Goal: Task Accomplishment & Management: Use online tool/utility

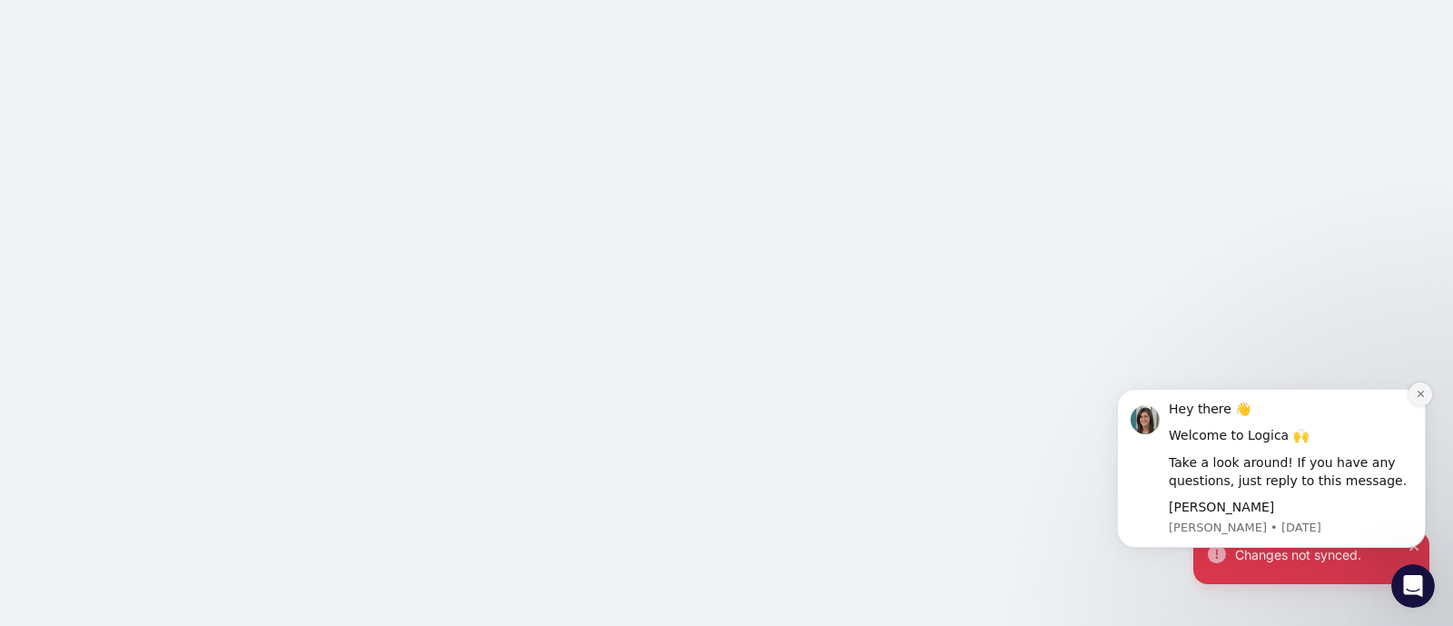
click at [1423, 392] on icon "Dismiss notification" at bounding box center [1421, 394] width 10 height 10
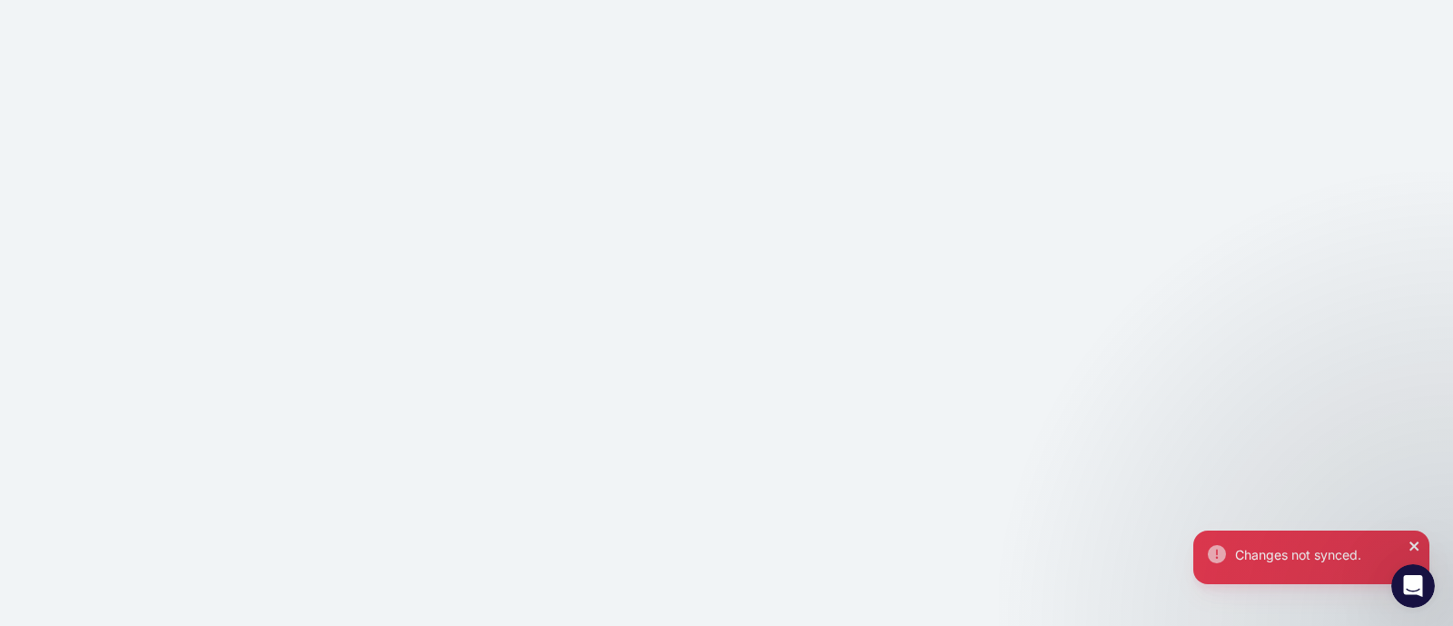
click at [1413, 543] on icon "close" at bounding box center [1414, 545] width 9 height 9
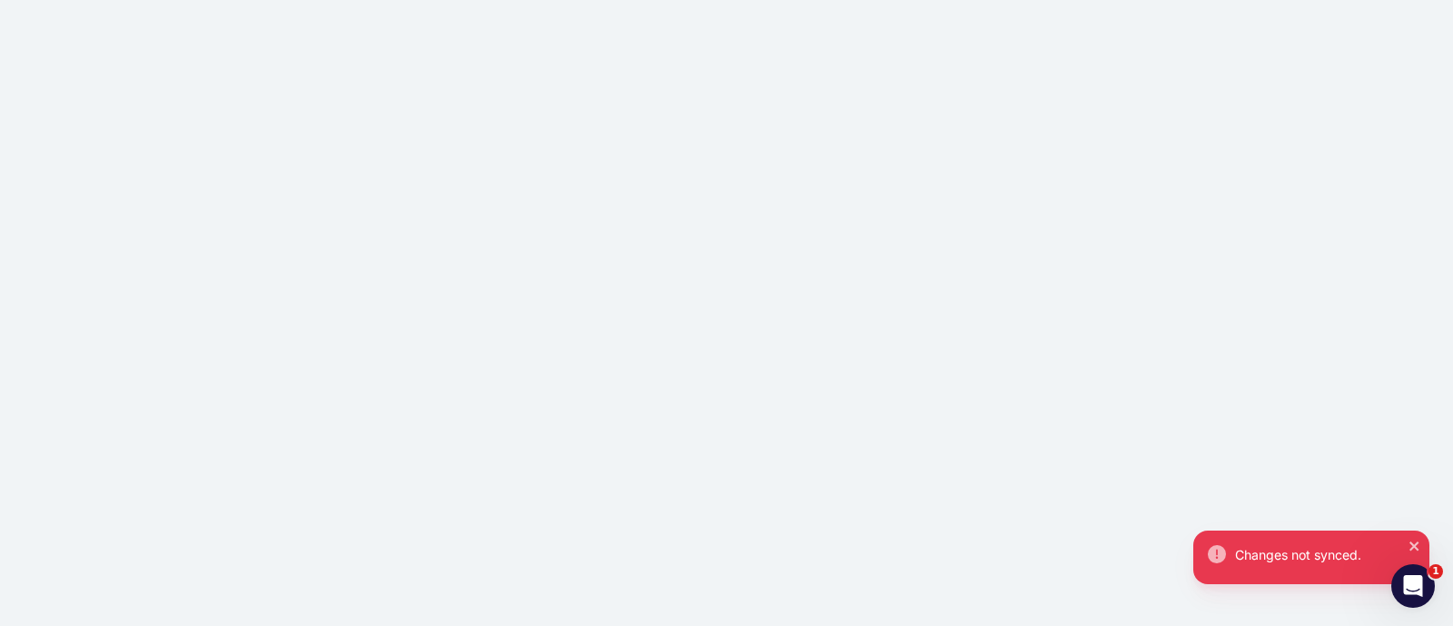
click at [283, 131] on div "Changes not synced." at bounding box center [726, 313] width 1453 height 626
click at [1409, 584] on icon "Open Intercom Messenger" at bounding box center [1411, 584] width 30 height 30
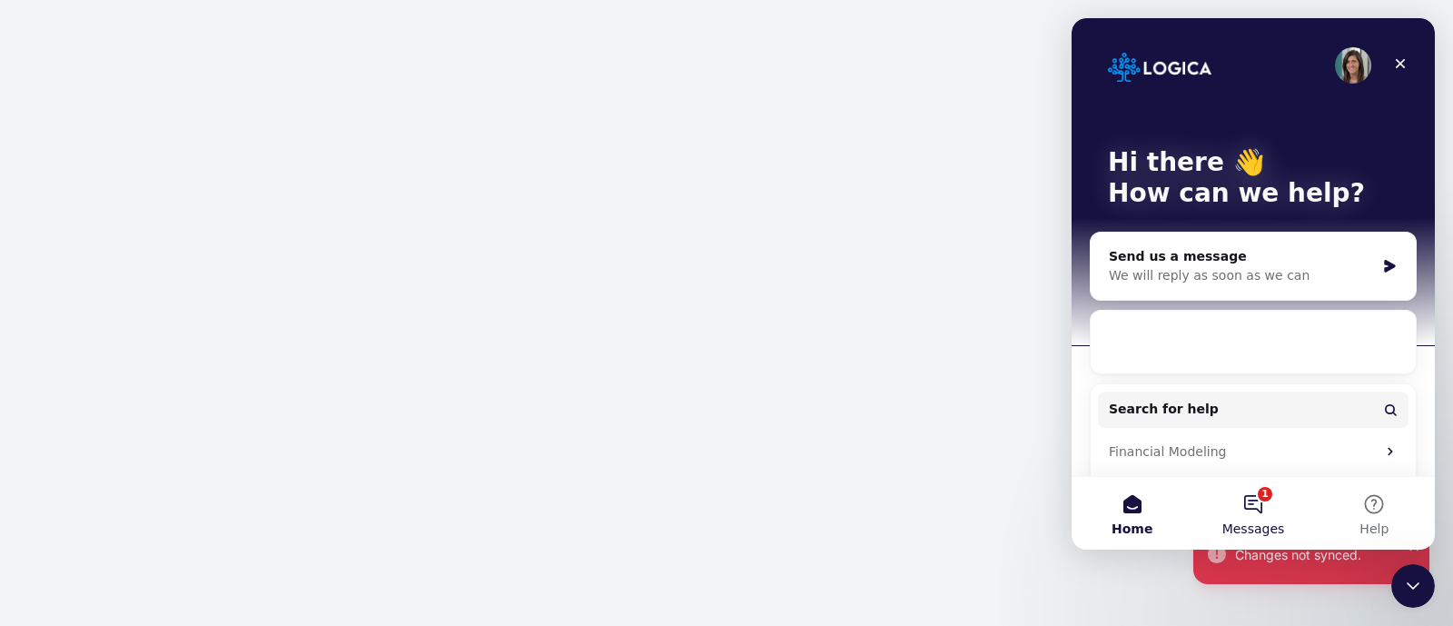
click at [1266, 519] on button "1 Messages" at bounding box center [1253, 513] width 121 height 73
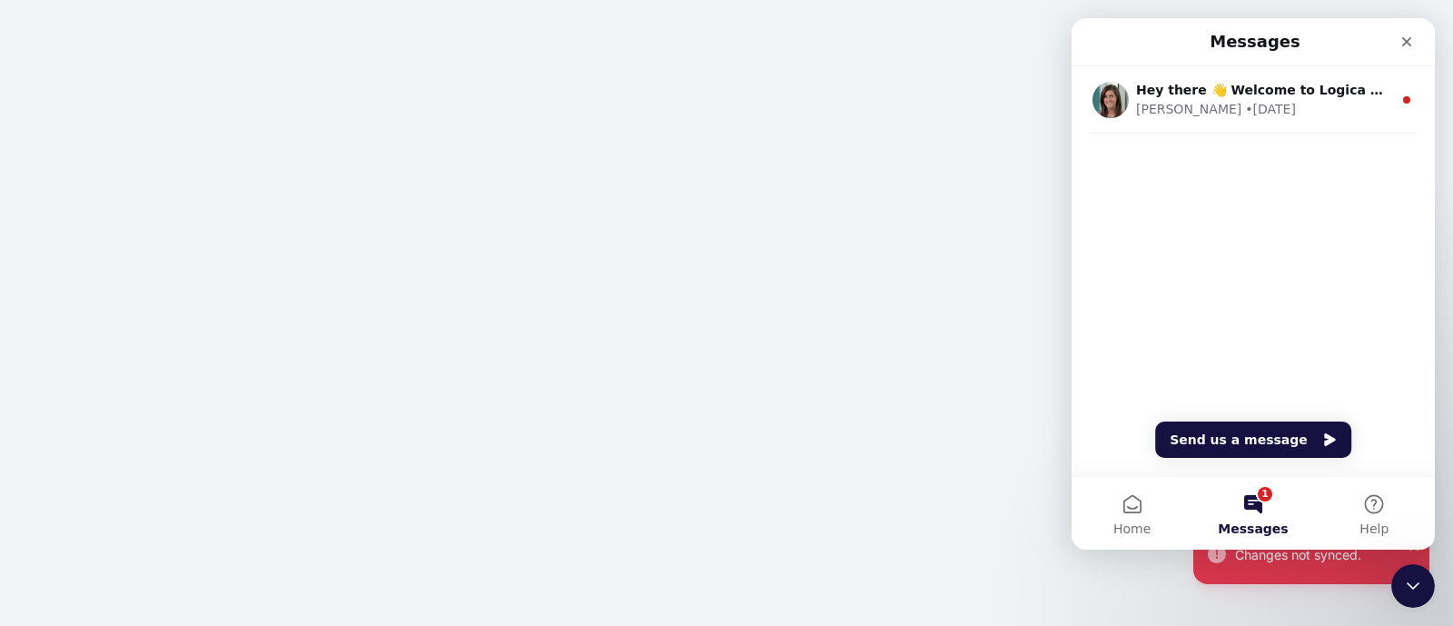
click at [793, 303] on div "Changes not synced." at bounding box center [726, 313] width 1453 height 626
click at [1408, 46] on icon "Close" at bounding box center [1407, 42] width 15 height 15
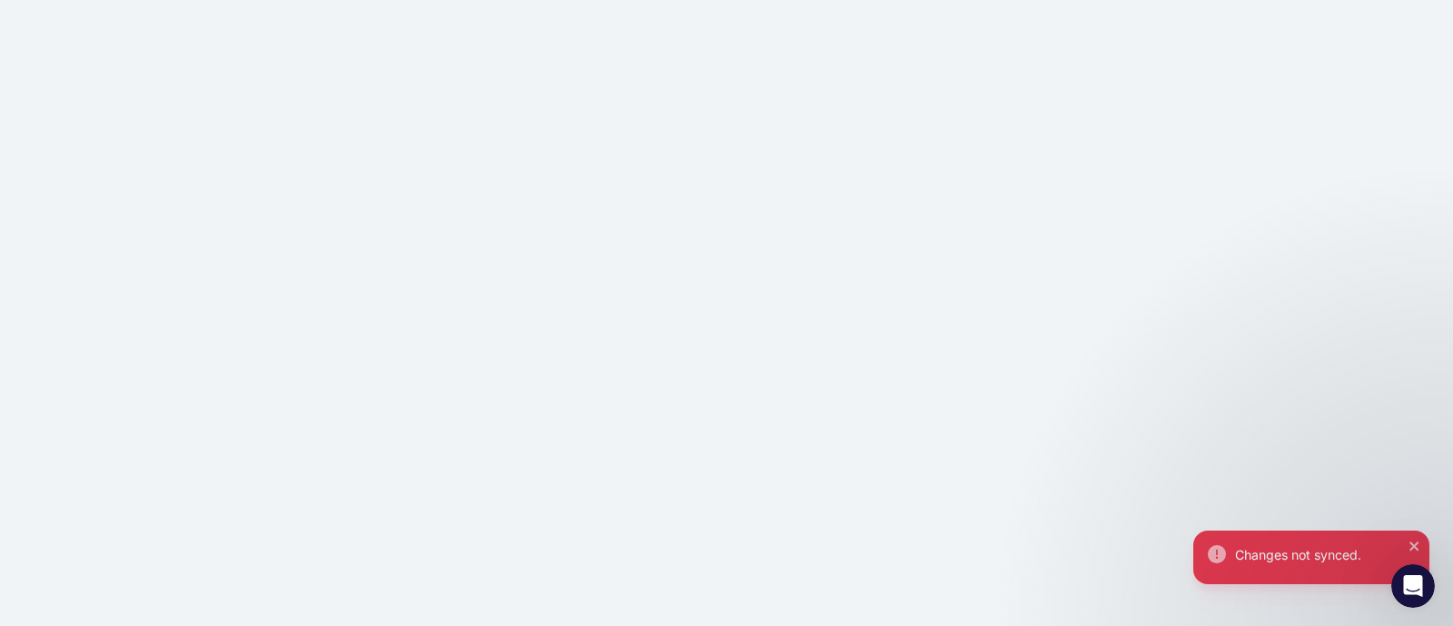
click at [693, 288] on div "Changes not synced." at bounding box center [726, 313] width 1453 height 626
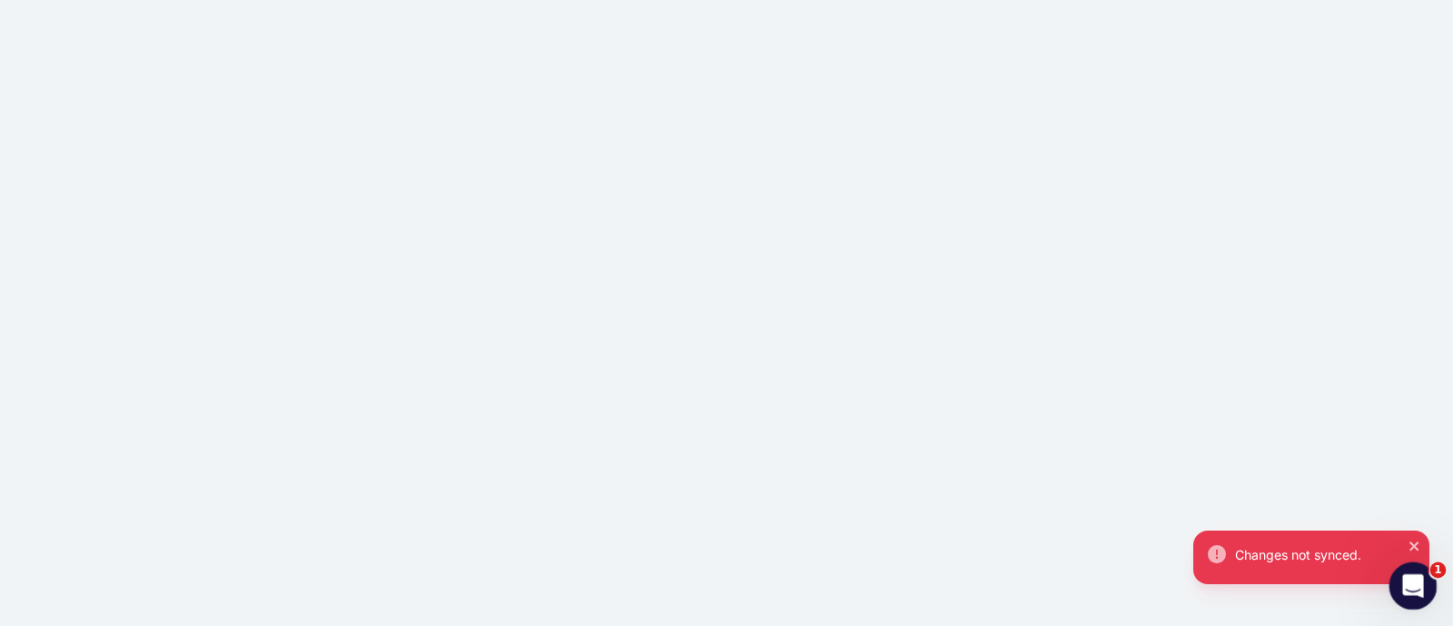
click at [1410, 579] on icon "Open Intercom Messenger" at bounding box center [1411, 584] width 30 height 30
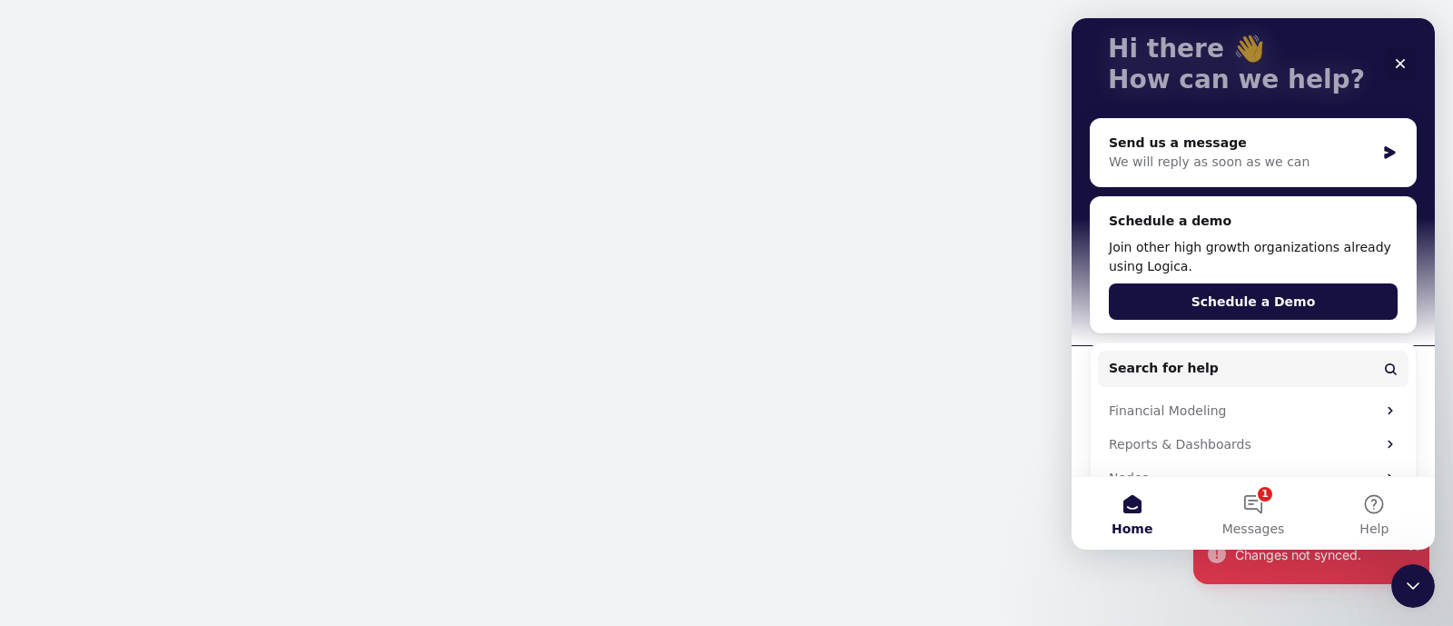
scroll to position [182, 0]
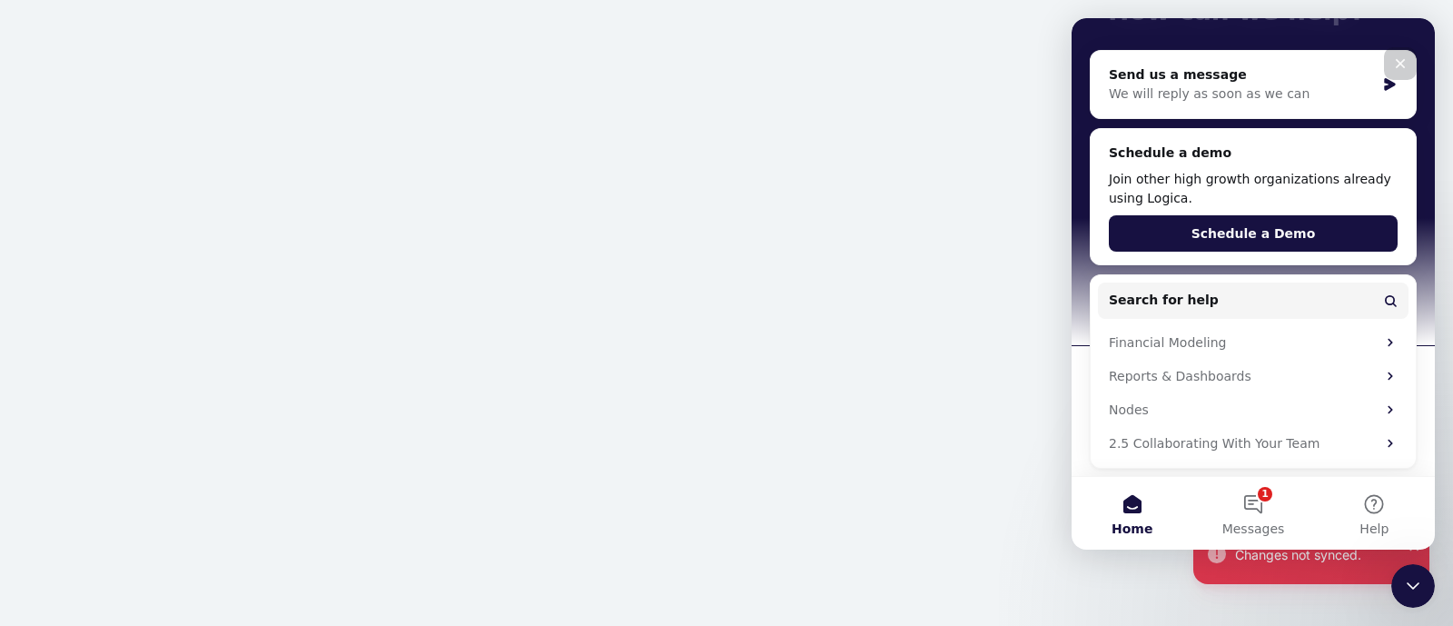
click at [1412, 67] on div "Close" at bounding box center [1400, 63] width 33 height 33
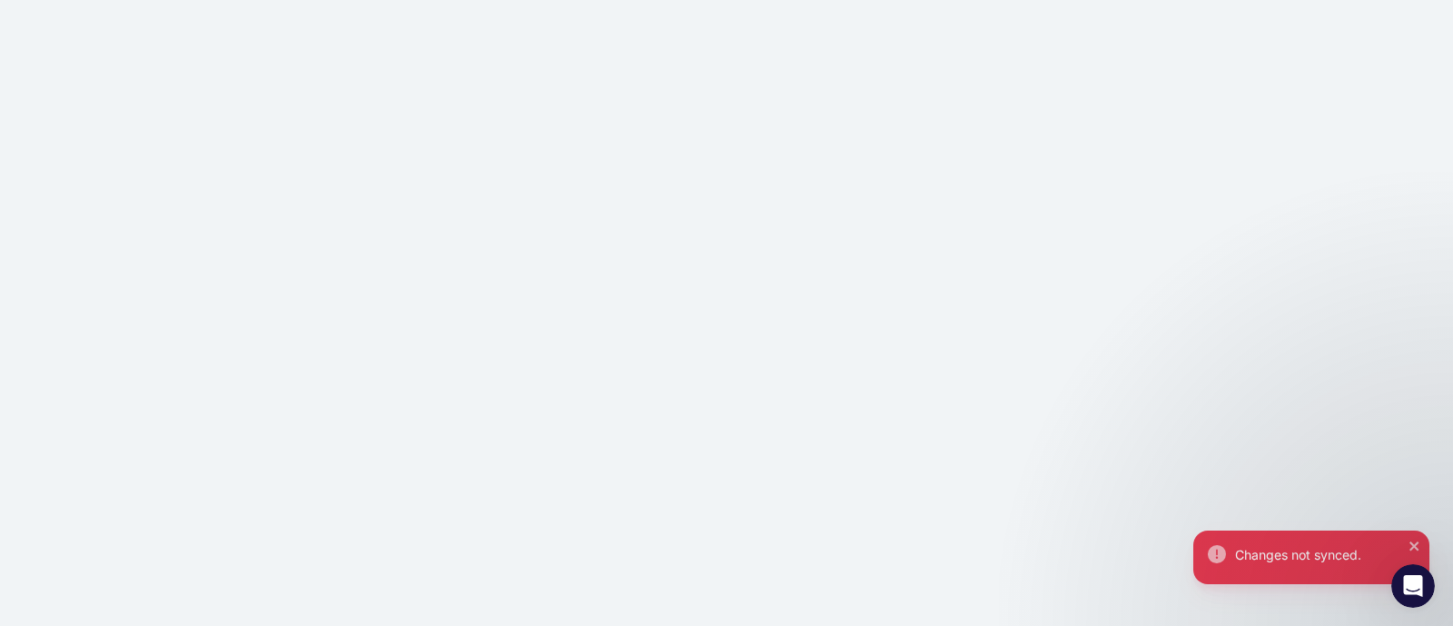
scroll to position [0, 0]
click at [1418, 543] on icon "close" at bounding box center [1415, 546] width 13 height 15
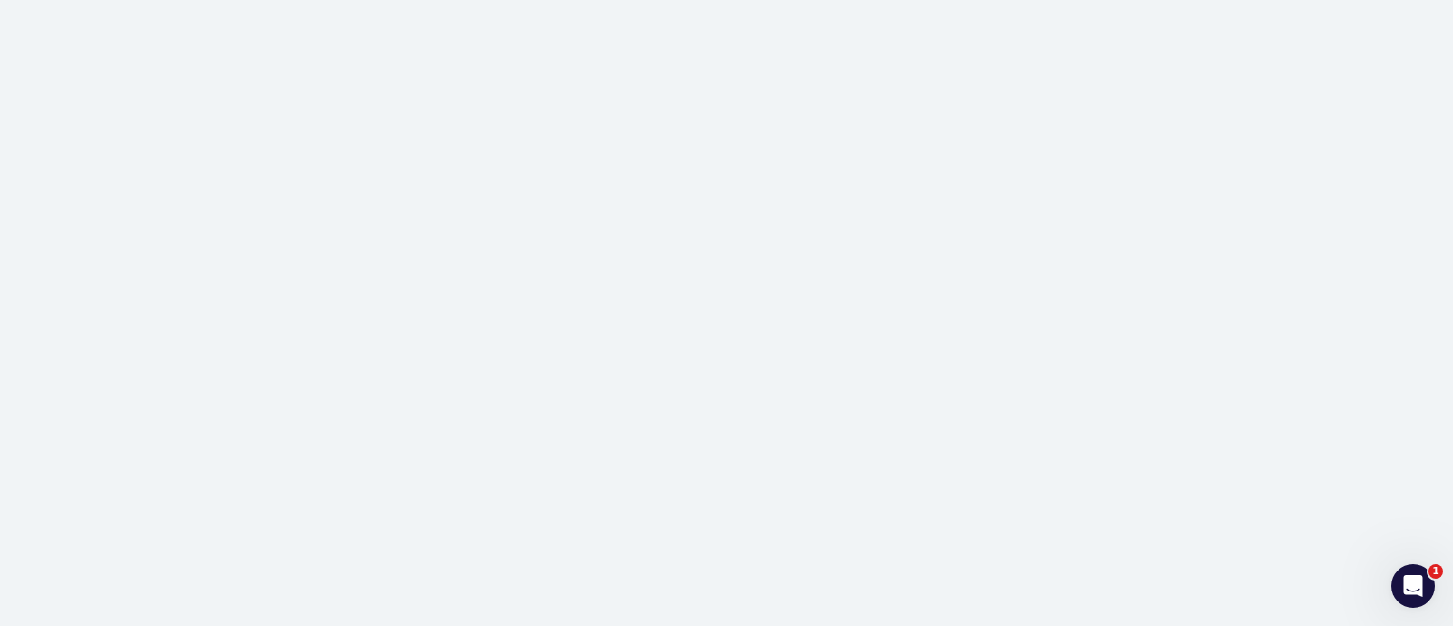
click at [676, 361] on div at bounding box center [726, 313] width 1453 height 626
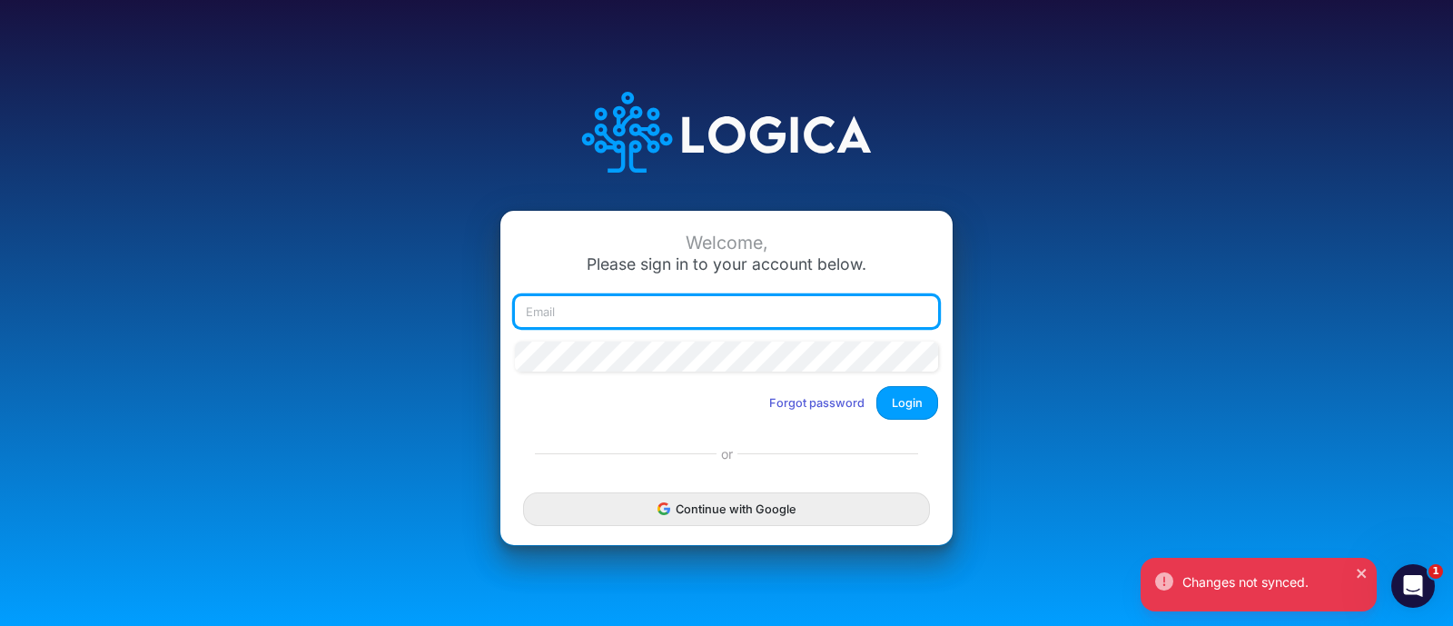
type input "[EMAIL_ADDRESS][PERSON_NAME][DOMAIN_NAME]"
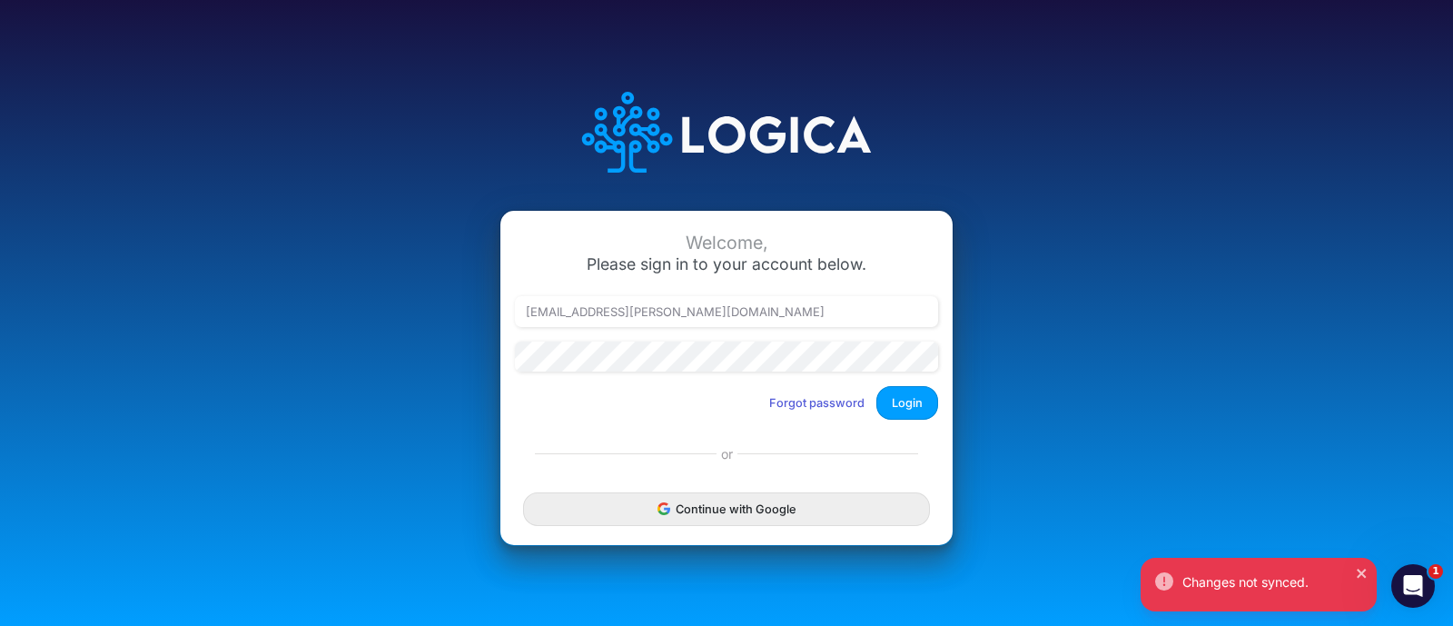
click at [890, 382] on div at bounding box center [727, 364] width 432 height 45
click at [899, 396] on button "Login" at bounding box center [908, 403] width 62 height 34
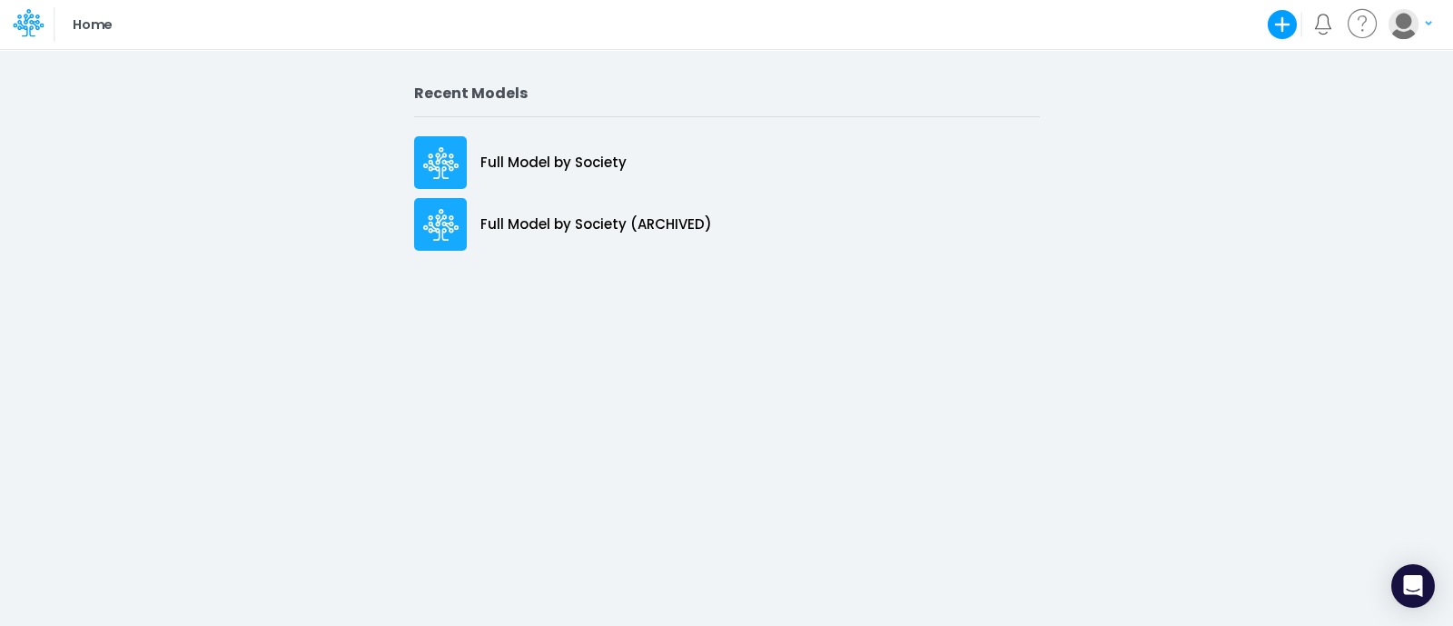
click at [1279, 24] on icon "button" at bounding box center [1282, 24] width 36 height 36
click at [1215, 93] on button "Blank Model" at bounding box center [1202, 97] width 194 height 28
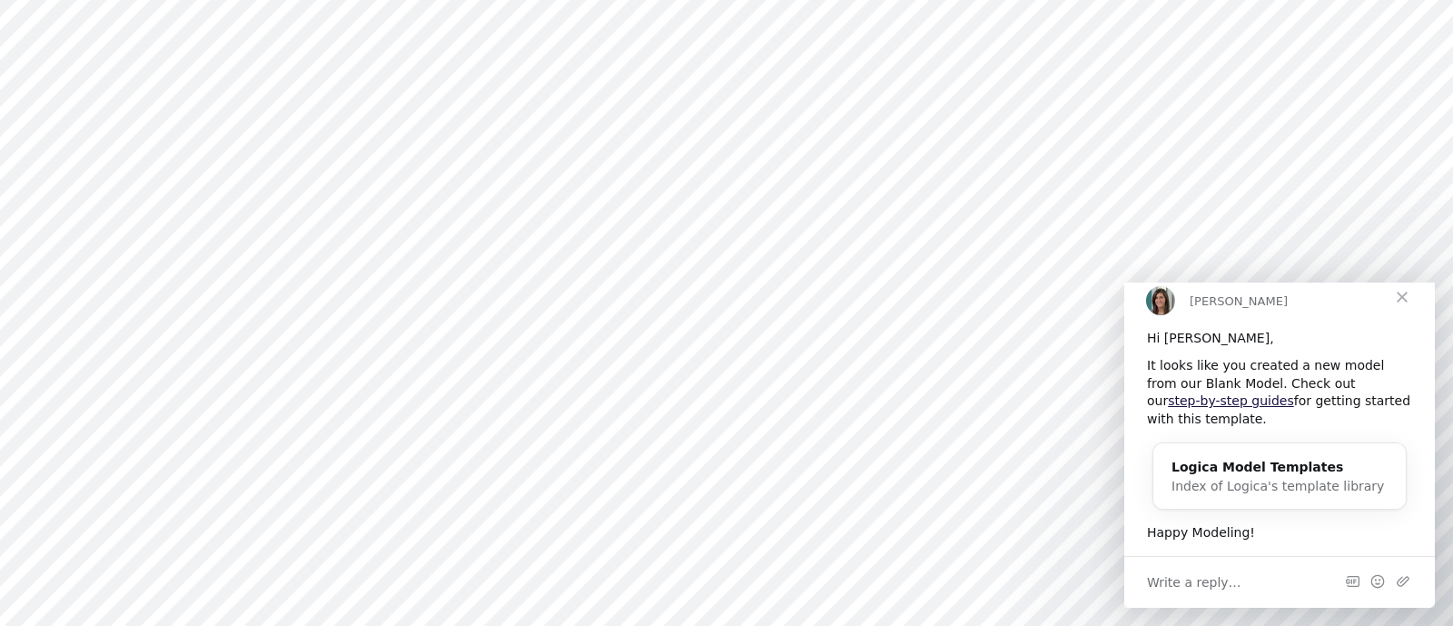
type input "0"
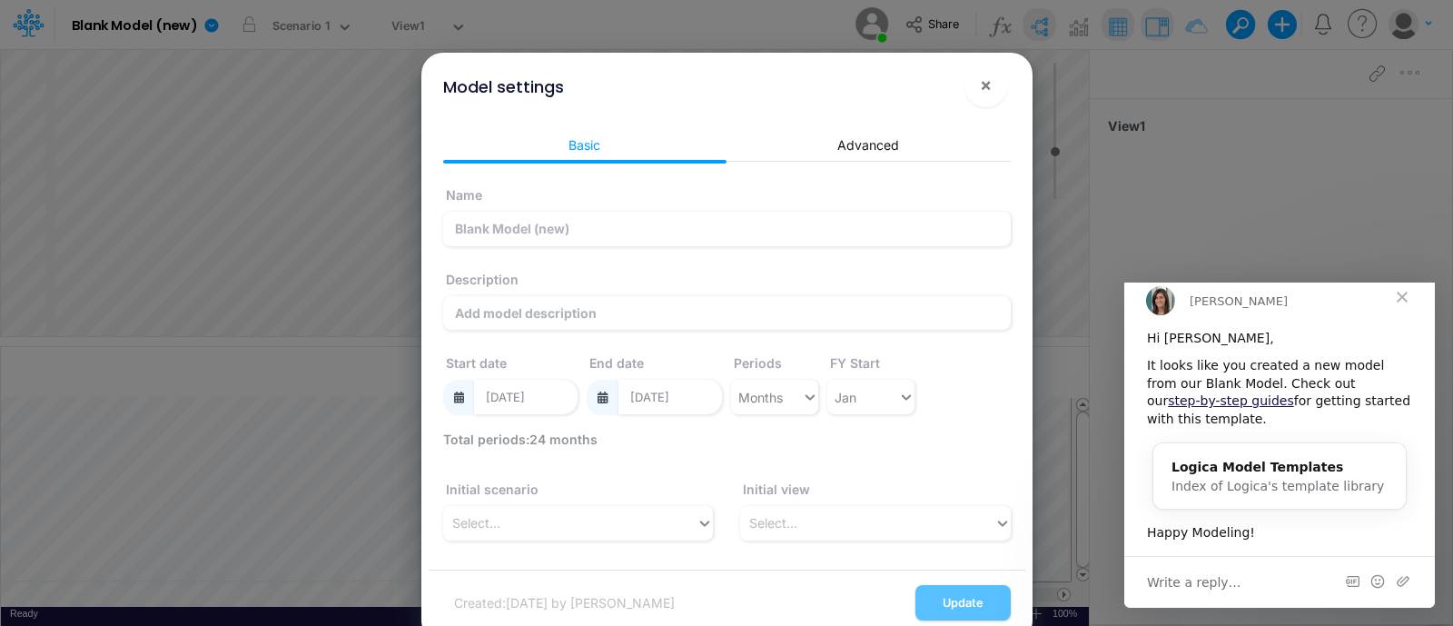
click at [1400, 312] on span "Close" at bounding box center [1402, 296] width 65 height 65
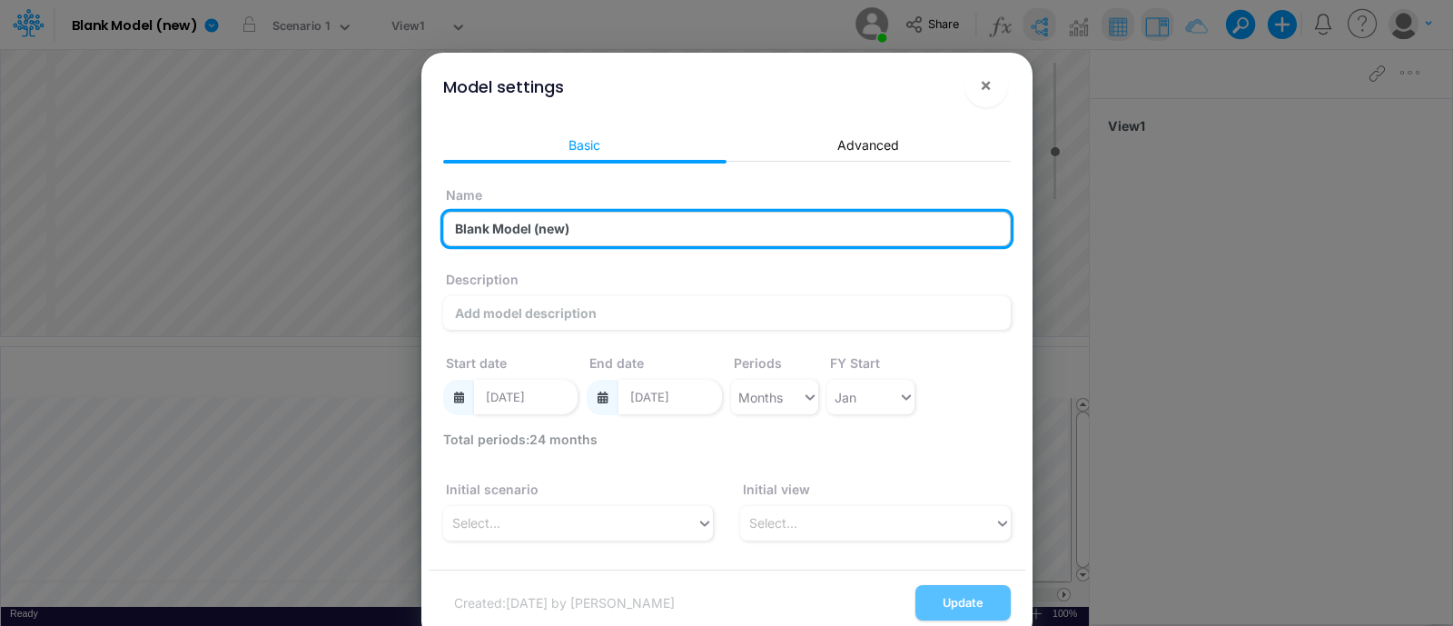
click at [667, 231] on input "Blank Model (new)" at bounding box center [727, 229] width 568 height 35
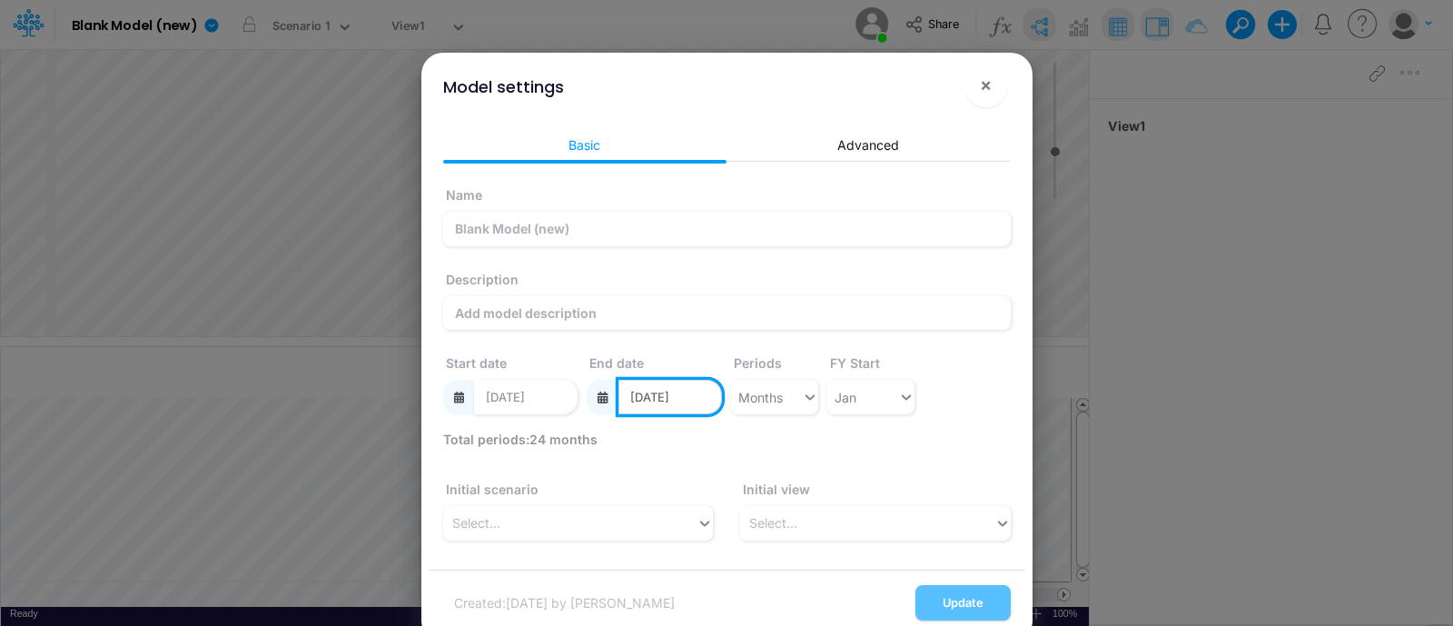
click at [687, 397] on input "[DATE]" at bounding box center [671, 397] width 104 height 35
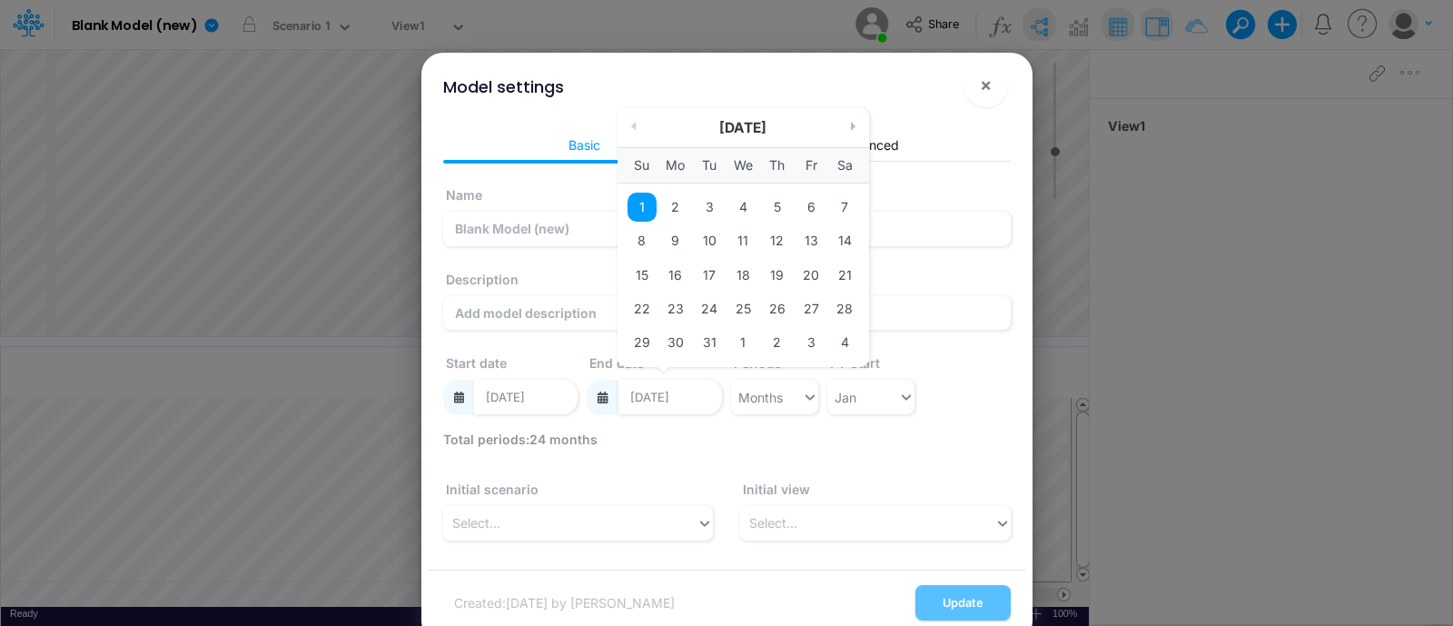
click at [851, 122] on button "Next Month" at bounding box center [855, 126] width 9 height 9
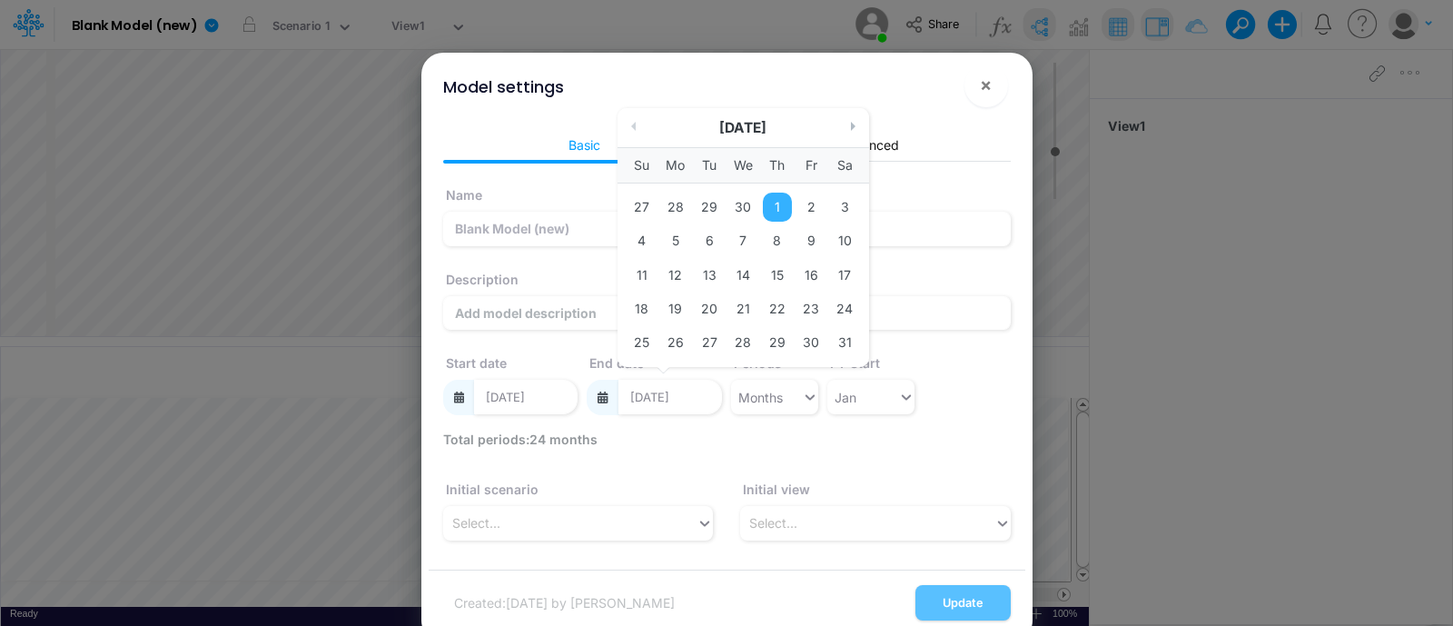
click at [851, 122] on button "Next Month" at bounding box center [855, 126] width 9 height 9
click at [851, 123] on button "Next Month" at bounding box center [855, 126] width 9 height 9
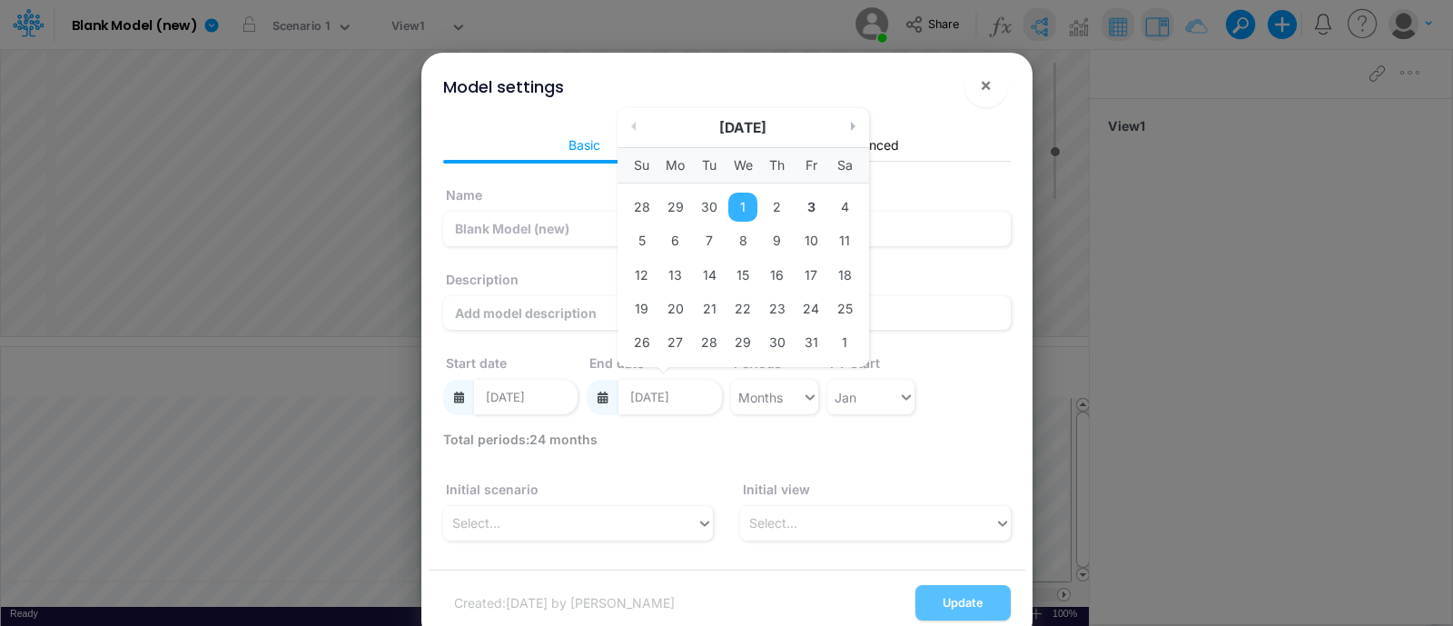
click at [851, 123] on button "Next Month" at bounding box center [855, 126] width 9 height 9
click at [682, 203] on div "1" at bounding box center [675, 207] width 29 height 29
type input "[DATE]"
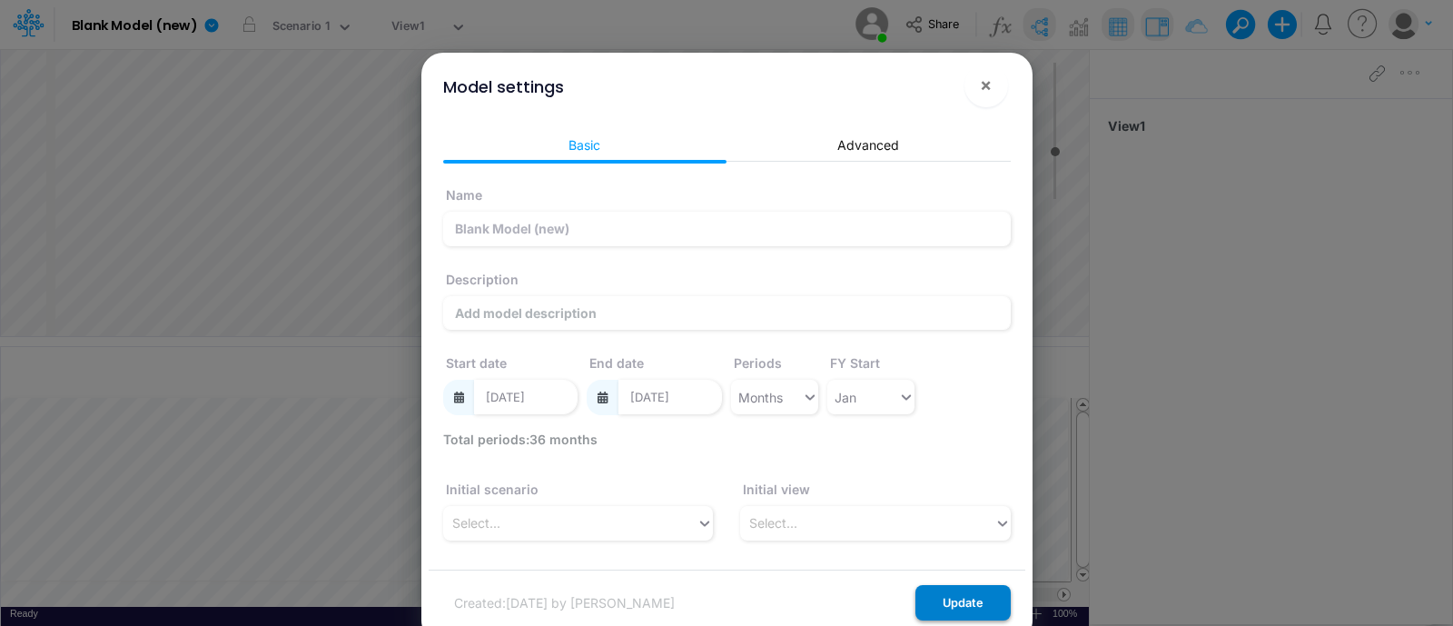
click at [937, 595] on button "Update" at bounding box center [963, 602] width 95 height 35
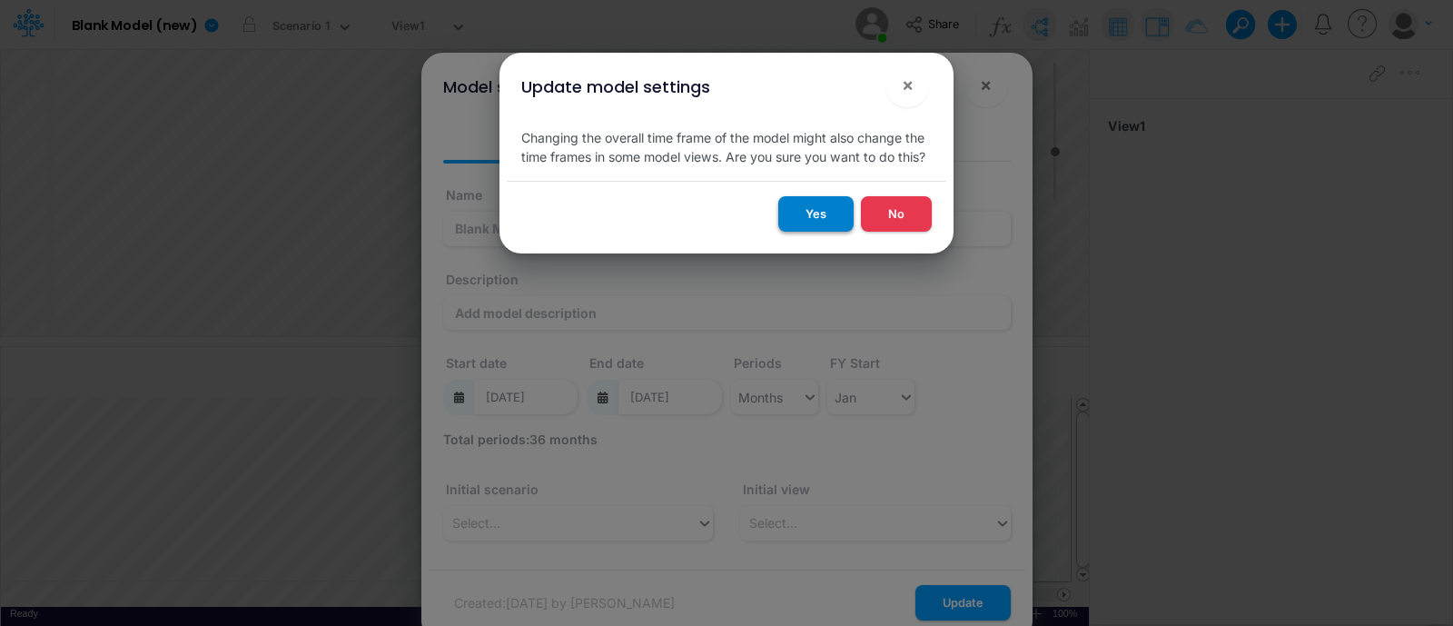
click at [836, 209] on button "Yes" at bounding box center [815, 213] width 75 height 35
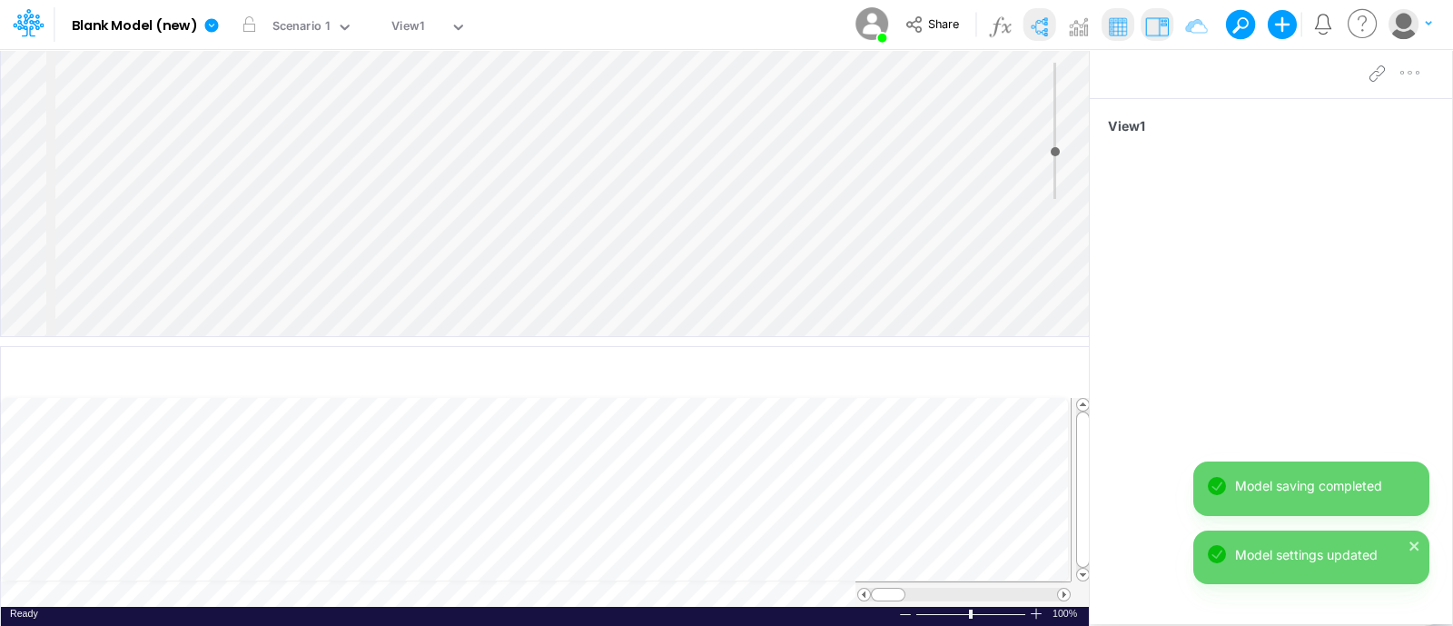
click at [69, 73] on div "Insert node Component Variable Constant Group Addition Subtraction Multiplicati…" at bounding box center [545, 192] width 1088 height 287
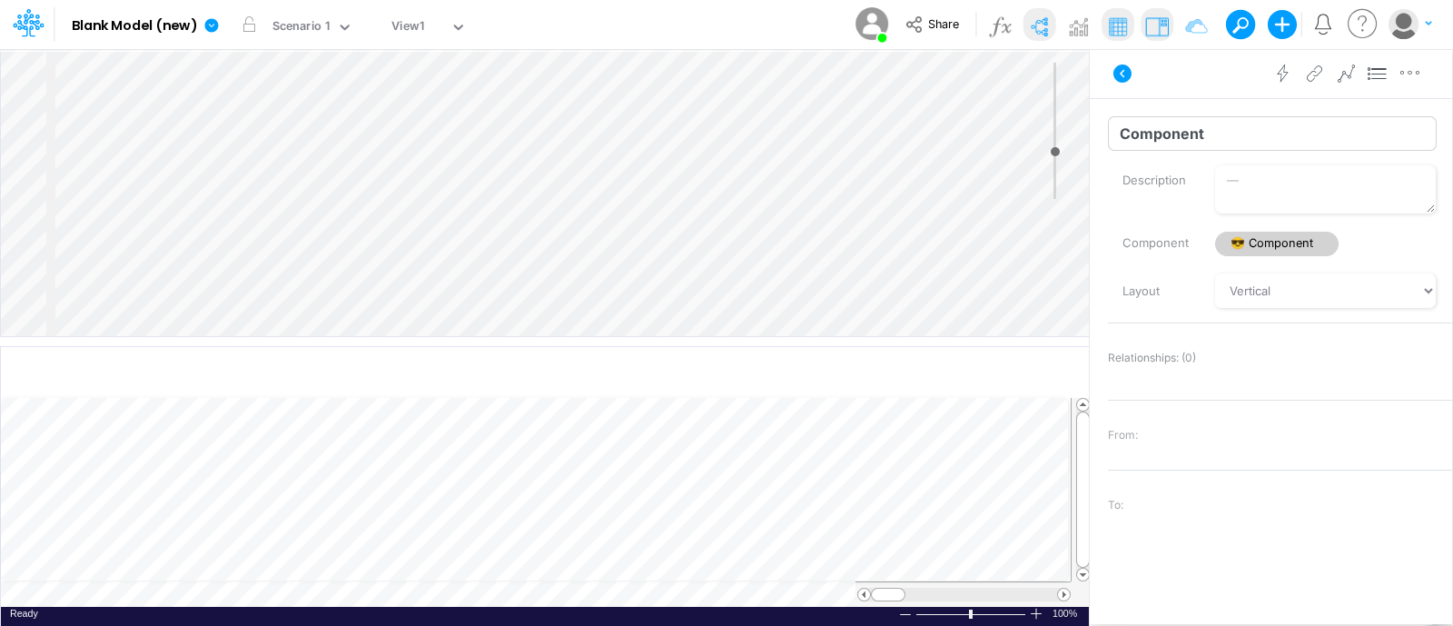
click at [1246, 128] on input "Component" at bounding box center [1272, 133] width 329 height 35
click at [1013, 138] on div "Insert node Variable Constant Group Addition Subtraction Multiplication Divisio…" at bounding box center [726, 337] width 1453 height 578
type input "Income Satatement"
click at [1272, 536] on div "Income Satatement Name already in use Description Component 😎 Component Layout …" at bounding box center [1271, 335] width 362 height 475
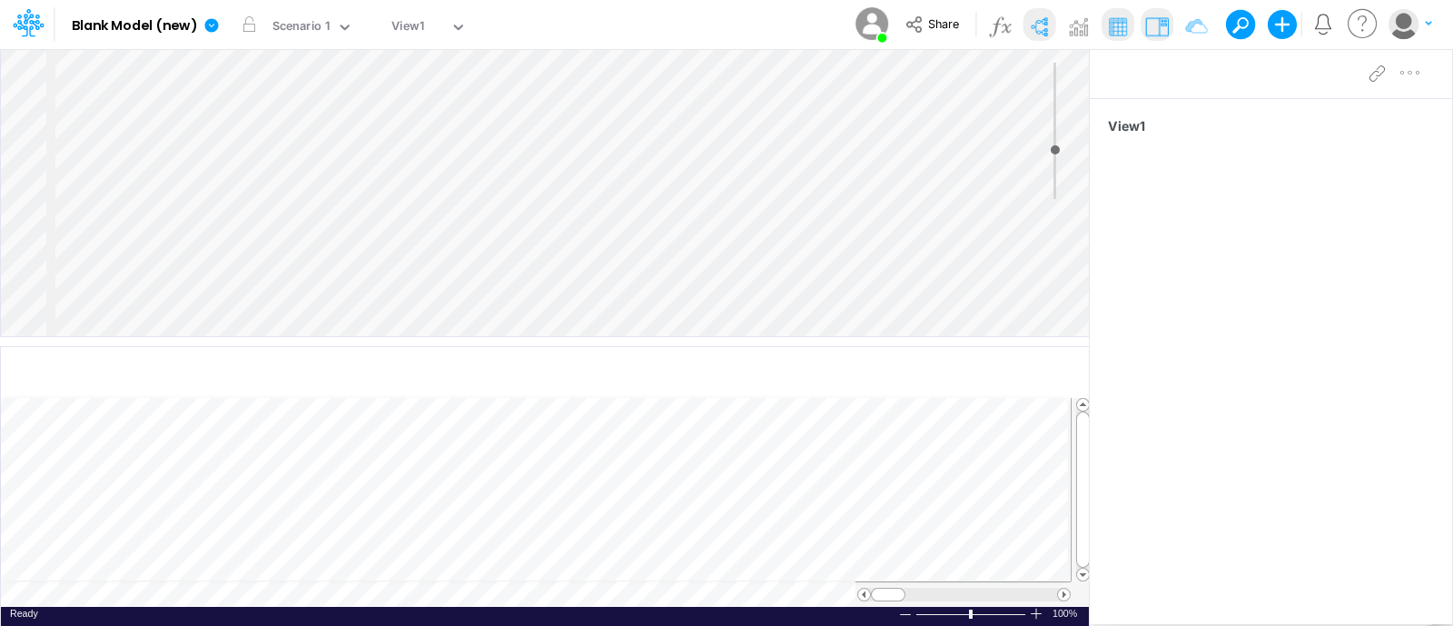
click at [1048, 150] on input "range" at bounding box center [1055, 131] width 23 height 136
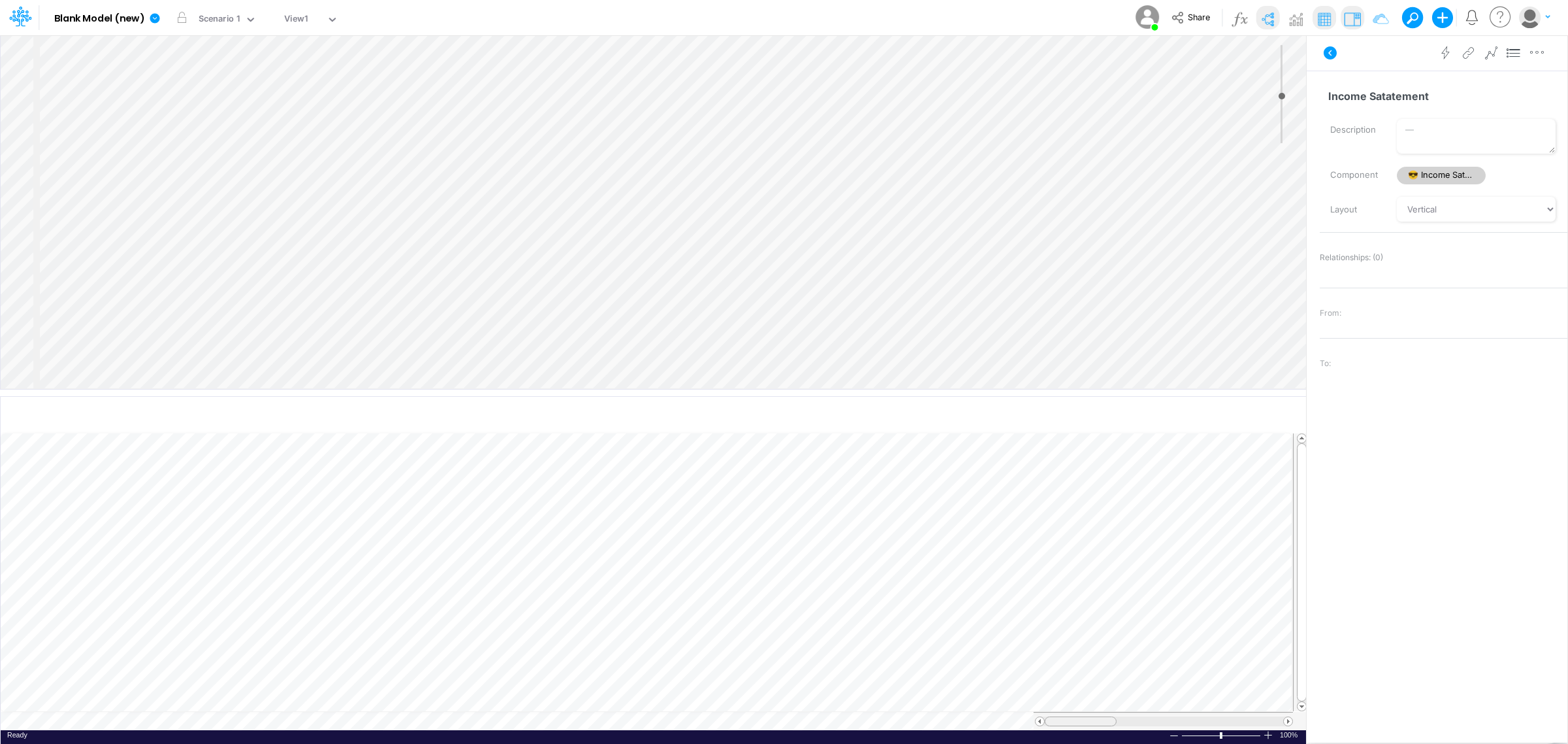
click at [990, 450] on tr at bounding box center [647, 720] width 1293 height 18
type input "20"
click at [1044, 96] on input "Income Satatement" at bounding box center [1438, 96] width 237 height 25
click at [1044, 91] on input "Income Satatement" at bounding box center [1438, 96] width 237 height 25
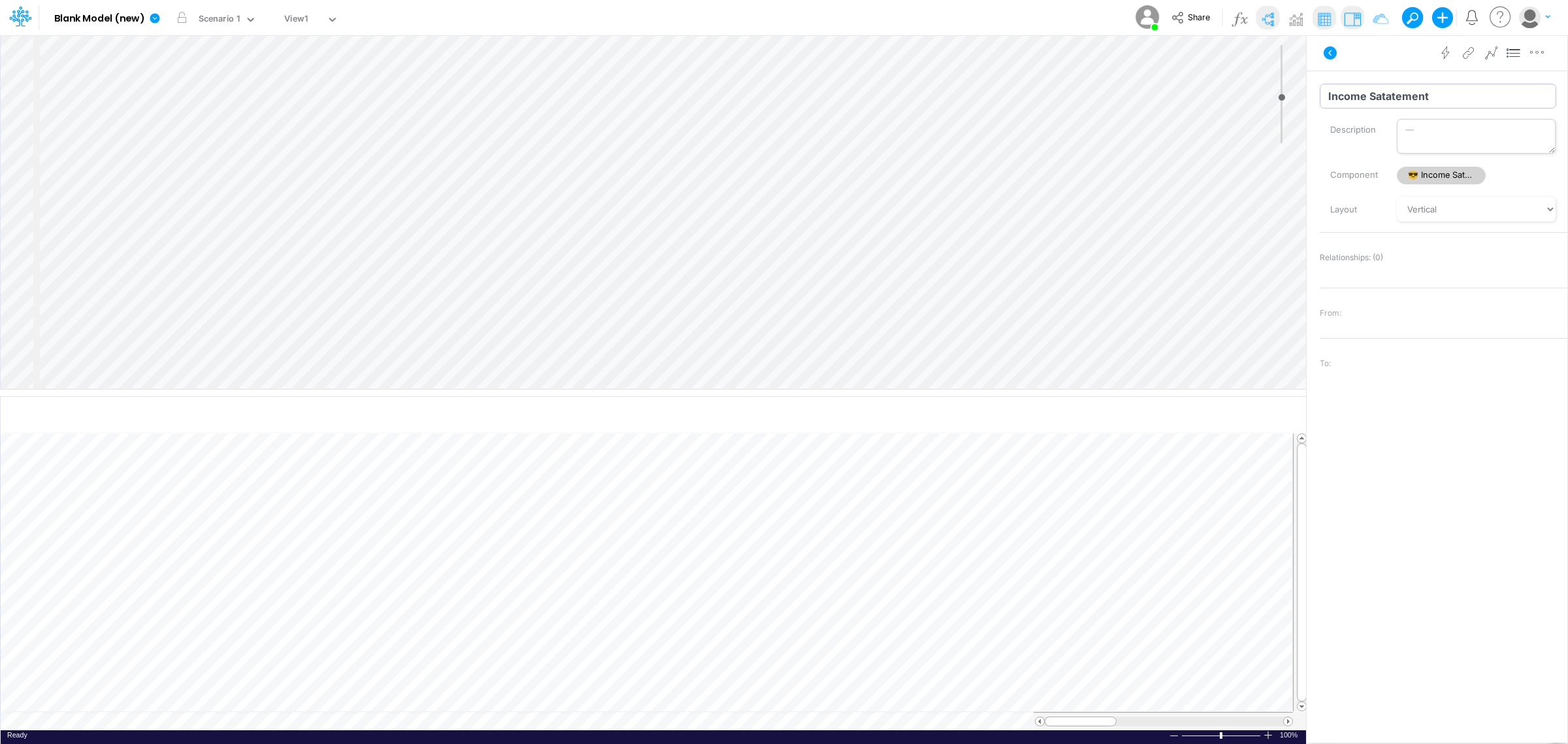
type input "Income Statement"
click at [249, 122] on div "Insert node Variable Constant Group Addition Subtraction Multiplication Divisio…" at bounding box center [653, 212] width 1305 height 353
click at [234, 126] on div "Insert child node Variable Constant Group Addition Subtraction Multiplication D…" at bounding box center [653, 212] width 1305 height 353
type input "18"
click at [243, 65] on div "Insert child node Variable Constant Group Addition Subtraction Multiplication D…" at bounding box center [653, 212] width 1305 height 353
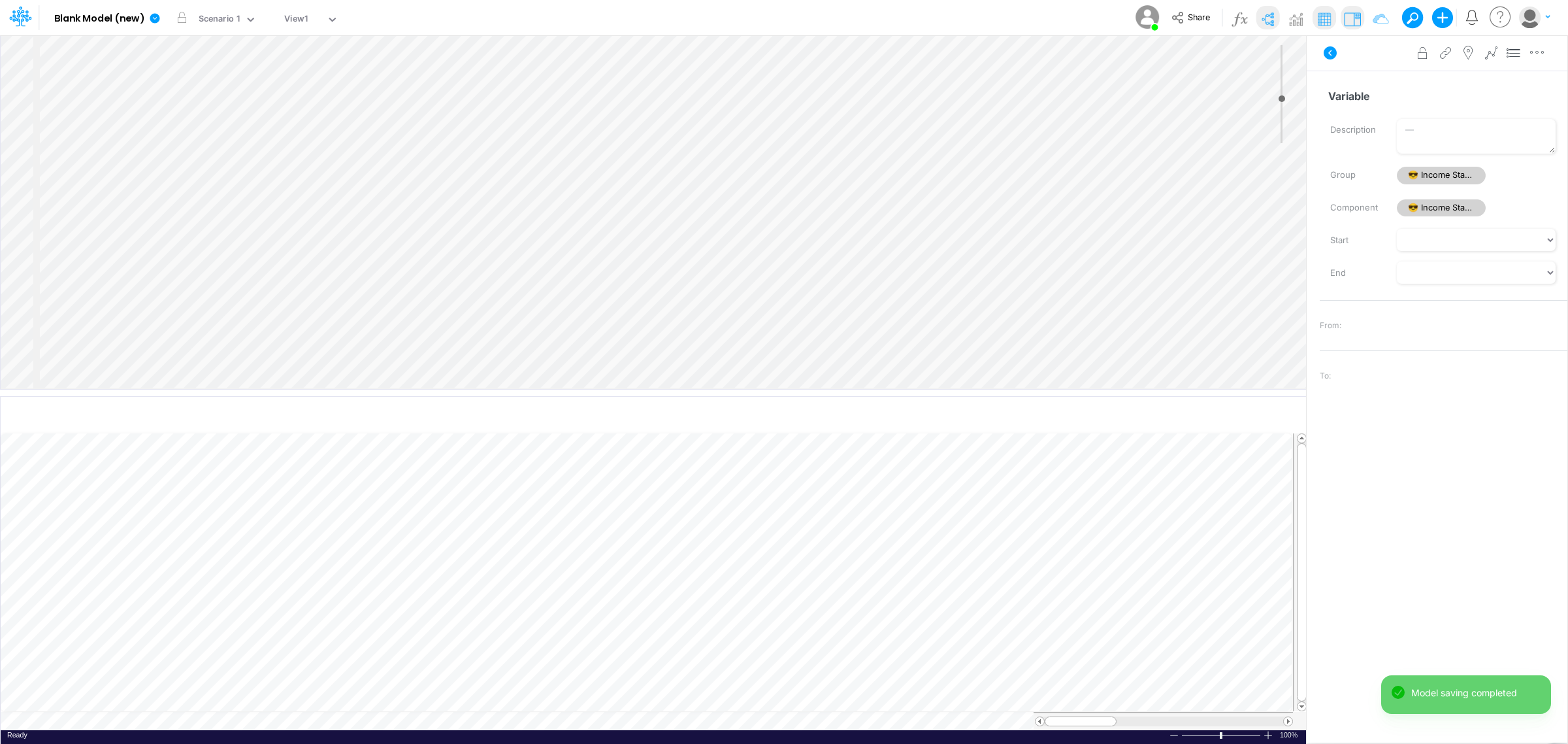
click at [229, 122] on div "Insert child node Variable Constant Group Addition Subtraction Multiplication D…" at bounding box center [653, 212] width 1305 height 353
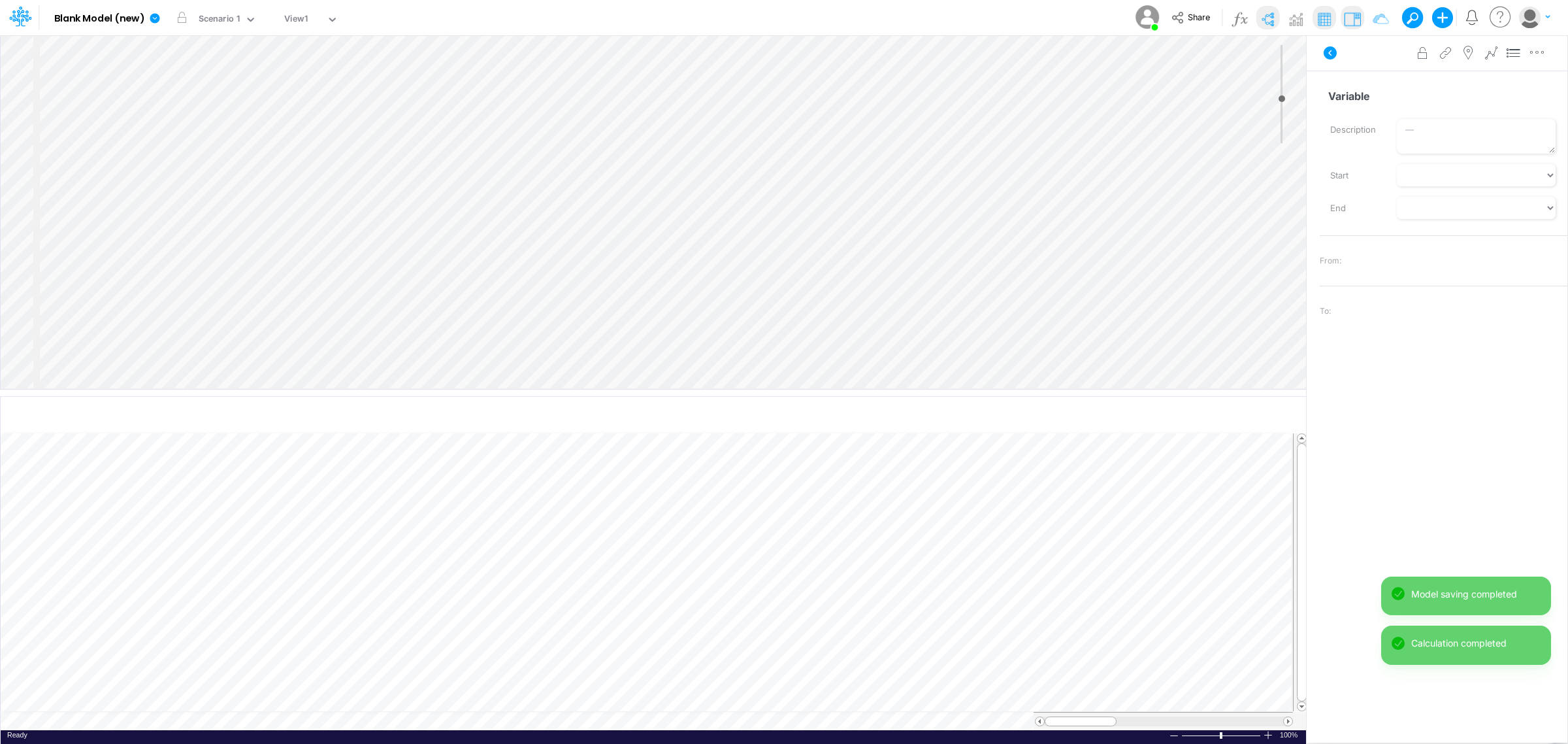
click at [227, 177] on div "Insert child node Component Variable Constant Group Addition Subtraction Multip…" at bounding box center [653, 212] width 1305 height 353
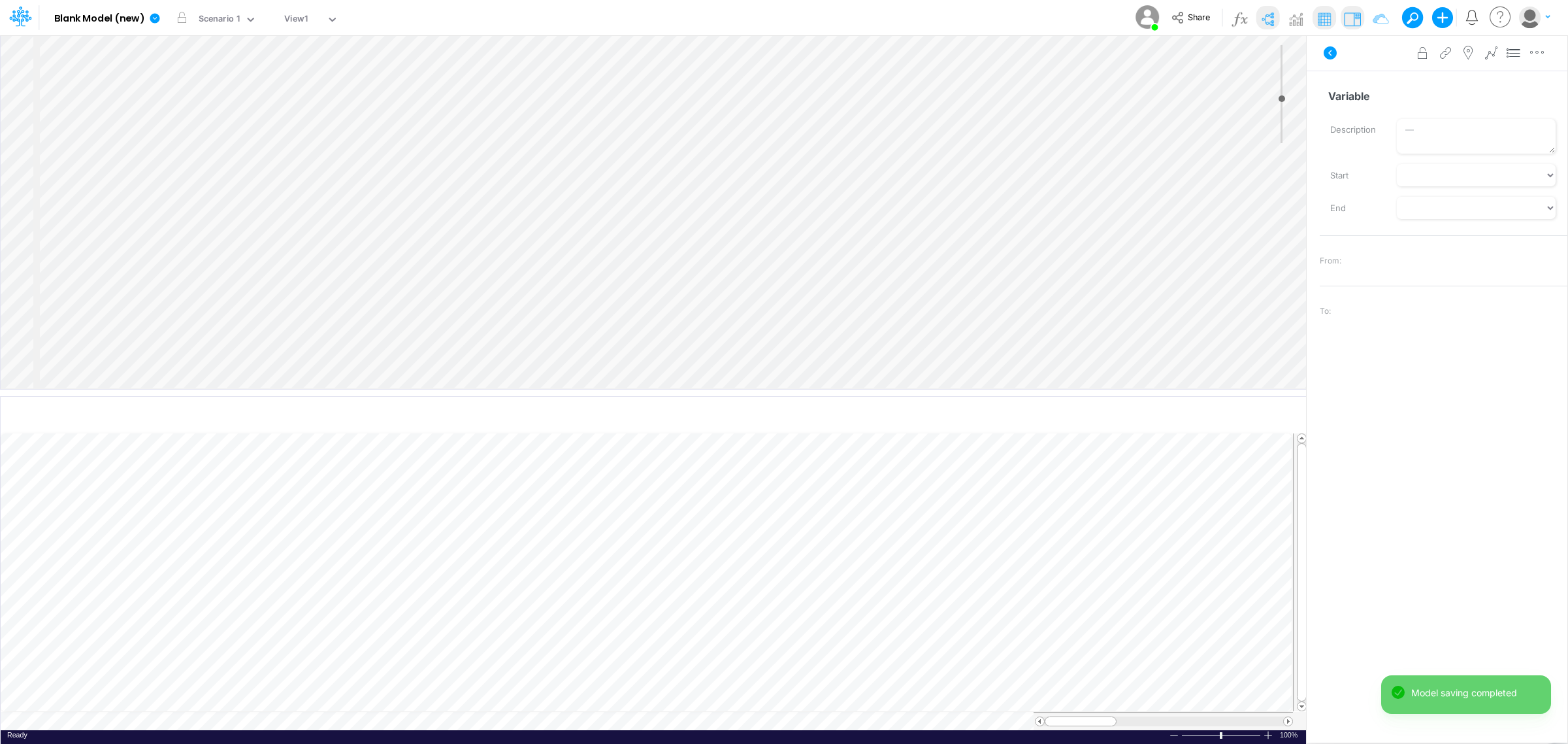
click at [239, 175] on div "Insert child node Variable Constant Group Addition Subtraction Multiplication D…" at bounding box center [653, 212] width 1305 height 353
click at [1044, 89] on div "Insert child node Component Variable Constant Group Addition Subtraction Multip…" at bounding box center [784, 389] width 1568 height 709
click at [1044, 98] on input "Variable" at bounding box center [1438, 96] width 237 height 25
click at [1044, 93] on div "Insert child node Component Variable Constant Group Addition Subtraction Multip…" at bounding box center [784, 389] width 1568 height 709
click at [1044, 96] on input "Variable" at bounding box center [1438, 96] width 237 height 25
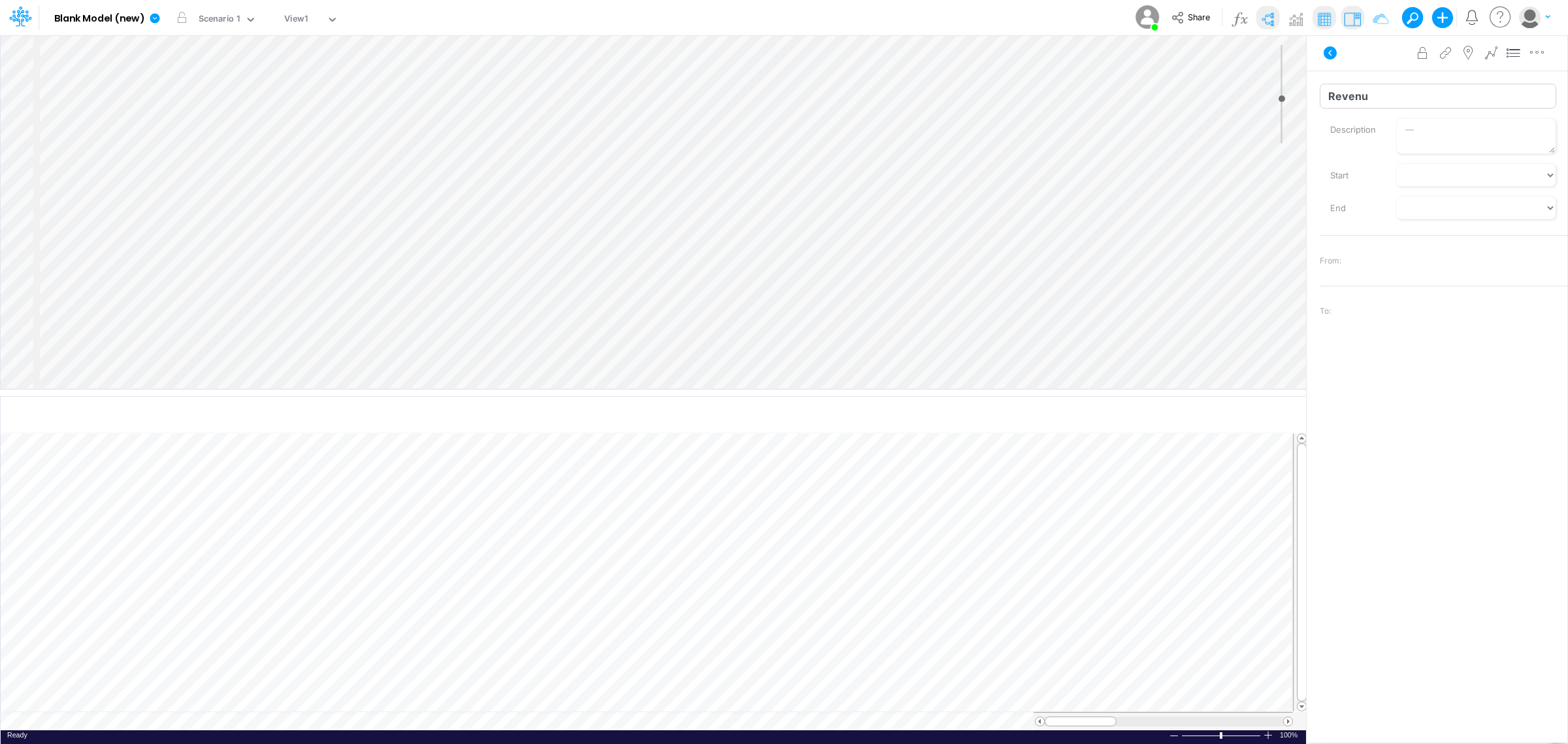
type input "Revenue"
click at [230, 242] on div "Insert child node Component Variable Constant Group Addition Subtraction Multip…" at bounding box center [653, 212] width 1305 height 353
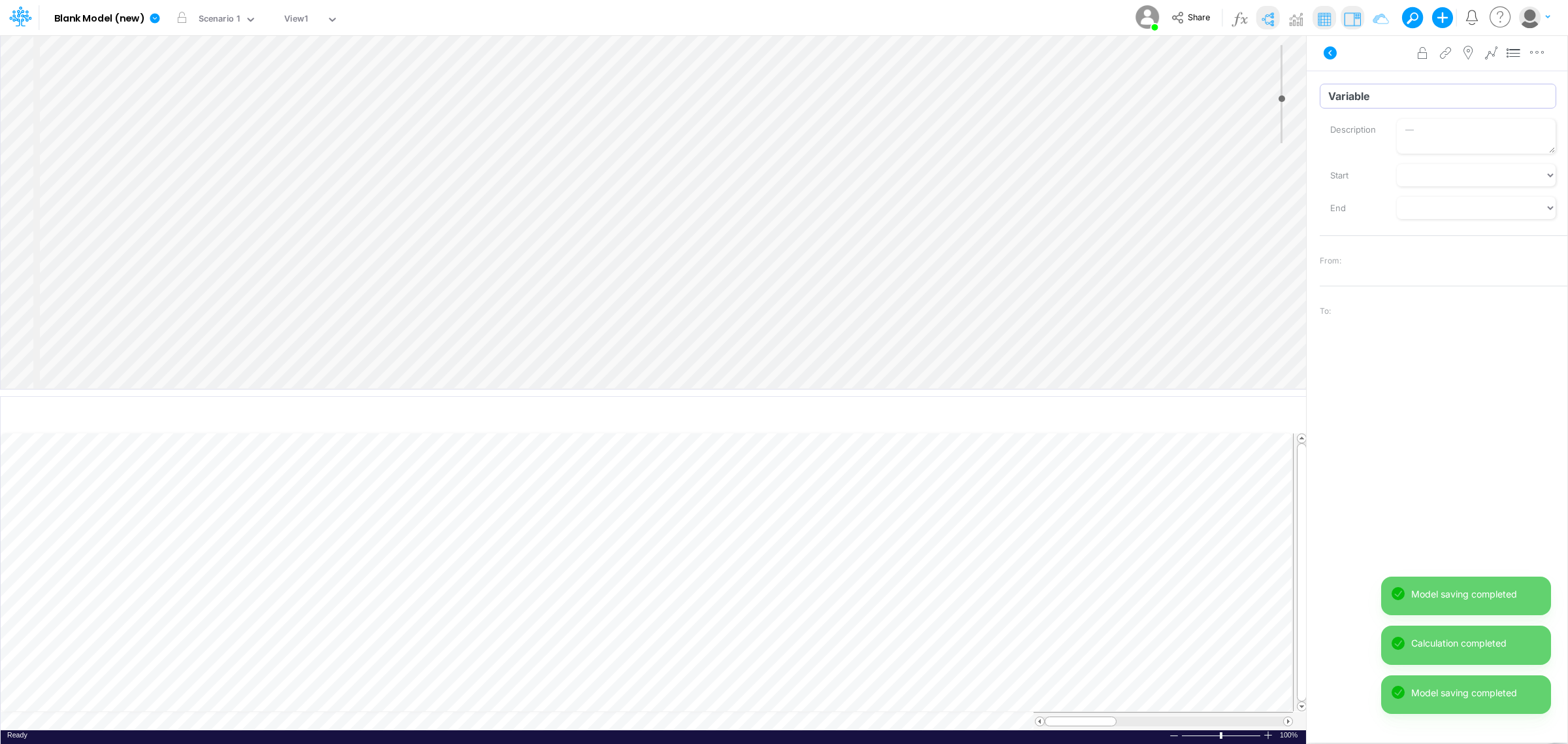
drag, startPoint x: 1383, startPoint y: 96, endPoint x: 1318, endPoint y: 99, distance: 65.1
click at [1044, 99] on div "Variable Name already in use" at bounding box center [1444, 96] width 268 height 25
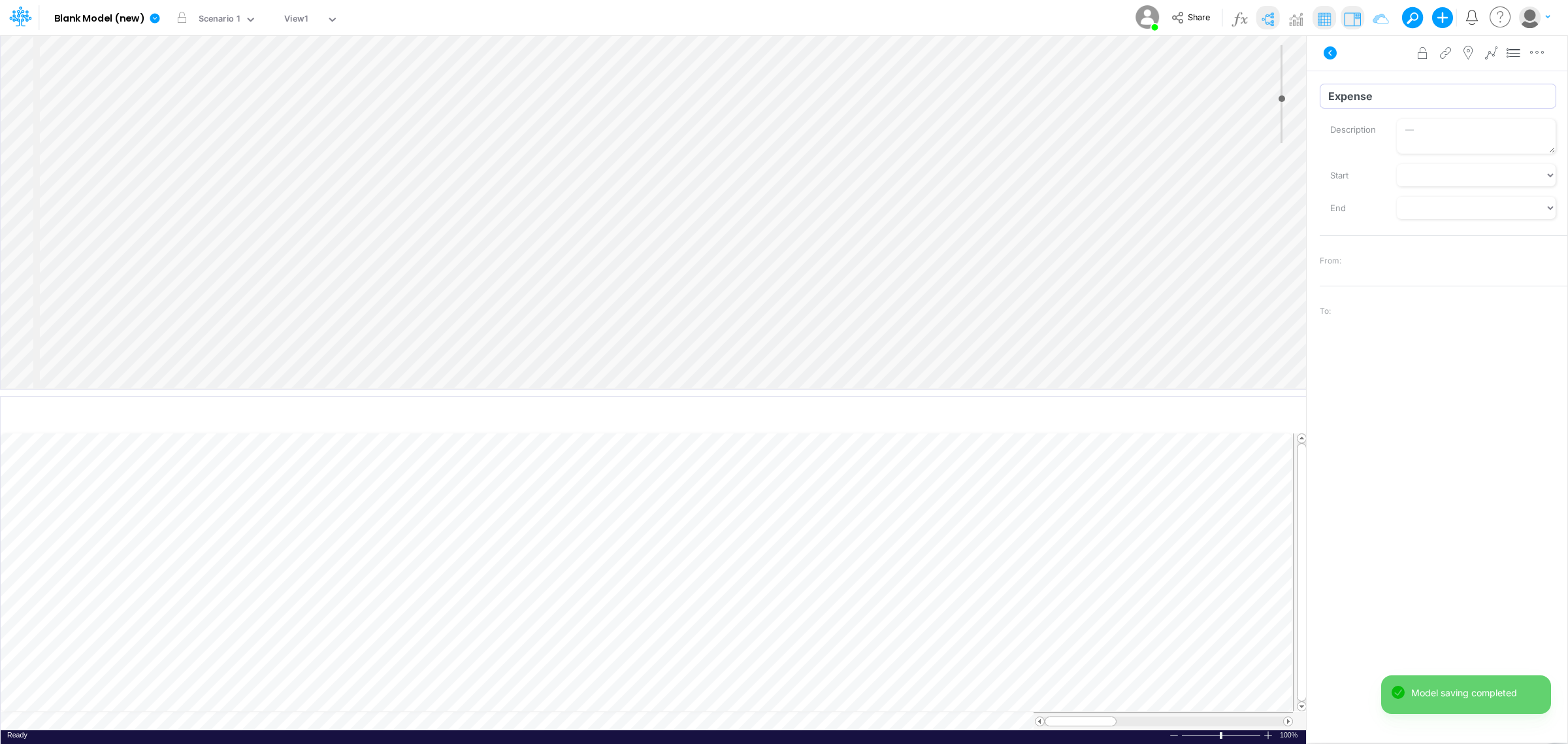
type input "Expenses"
drag, startPoint x: 1397, startPoint y: 98, endPoint x: 1311, endPoint y: 96, distance: 86.0
click at [1044, 96] on div "Insert child node Component Variable Constant Group Addition Subtraction Multip…" at bounding box center [784, 389] width 1568 height 709
type input "Net Income"
type input "14"
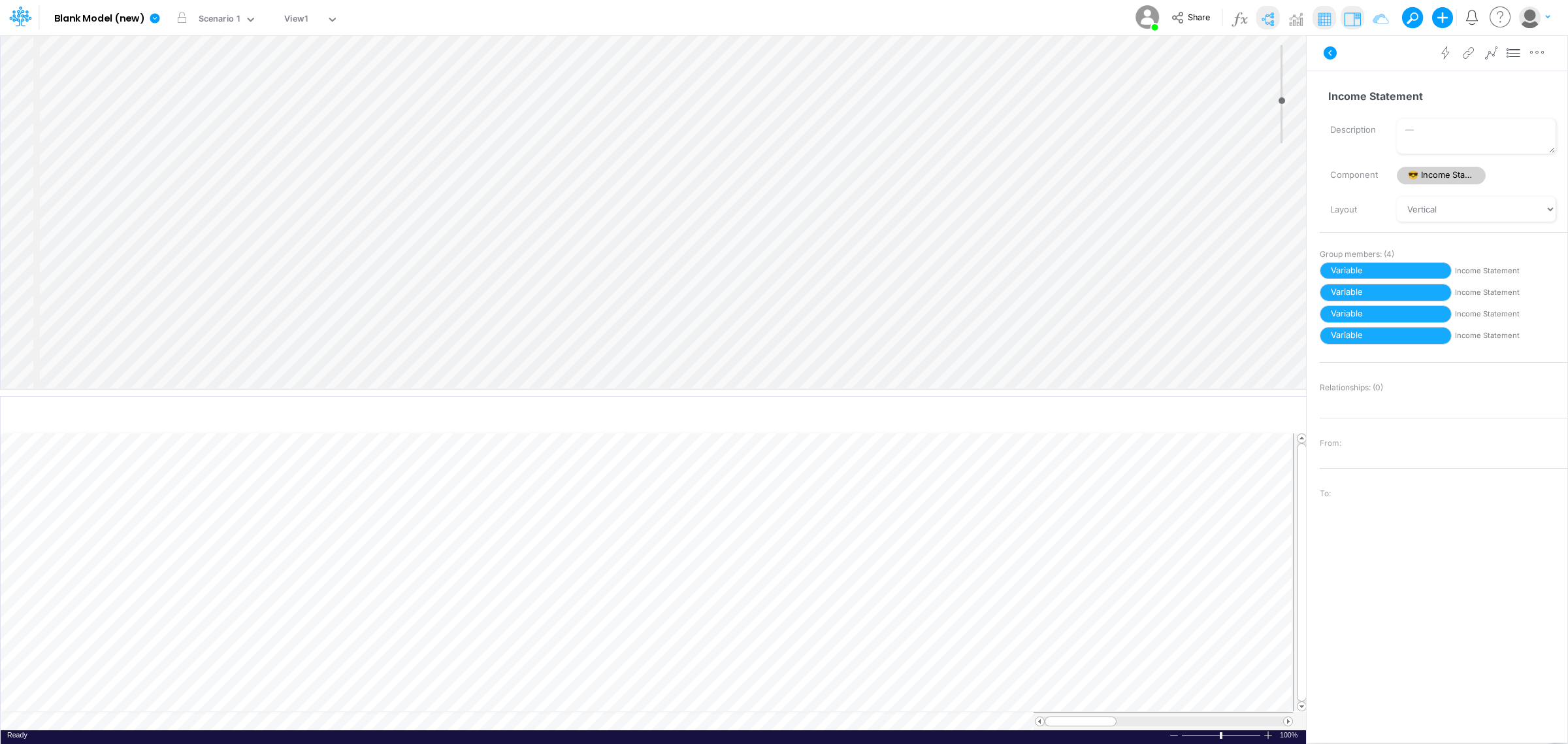
click at [1044, 334] on span "Income Statement" at bounding box center [1510, 335] width 110 height 11
drag, startPoint x: 1400, startPoint y: 331, endPoint x: 1400, endPoint y: 344, distance: 13.0
click at [1044, 344] on span "Variable" at bounding box center [1385, 335] width 132 height 18
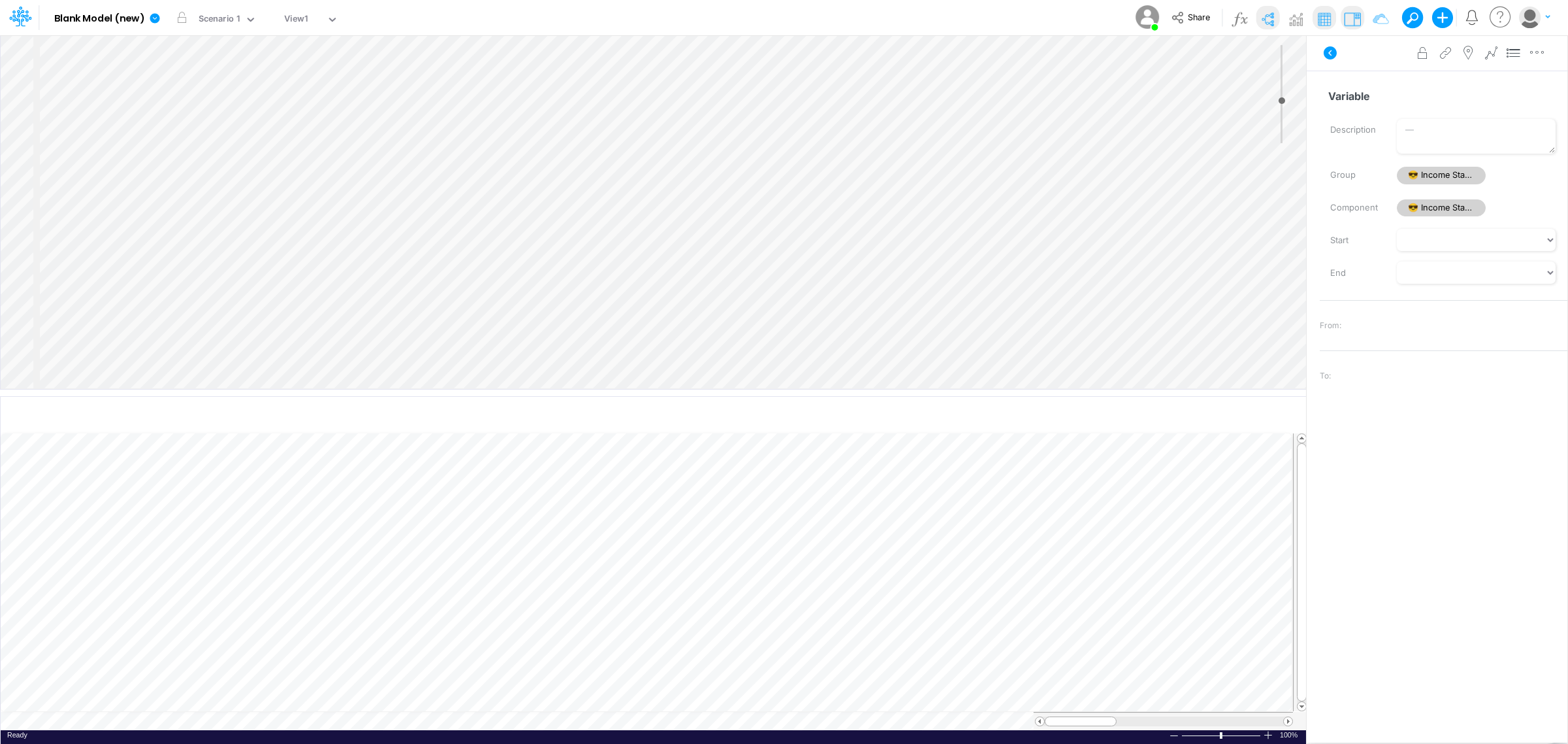
click at [1044, 53] on icon at bounding box center [1331, 53] width 16 height 16
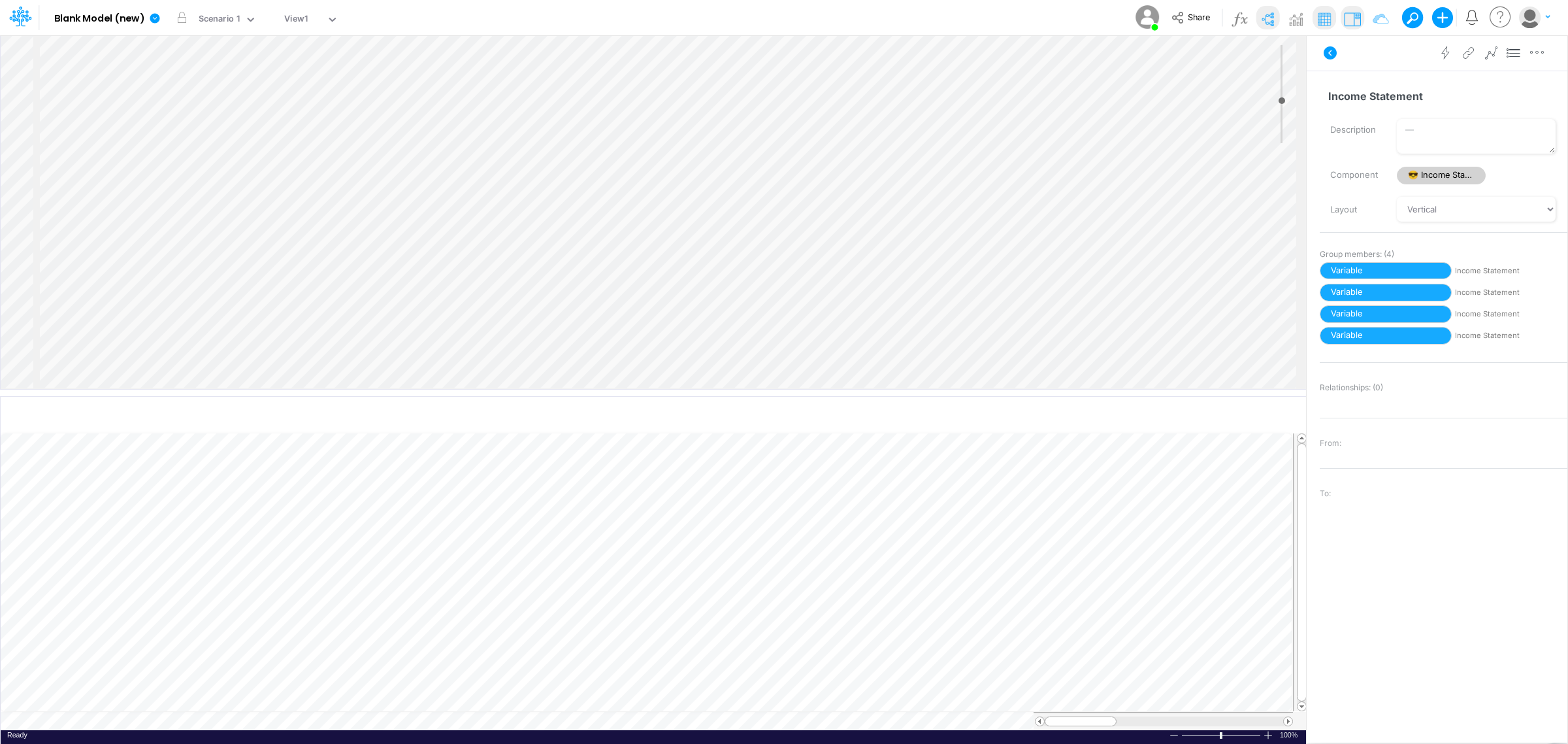
scroll to position [18, 0]
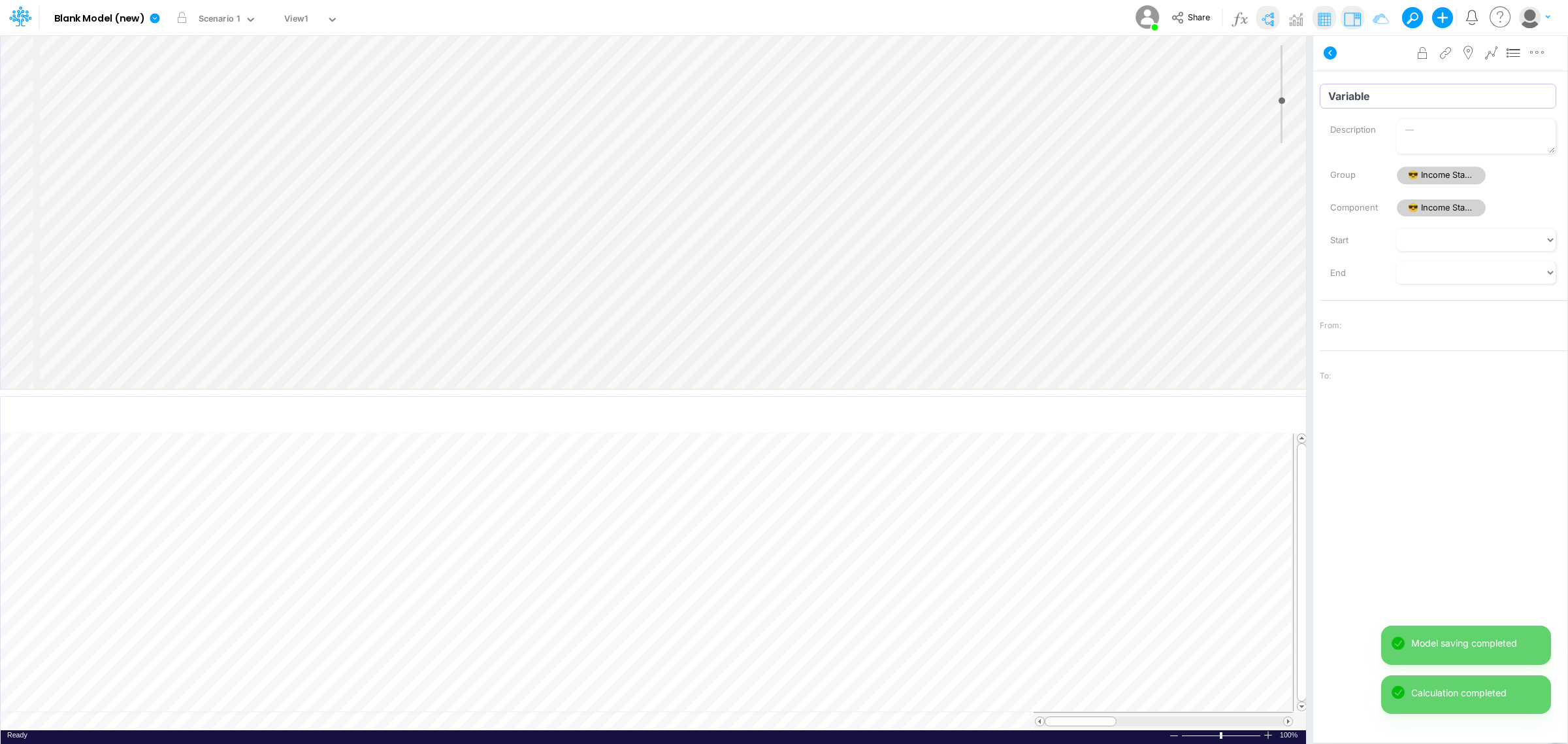
drag, startPoint x: 1386, startPoint y: 85, endPoint x: 1307, endPoint y: 95, distance: 79.6
click at [1044, 95] on div "Insert child node Variable Constant Group Addition Subtraction Multiplication D…" at bounding box center [784, 389] width 1568 height 709
type input "Revenue"
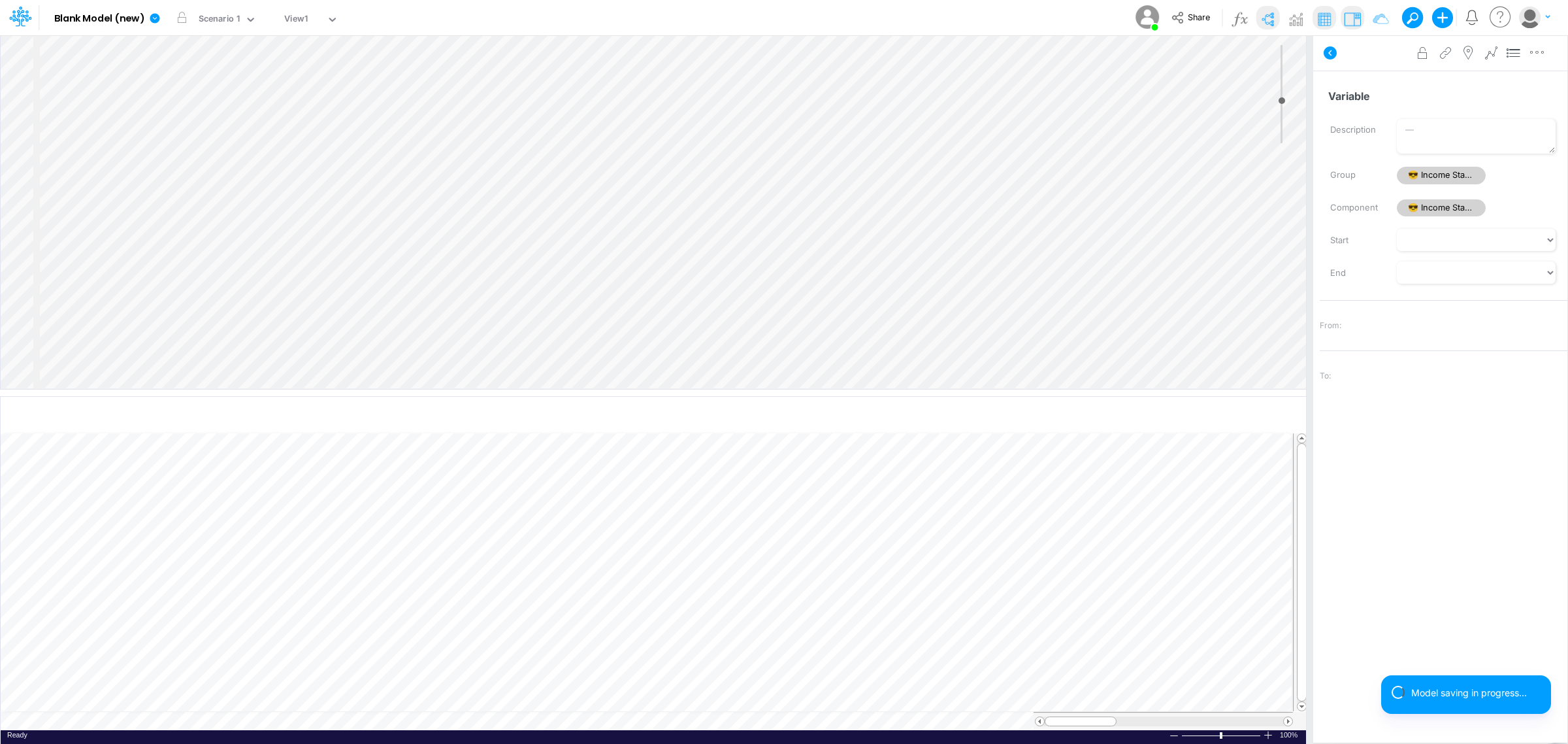
click at [1044, 90] on div "Insert child node Variable Constant Group Addition Subtraction Multiplication D…" at bounding box center [784, 389] width 1568 height 709
click at [1044, 95] on input "Variable" at bounding box center [1438, 96] width 237 height 25
drag, startPoint x: 1386, startPoint y: 95, endPoint x: 1337, endPoint y: 96, distance: 49.0
click at [1044, 96] on input "Variable" at bounding box center [1438, 96] width 237 height 25
type input "Expenses"
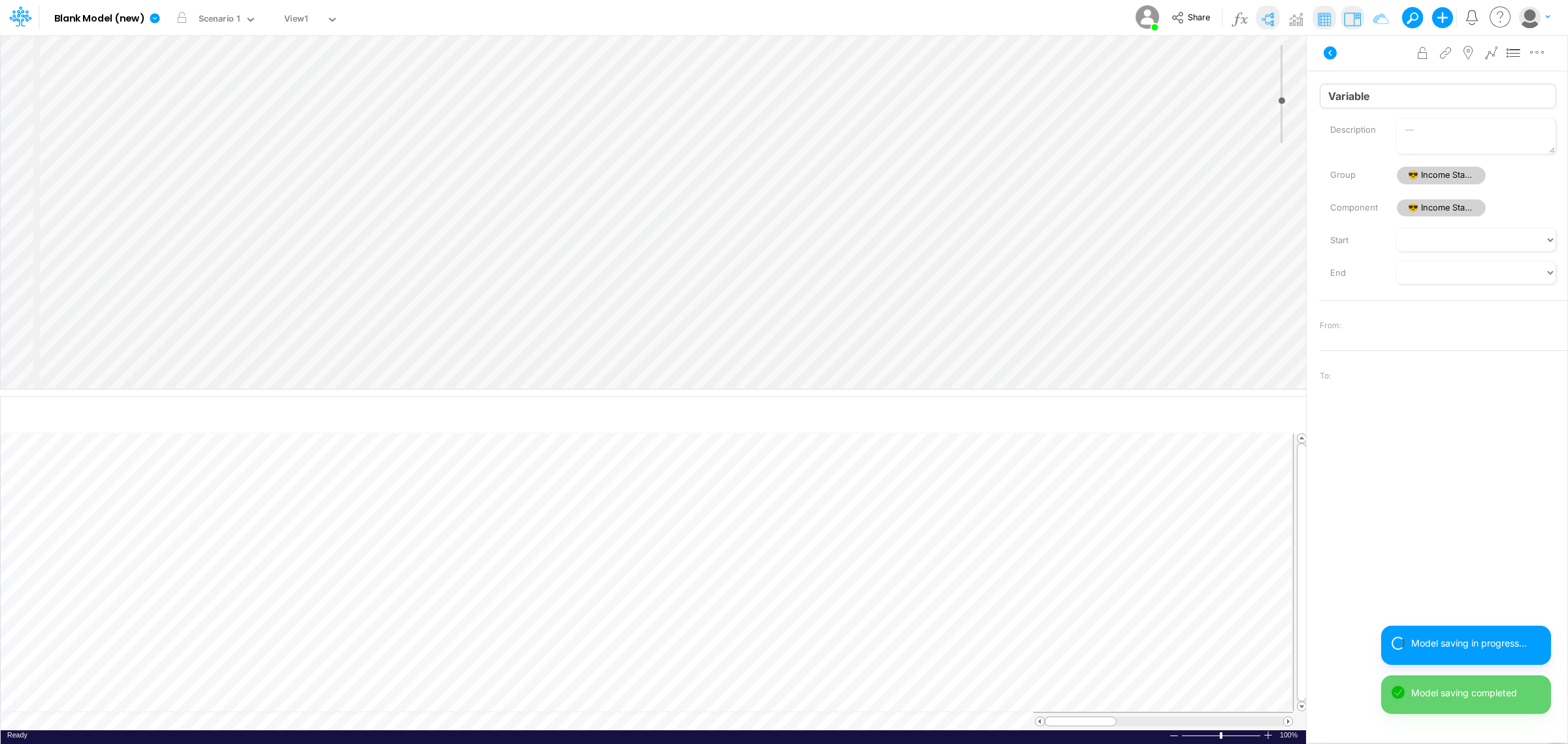
drag, startPoint x: 1373, startPoint y: 92, endPoint x: 1321, endPoint y: 96, distance: 52.2
click at [1044, 96] on input "Variable" at bounding box center [1438, 96] width 237 height 25
type input "Net Income"
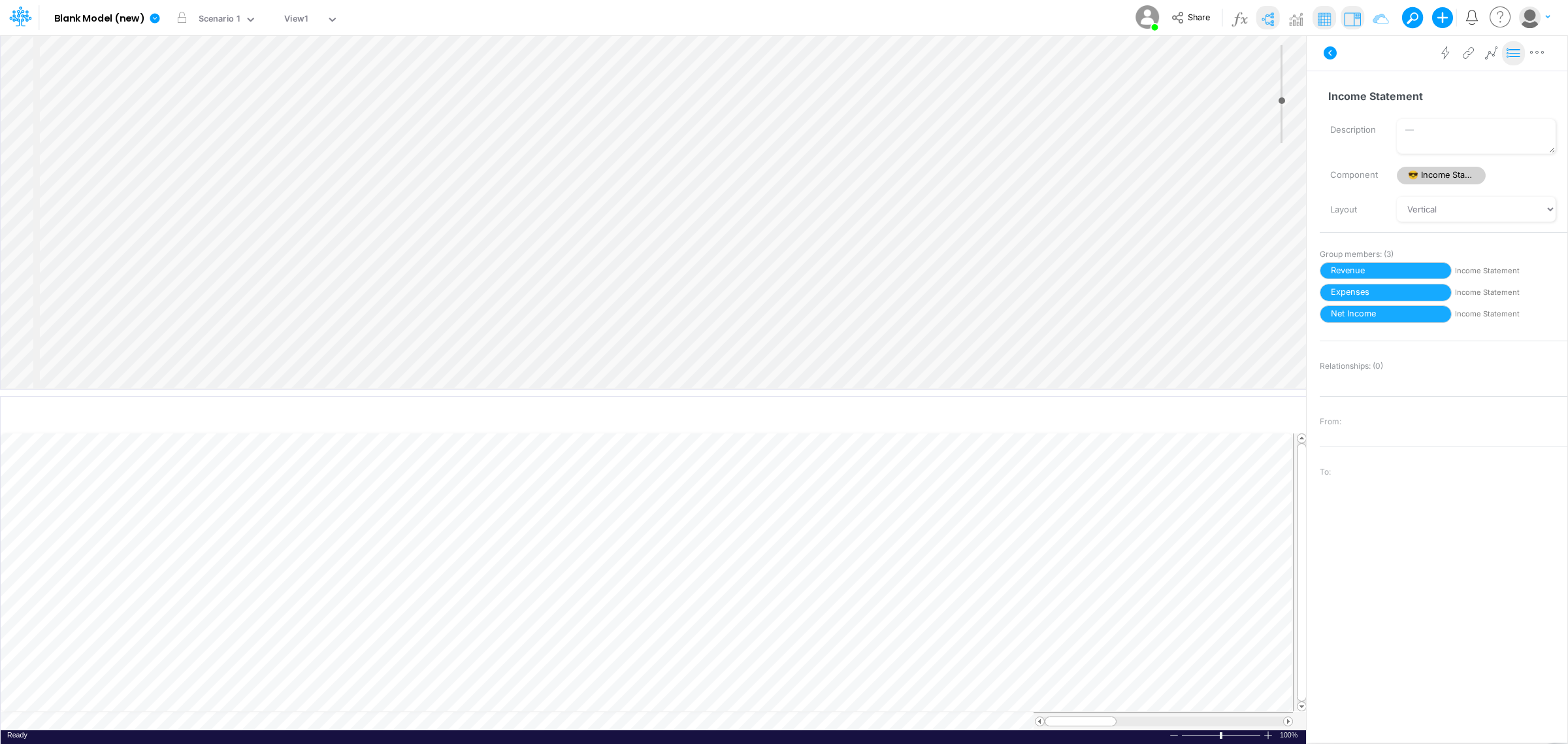
click at [1044, 53] on icon at bounding box center [1513, 53] width 19 height 14
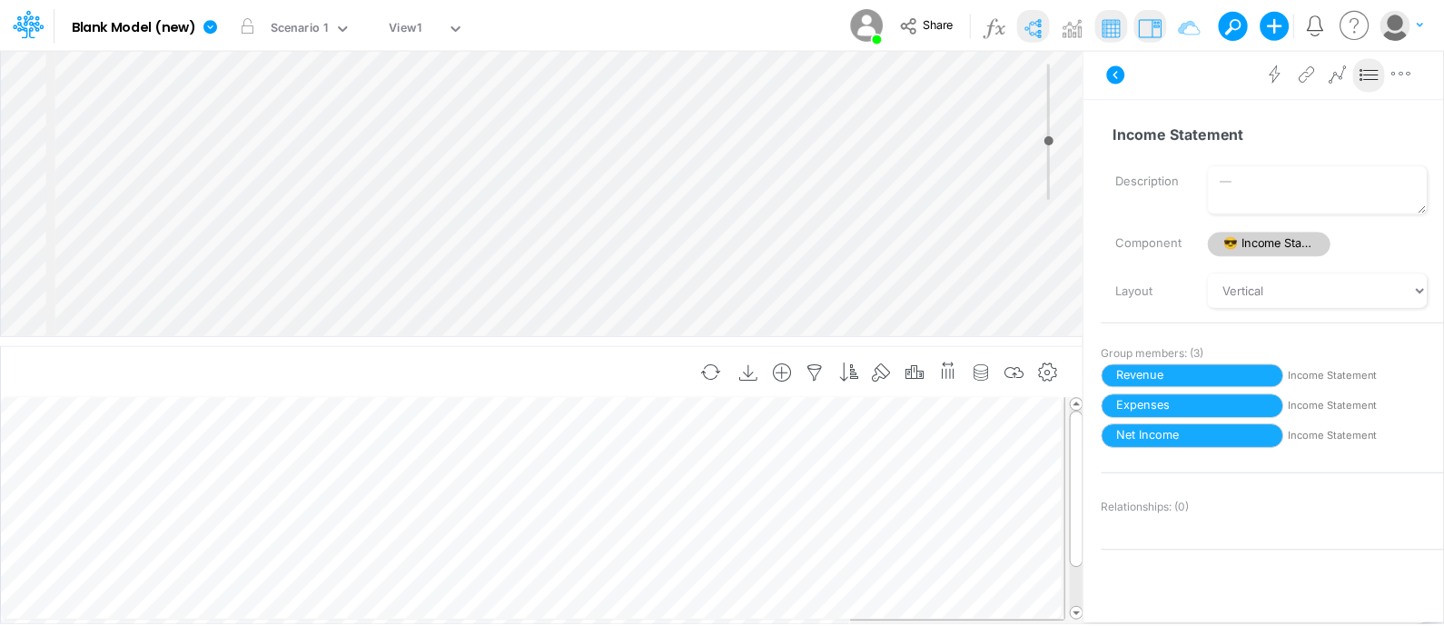
scroll to position [9, 2]
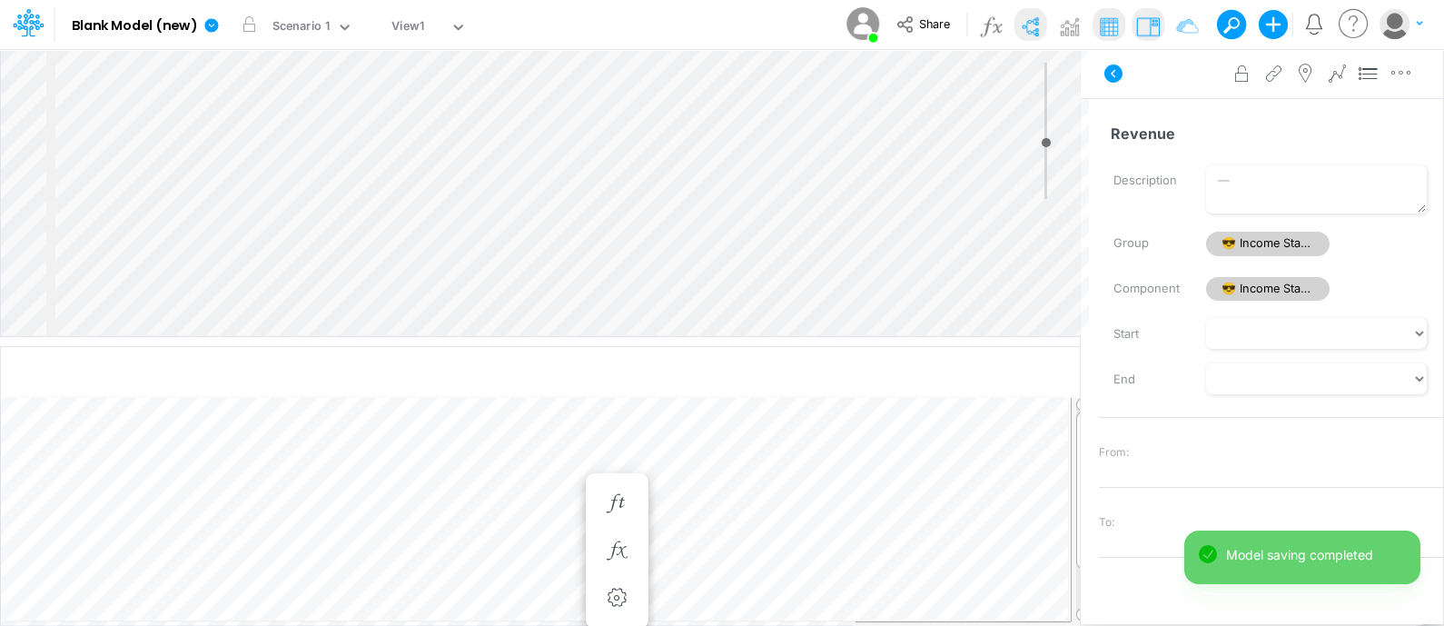
type input "11"
click at [1054, 143] on input "range" at bounding box center [1046, 131] width 23 height 136
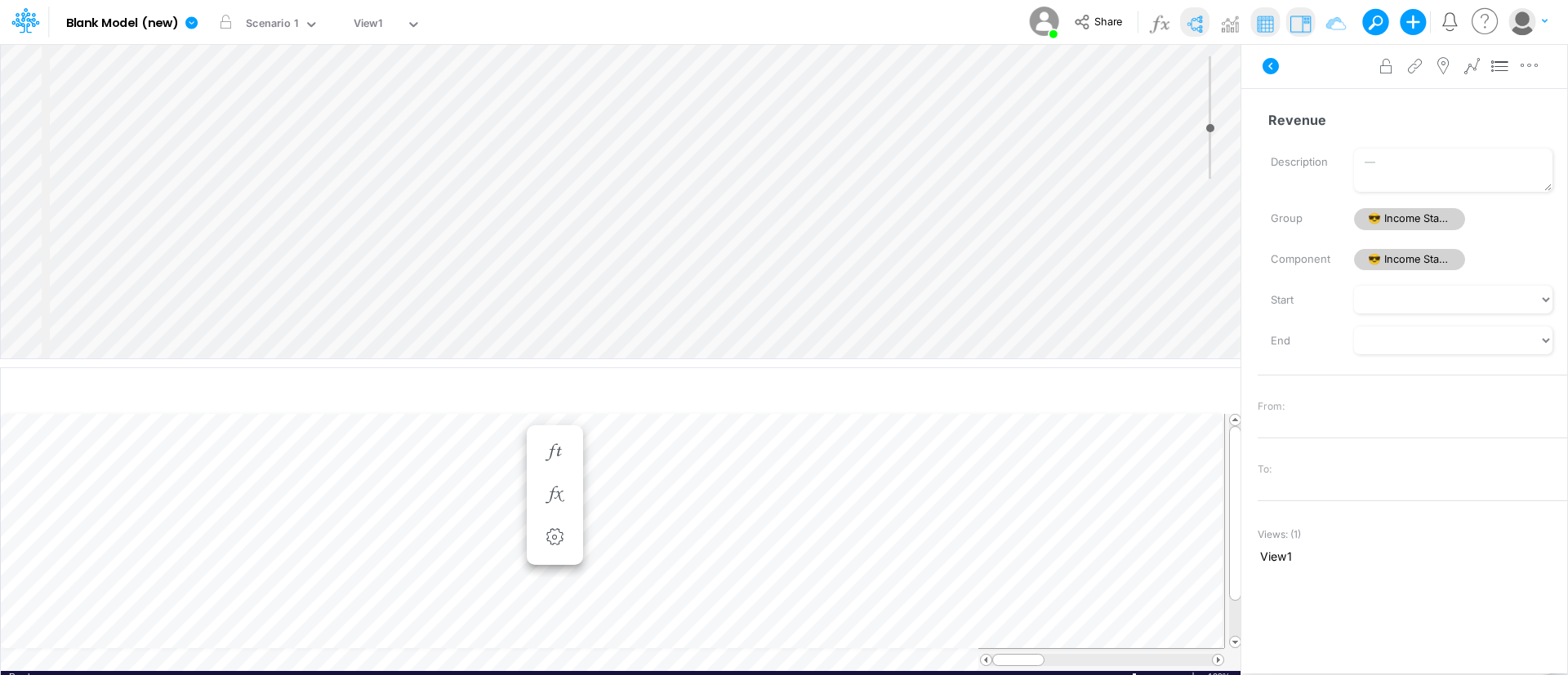
scroll to position [8, 2]
click at [361, 19] on div "View1" at bounding box center [368, 24] width 30 height 19
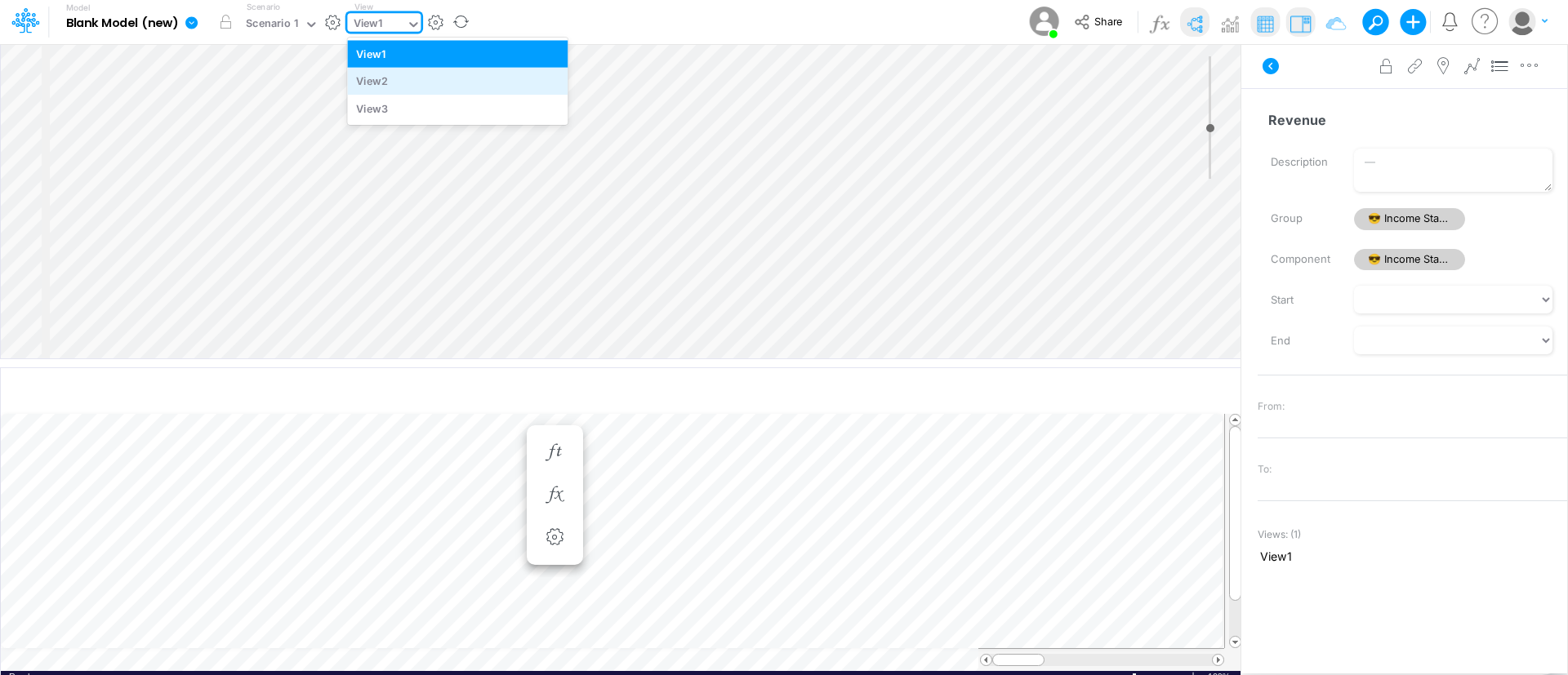
click at [373, 83] on div "View2" at bounding box center [457, 81] width 220 height 27
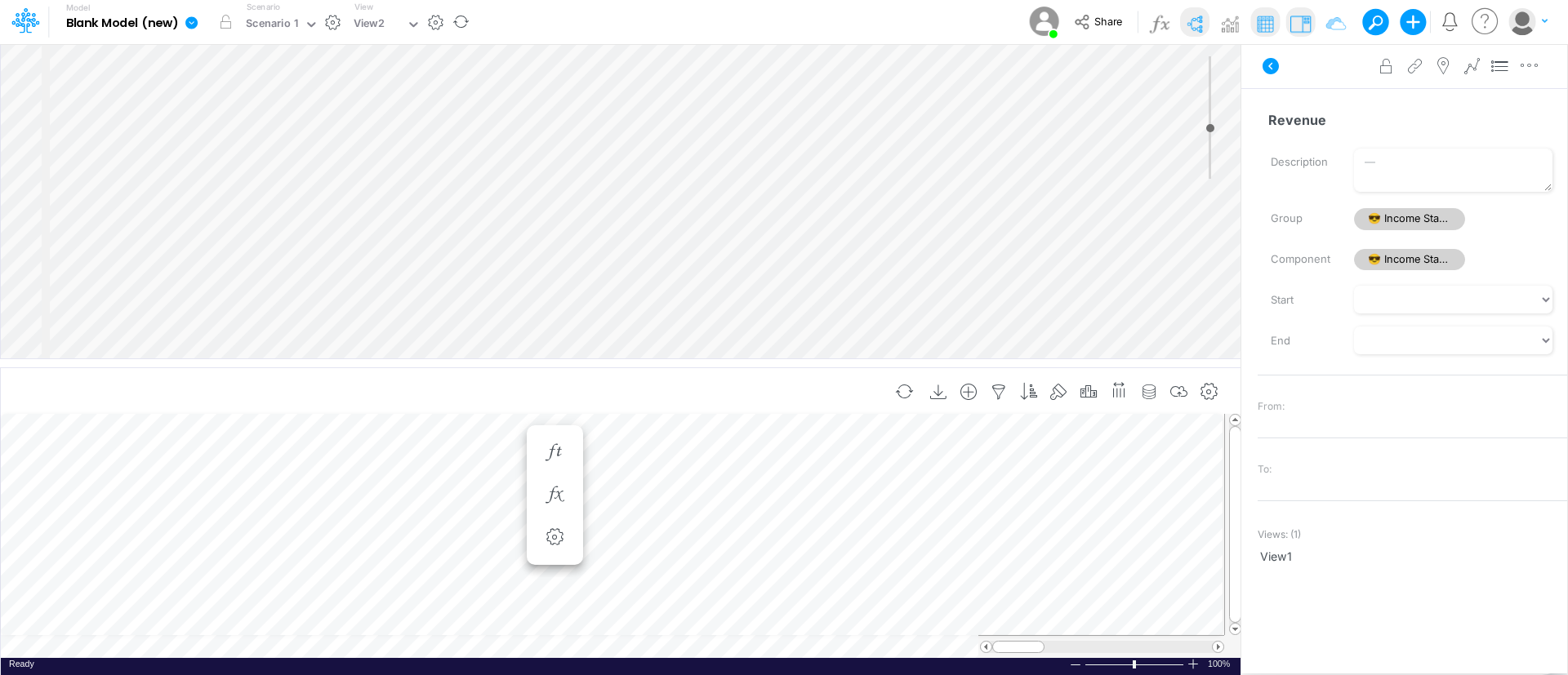
scroll to position [8, 0]
click at [1305, 74] on icon at bounding box center [1500, 66] width 24 height 17
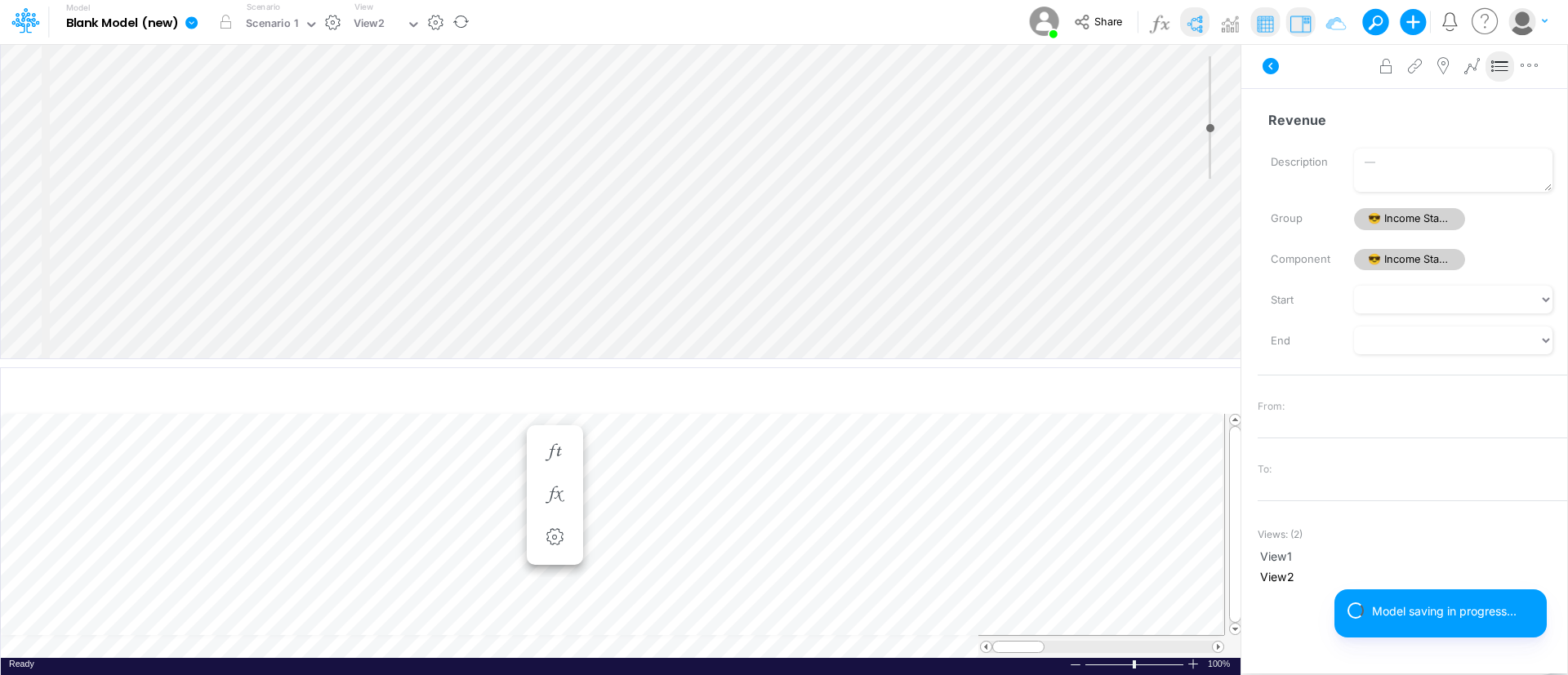
click at [1305, 74] on icon at bounding box center [1500, 66] width 24 height 17
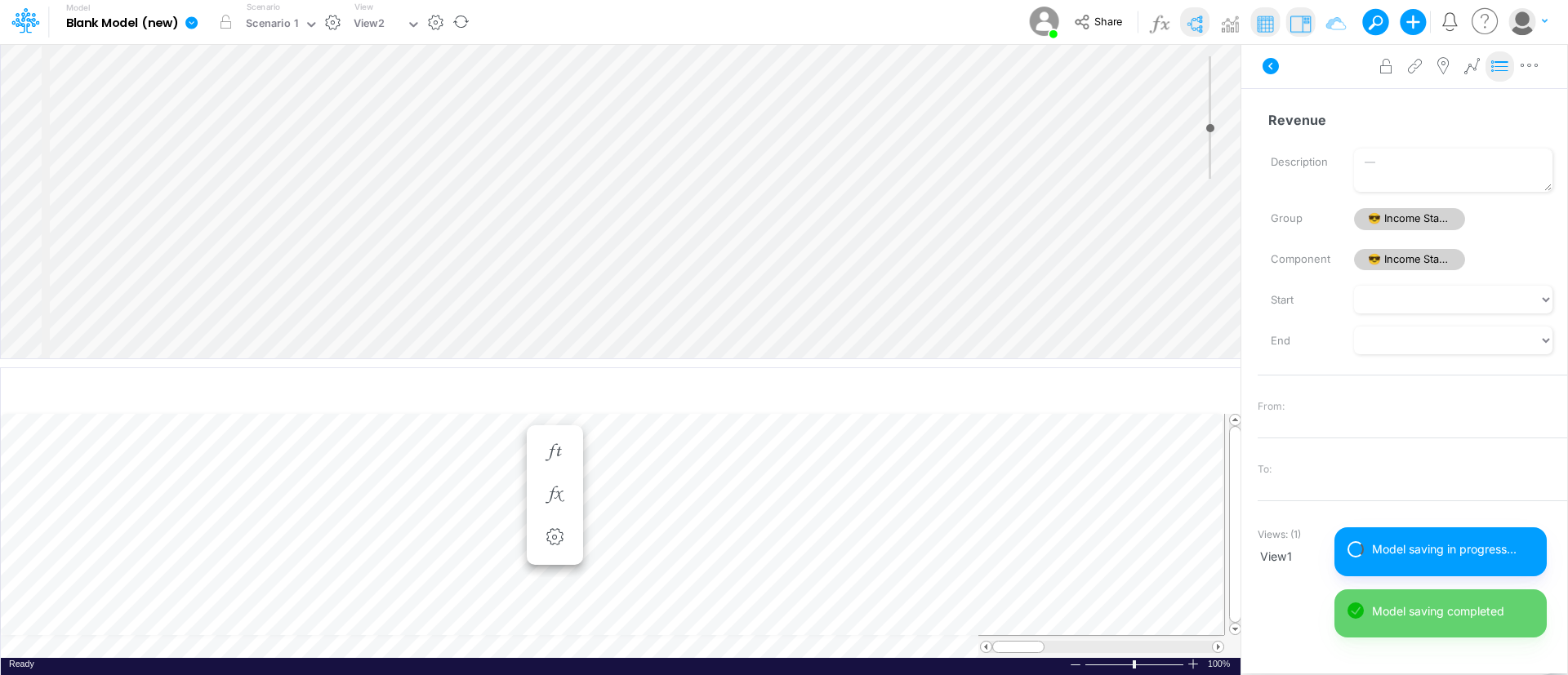
click at [1305, 66] on icon at bounding box center [1500, 66] width 24 height 17
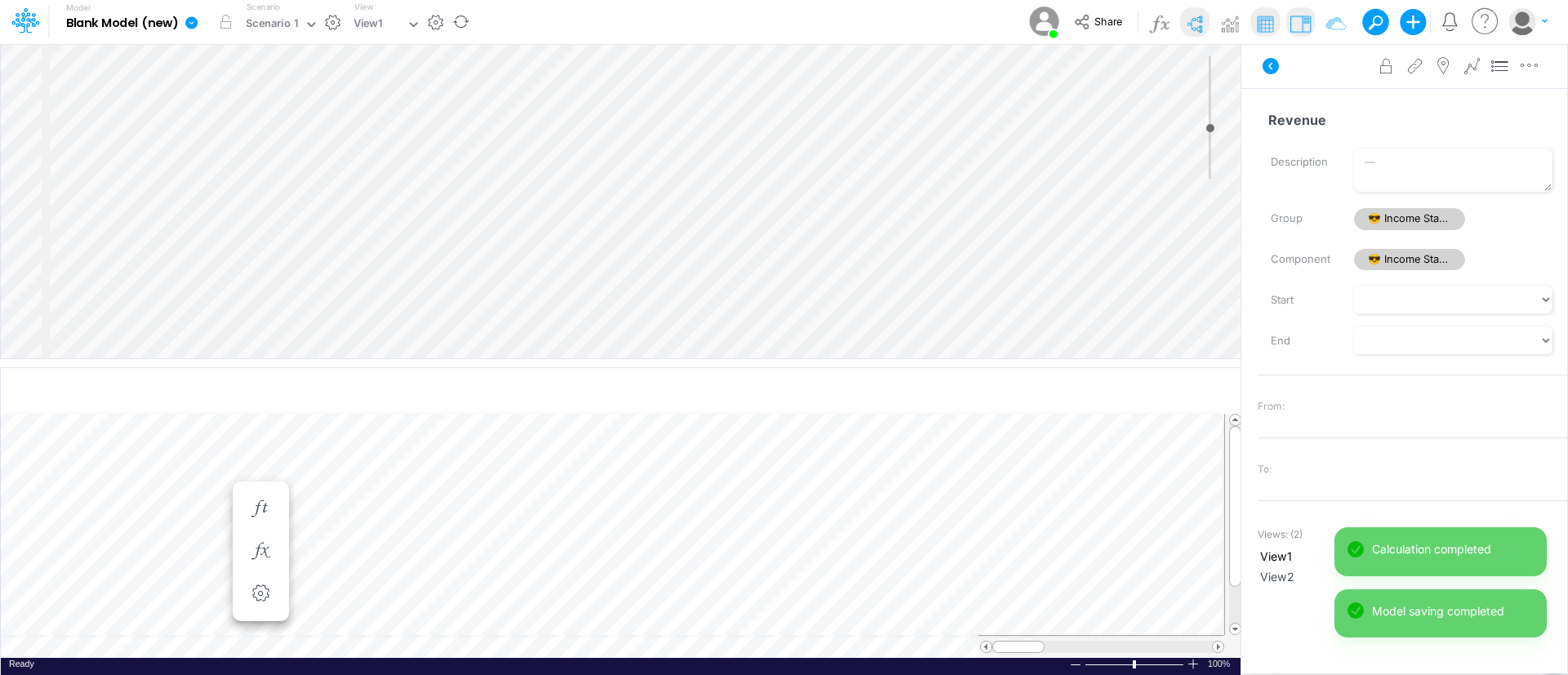
scroll to position [8, 2]
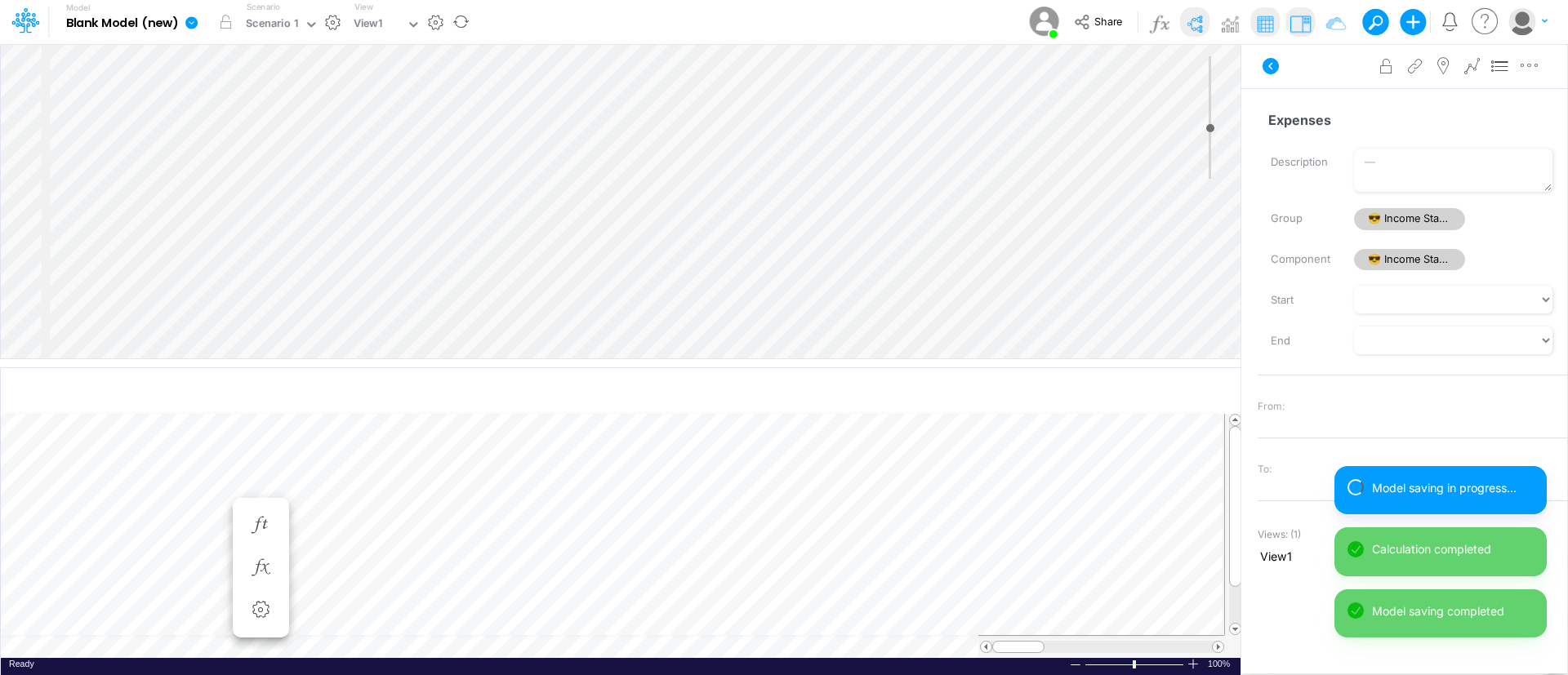
scroll to position [8, 2]
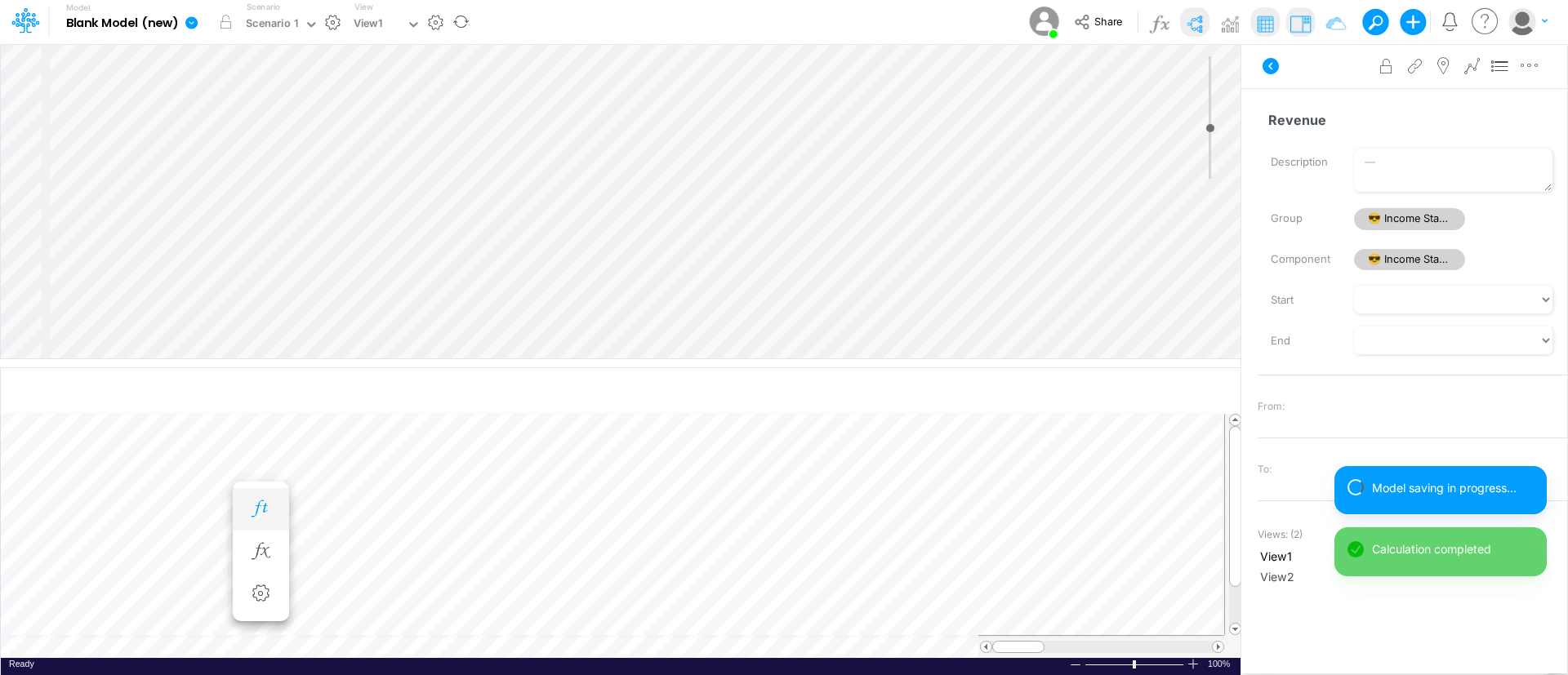
click at [256, 498] on button "button" at bounding box center [261, 510] width 31 height 32
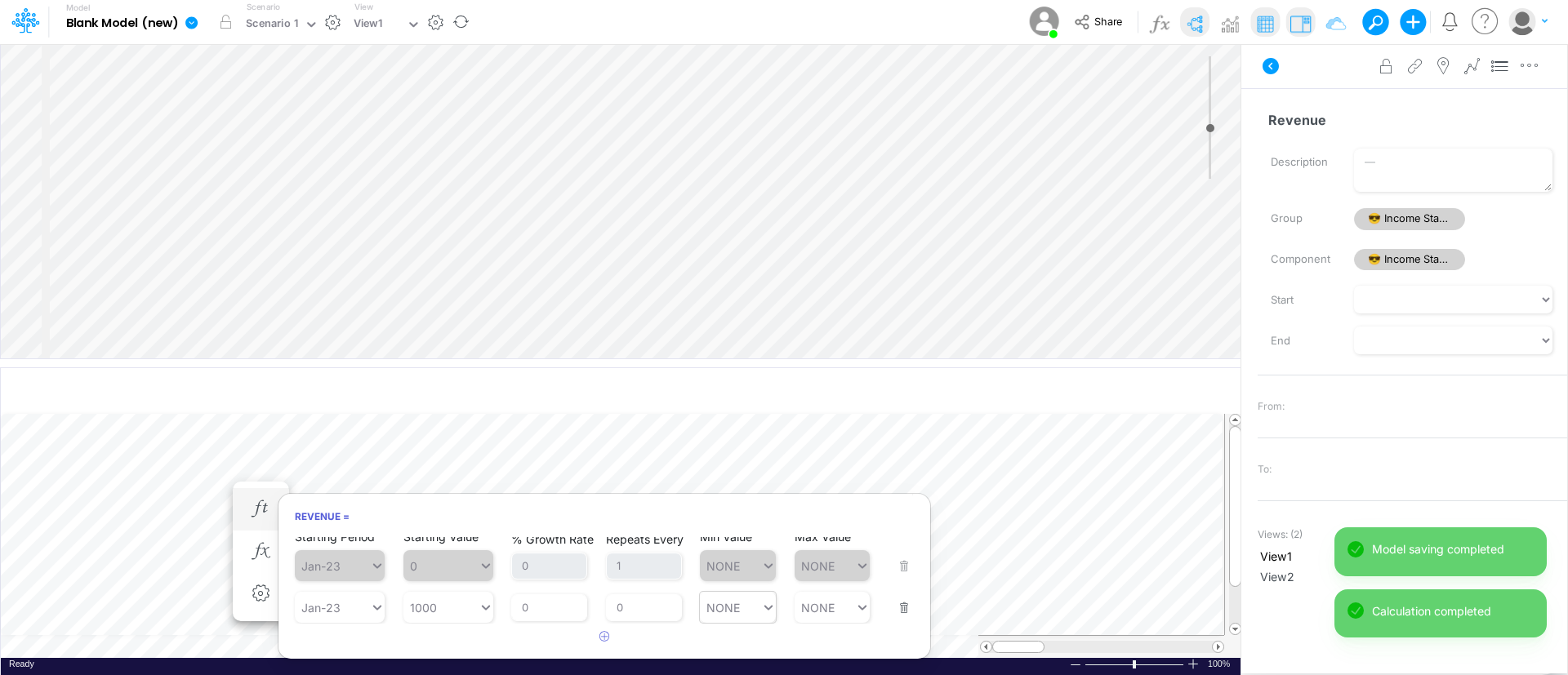
scroll to position [11, 0]
drag, startPoint x: 544, startPoint y: 600, endPoint x: 511, endPoint y: 601, distance: 33.0
click at [512, 562] on input "0" at bounding box center [549, 607] width 76 height 28
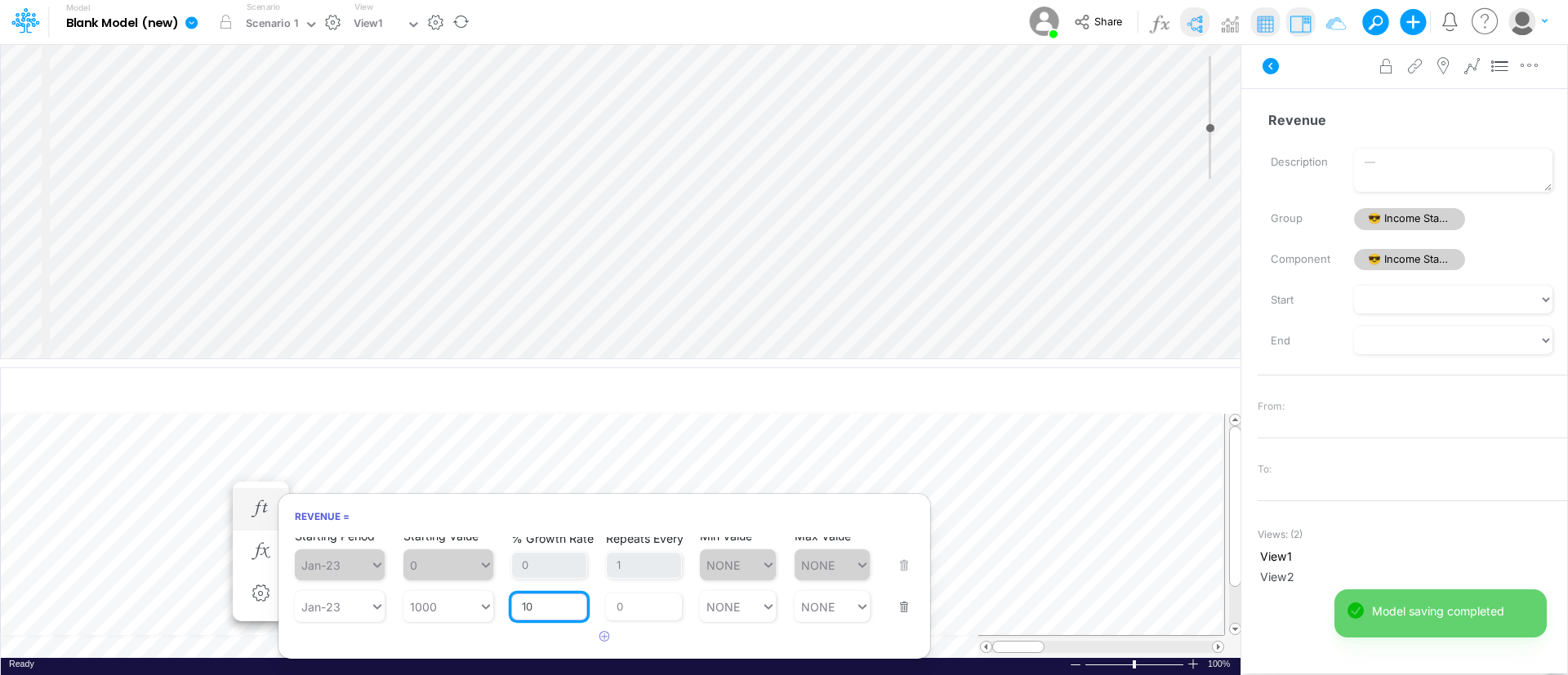
type input "10"
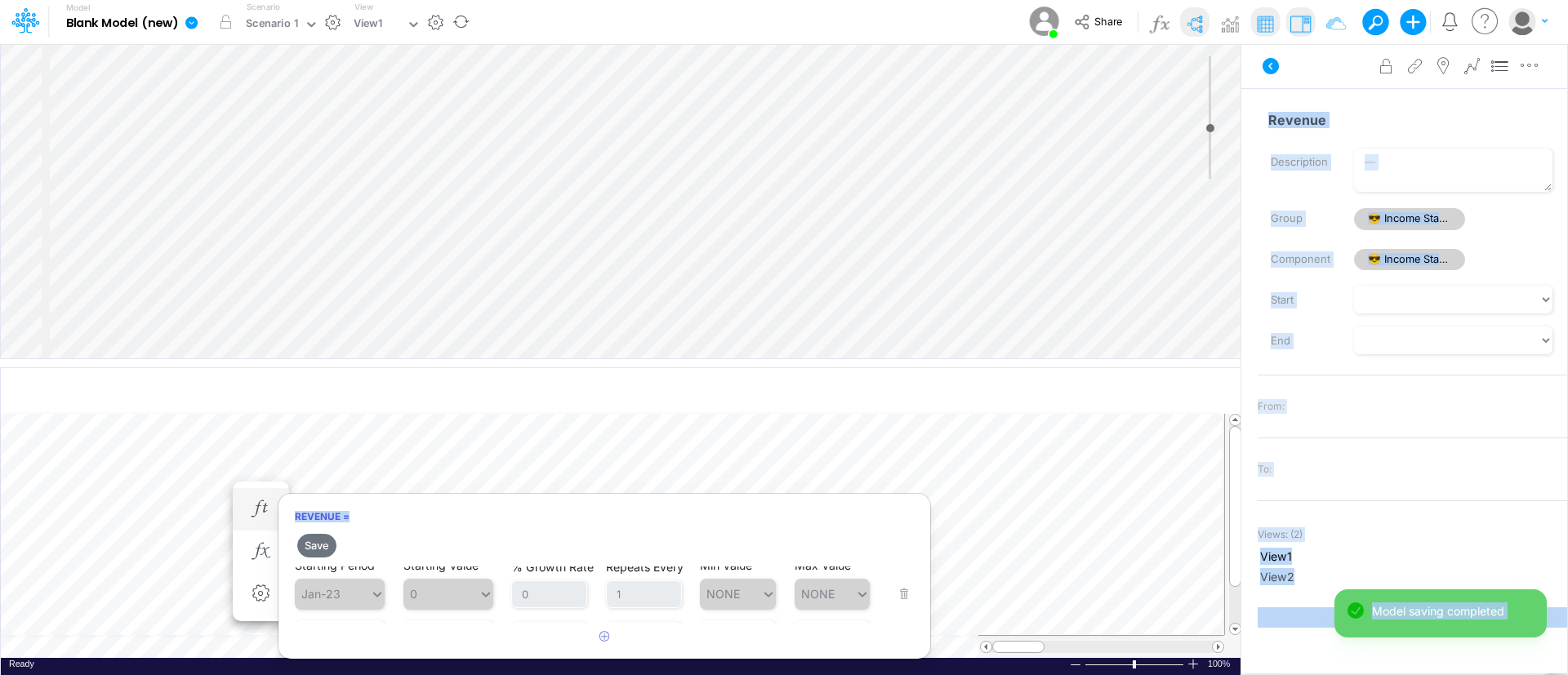
click at [604, 420] on body "Model Blank Model (new) Edit model settings Duplicate Import QuickBooks QuickBo…" at bounding box center [784, 337] width 1568 height 675
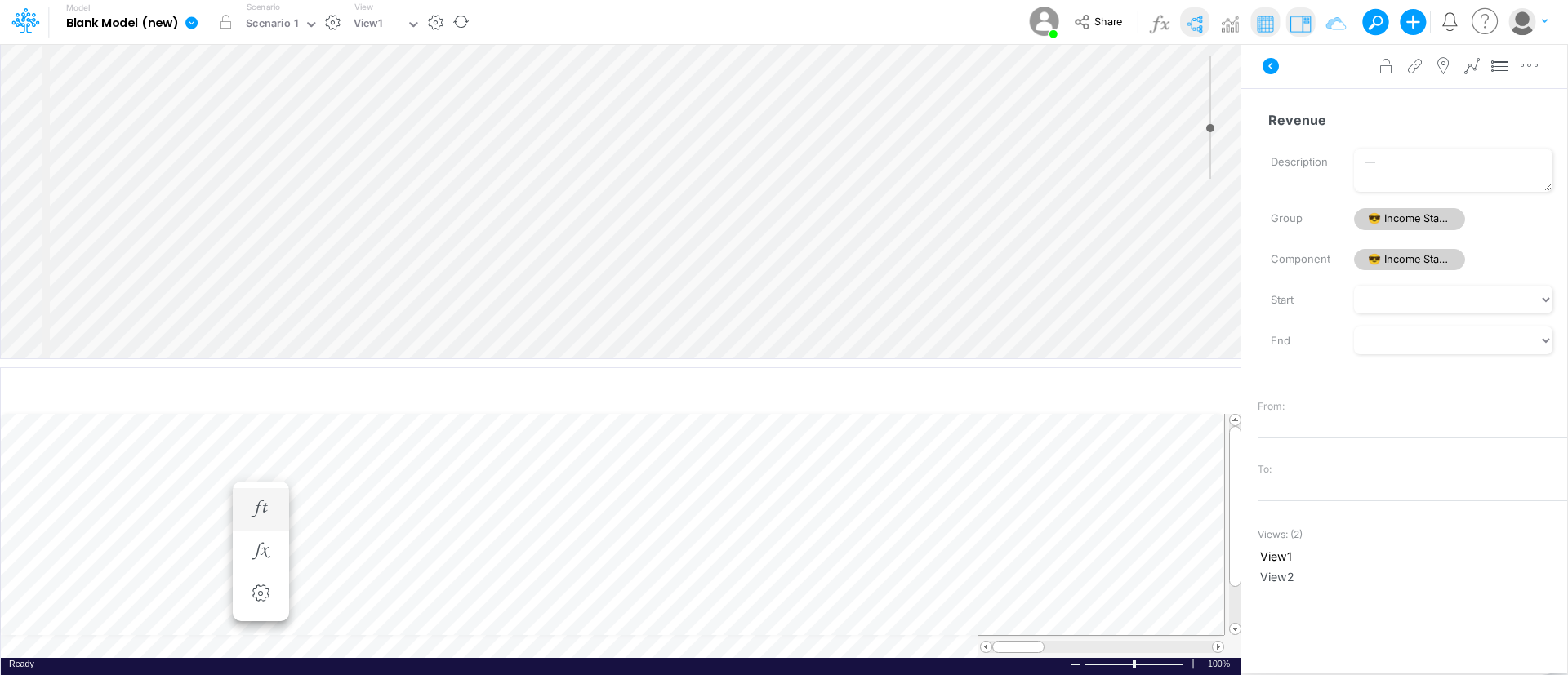
scroll to position [8, 2]
click at [269, 507] on icon "button" at bounding box center [260, 509] width 24 height 17
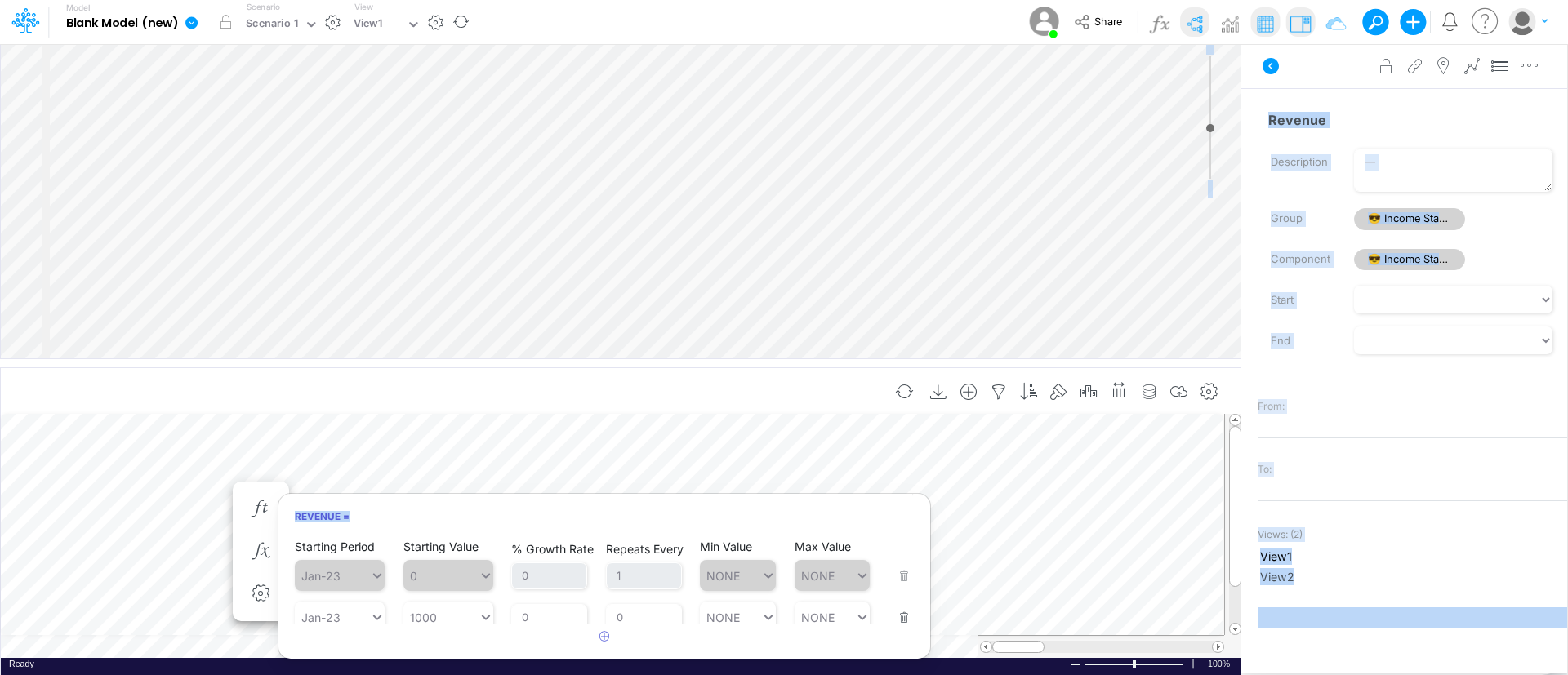
click at [494, 324] on body "Model Blank Model (new) Edit model settings Duplicate Import QuickBooks QuickBo…" at bounding box center [784, 337] width 1568 height 675
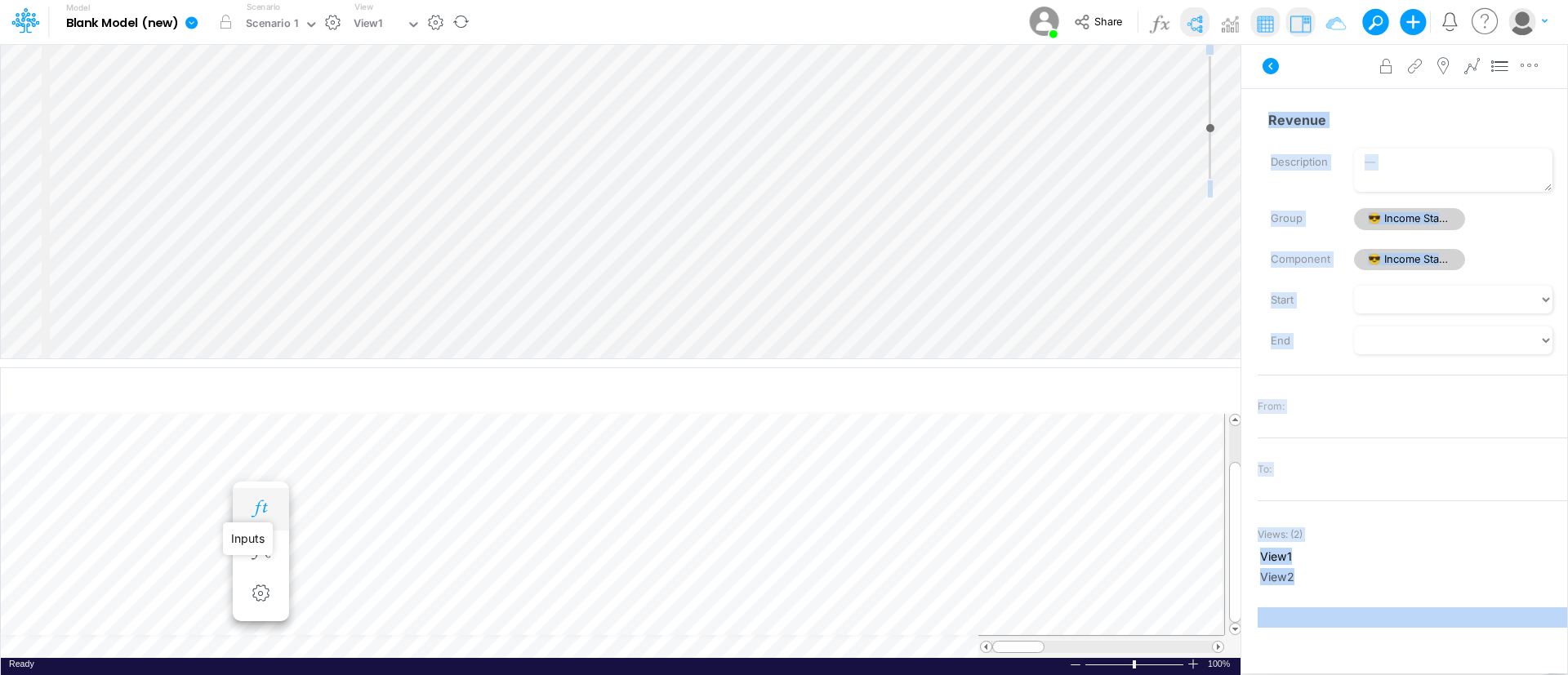
click at [256, 504] on icon "button" at bounding box center [260, 509] width 24 height 17
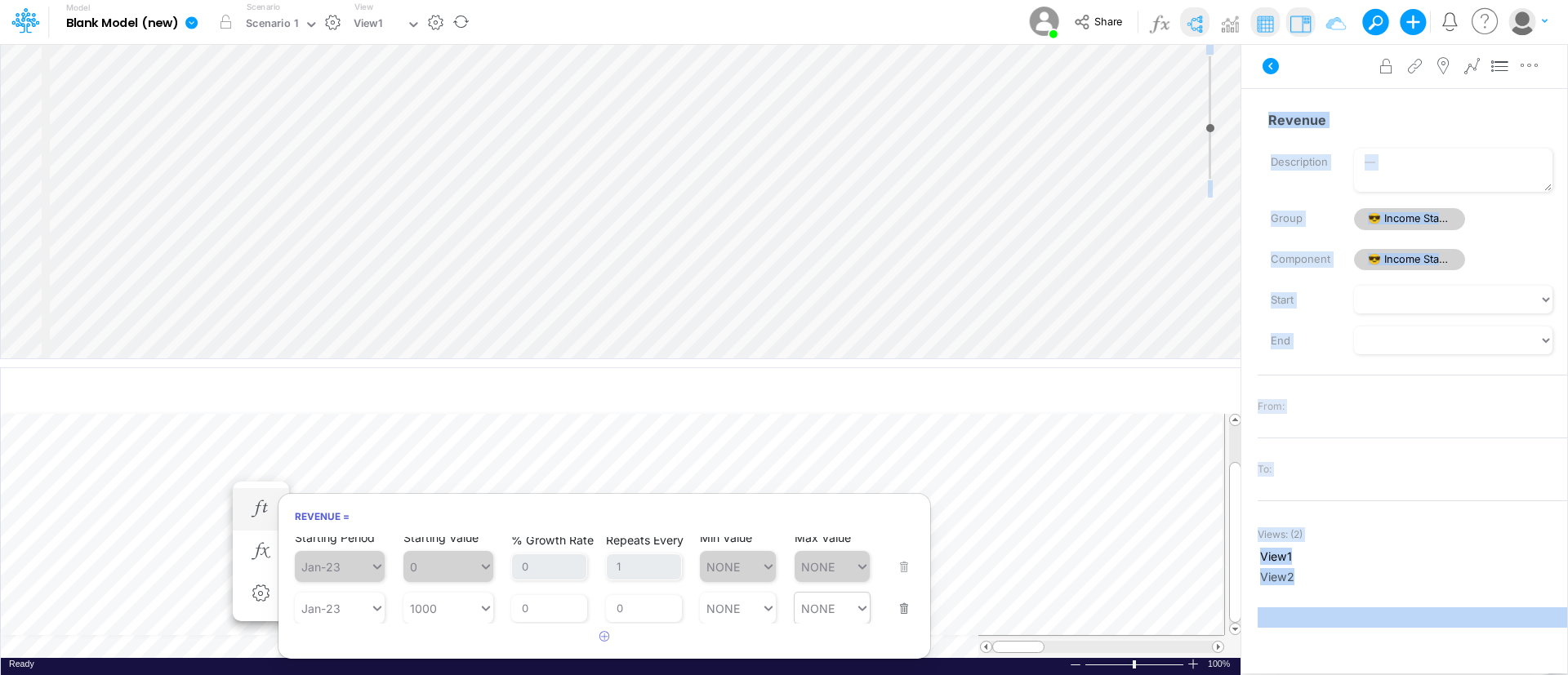
scroll to position [11, 0]
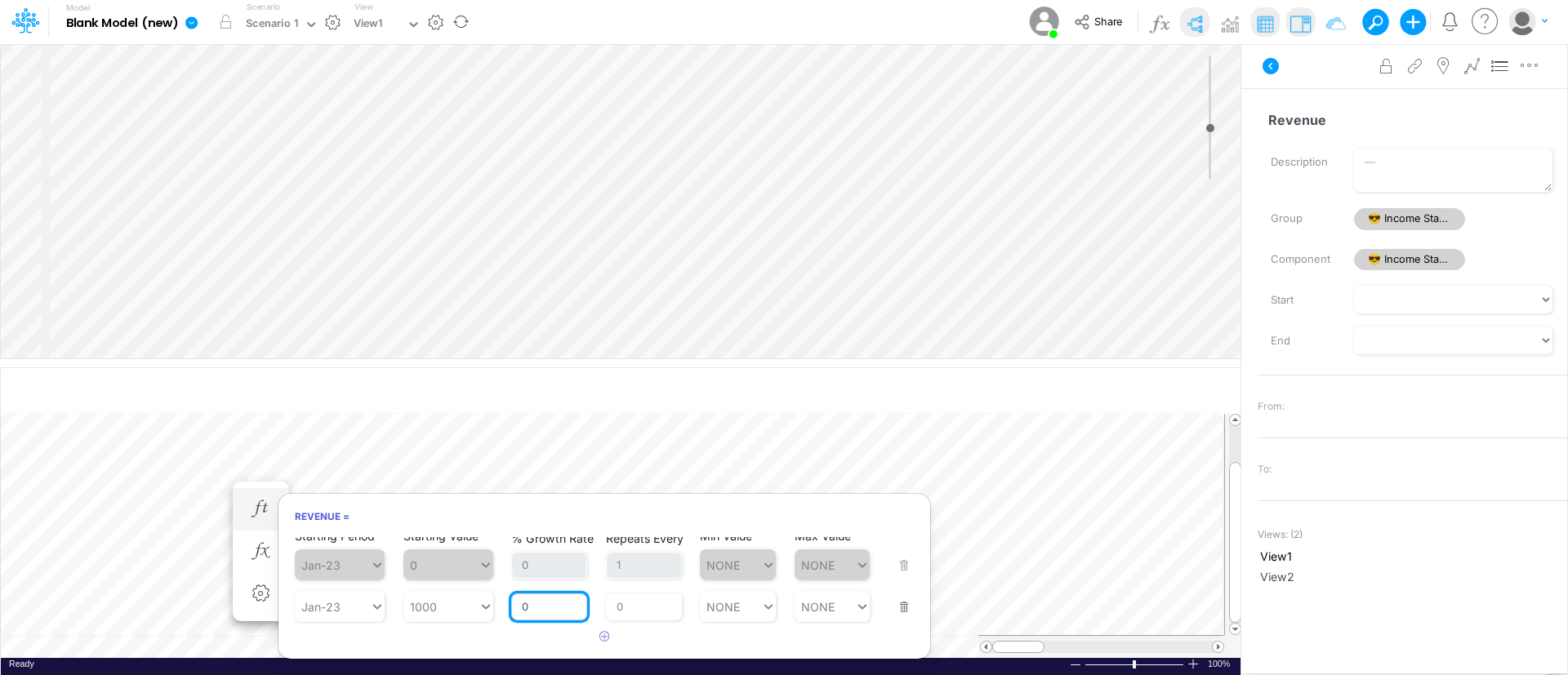
click at [536, 562] on input "0" at bounding box center [549, 607] width 76 height 28
drag, startPoint x: 558, startPoint y: 608, endPoint x: 498, endPoint y: 603, distance: 60.2
click at [498, 562] on div "Starting Period Jan-23 Starting Value 1000 % Growth Rate 010 Repeats Every 0 Mi…" at bounding box center [604, 596] width 619 height 51
type input "10"
click at [606, 562] on button "button" at bounding box center [604, 637] width 31 height 27
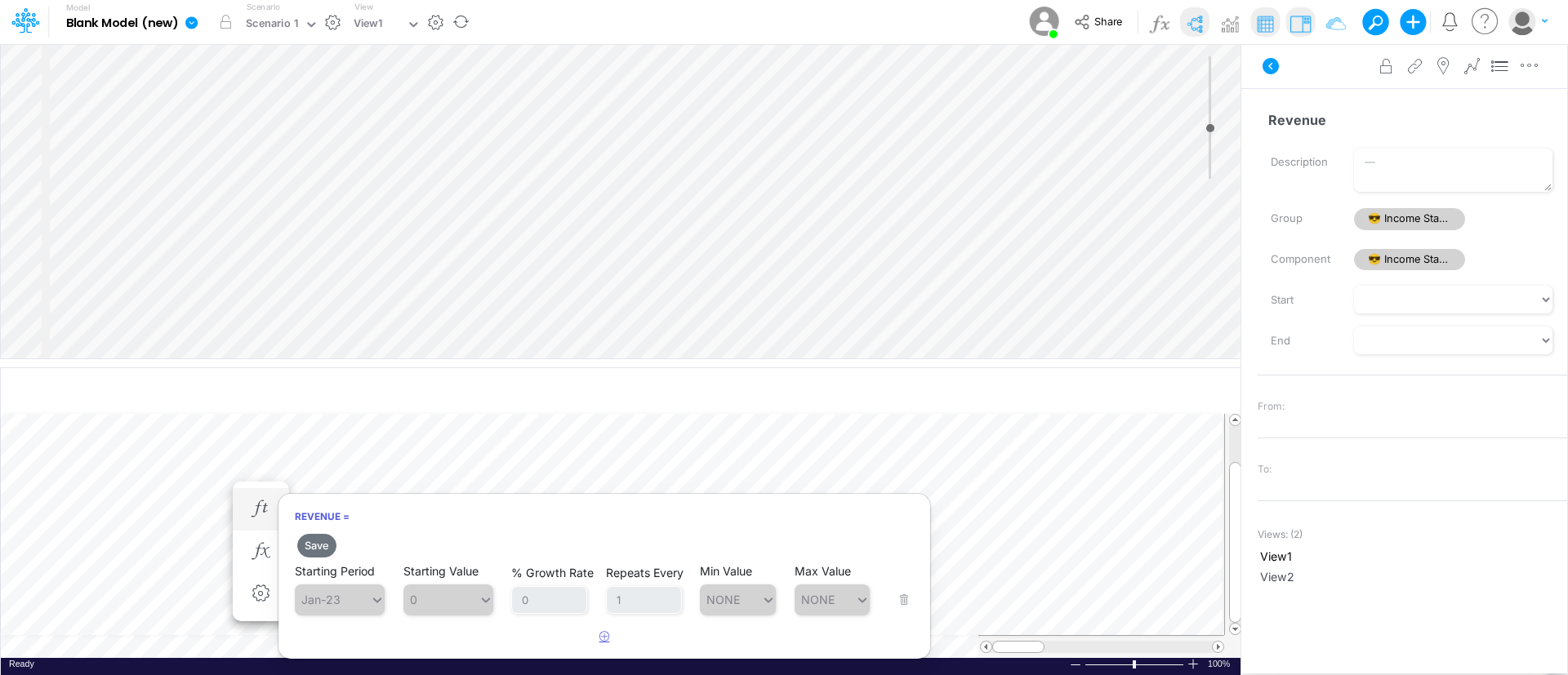
scroll to position [0, 0]
click at [328, 546] on button "Save" at bounding box center [317, 546] width 40 height 23
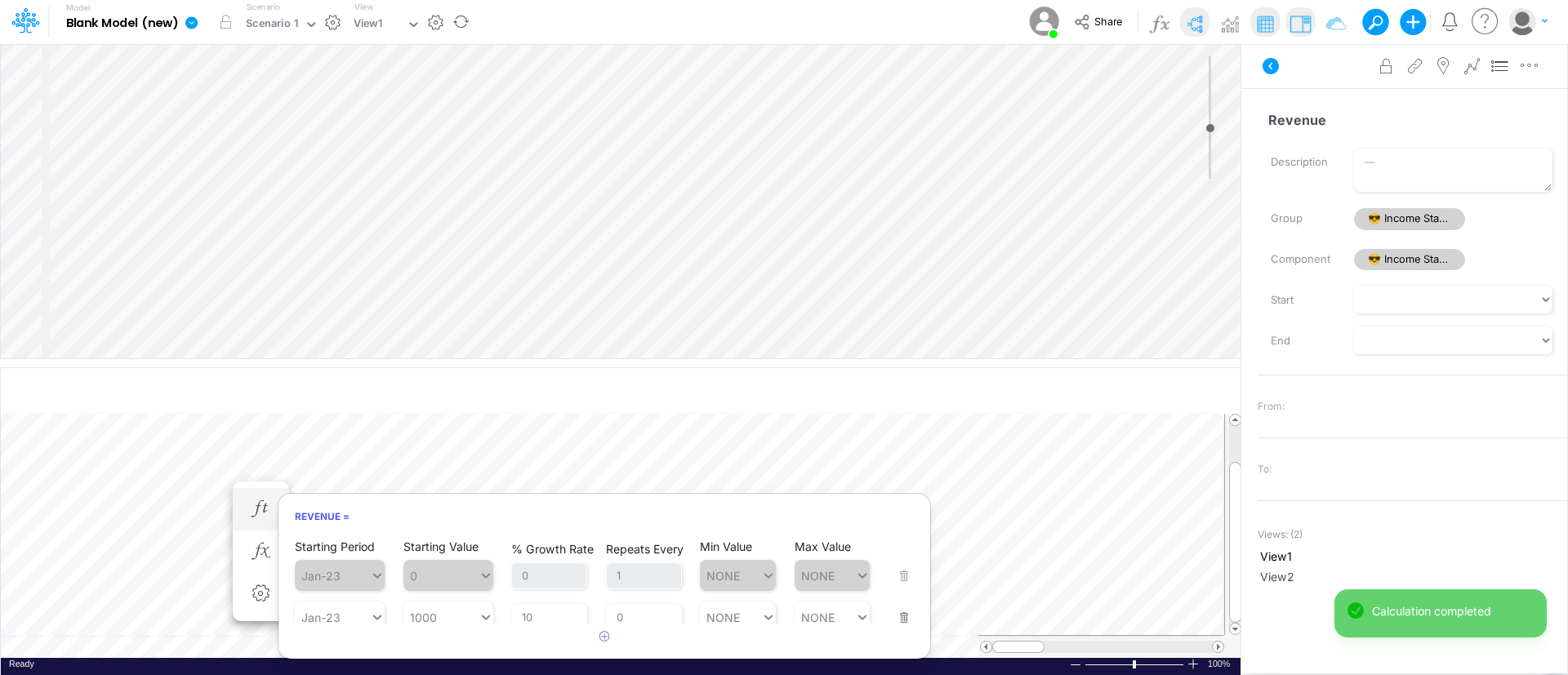
scroll to position [8, 2]
click at [928, 562] on body "Model Blank Model (new) Edit model settings Duplicate Import QuickBooks QuickBo…" at bounding box center [784, 337] width 1568 height 675
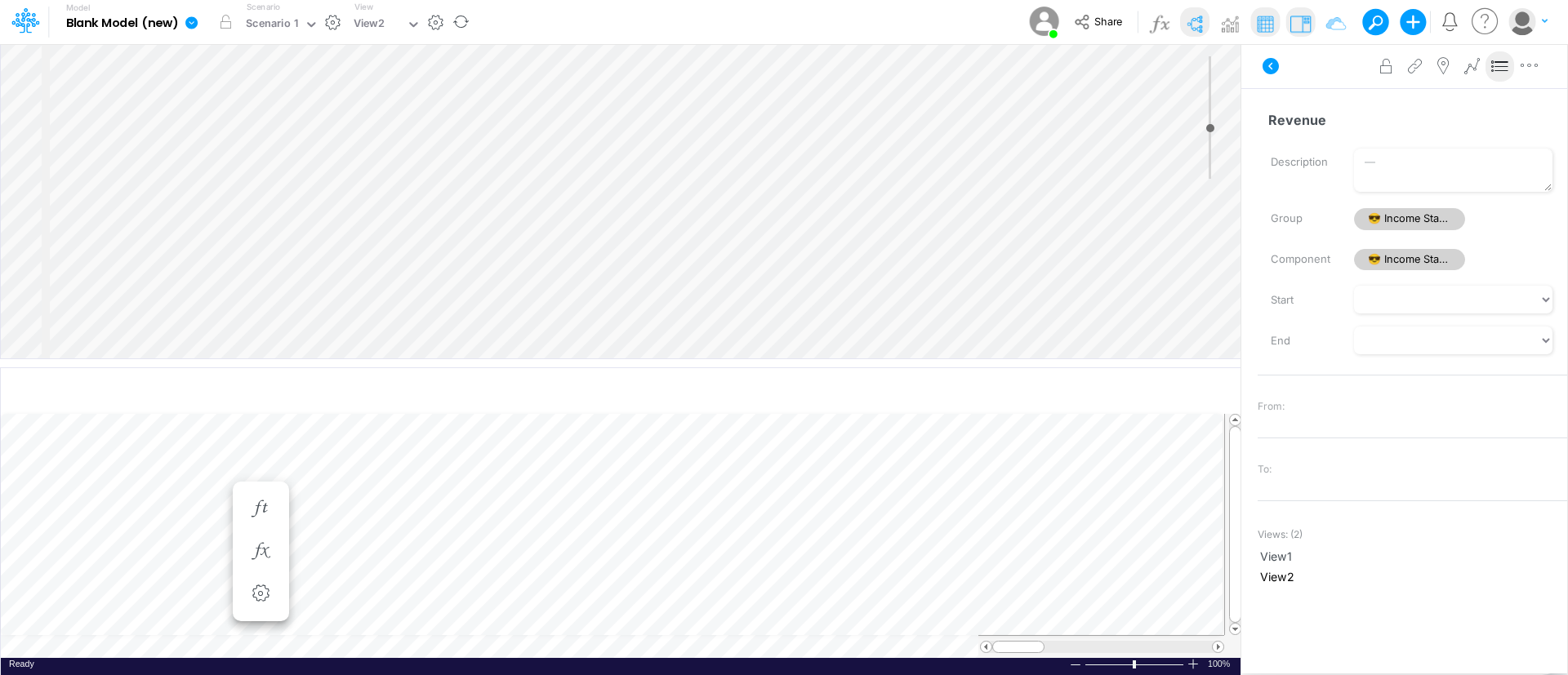
scroll to position [8, 0]
click at [154, 501] on icon "button" at bounding box center [162, 509] width 24 height 17
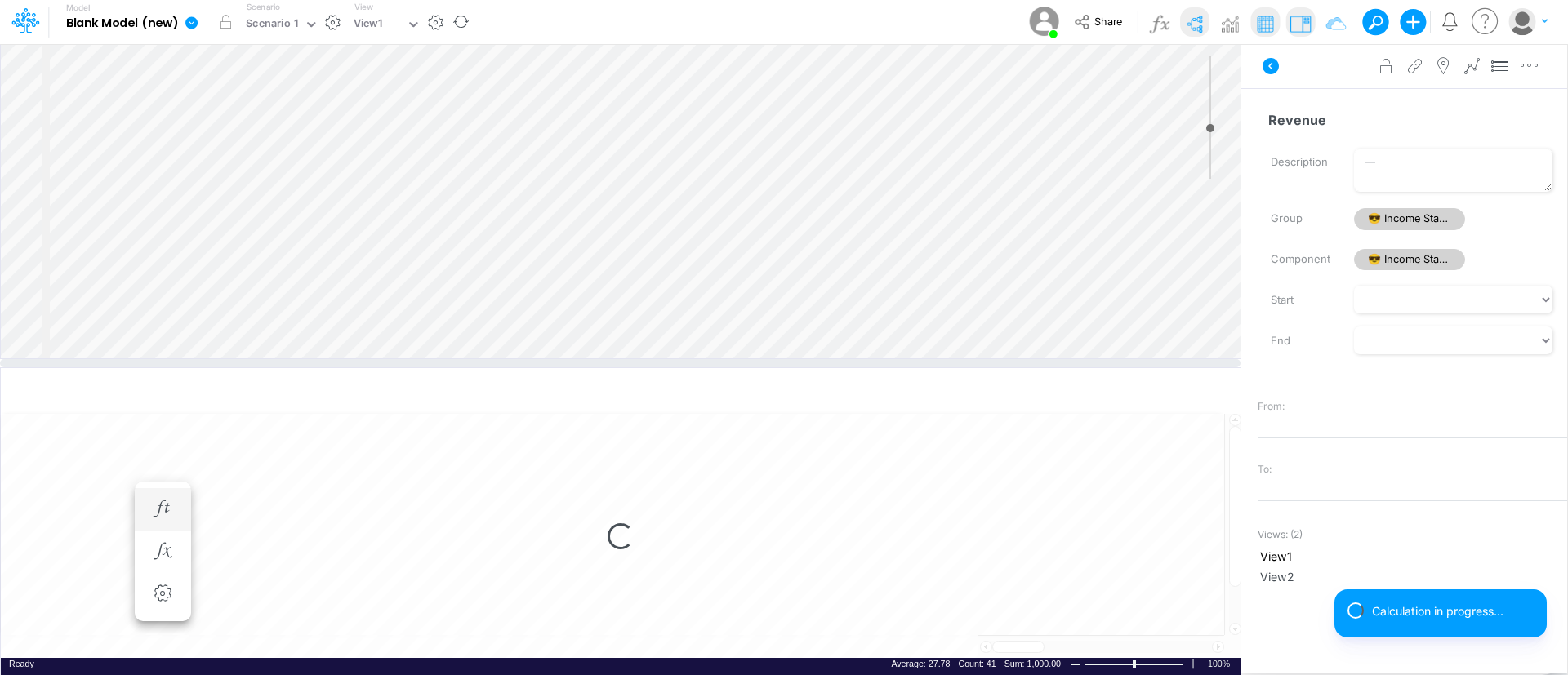
select select "1"
select select "Multiply"
select select "Add"
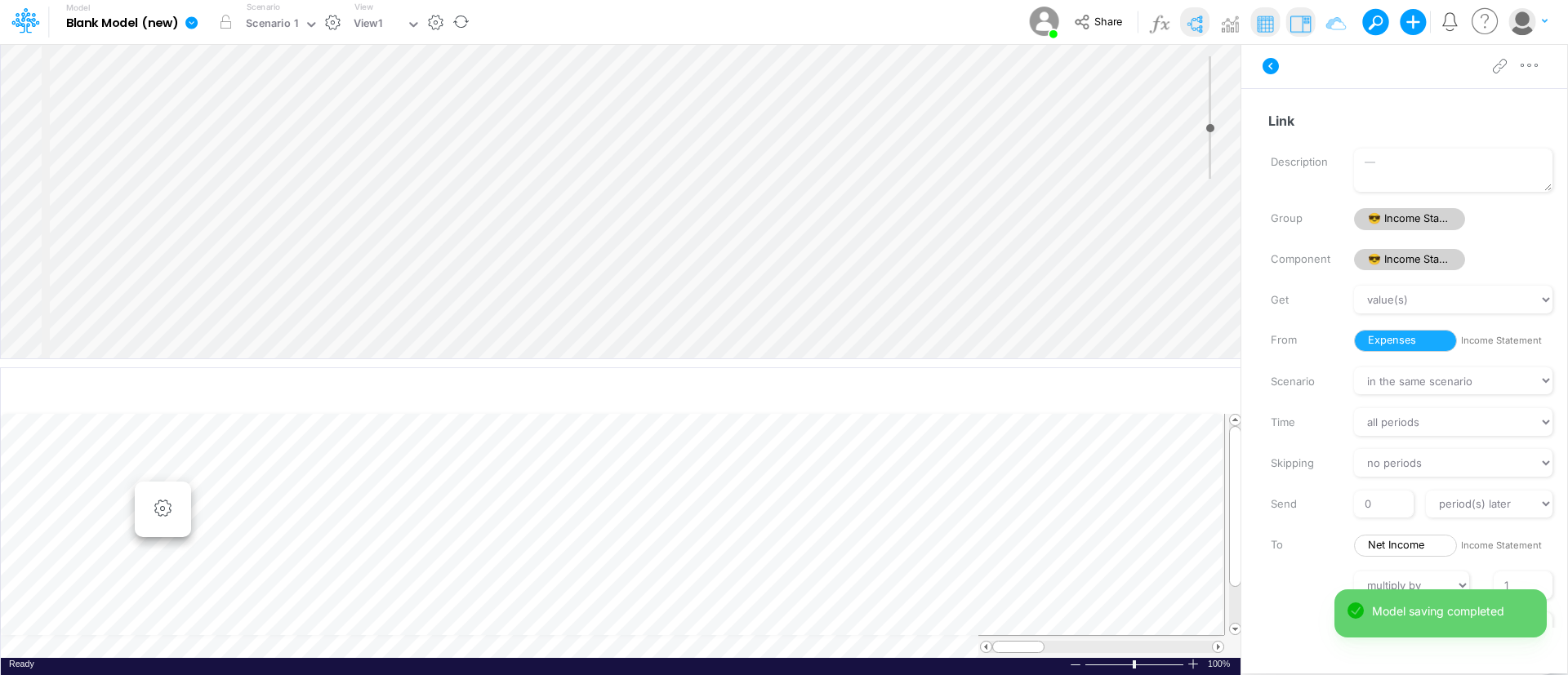
scroll to position [8, 2]
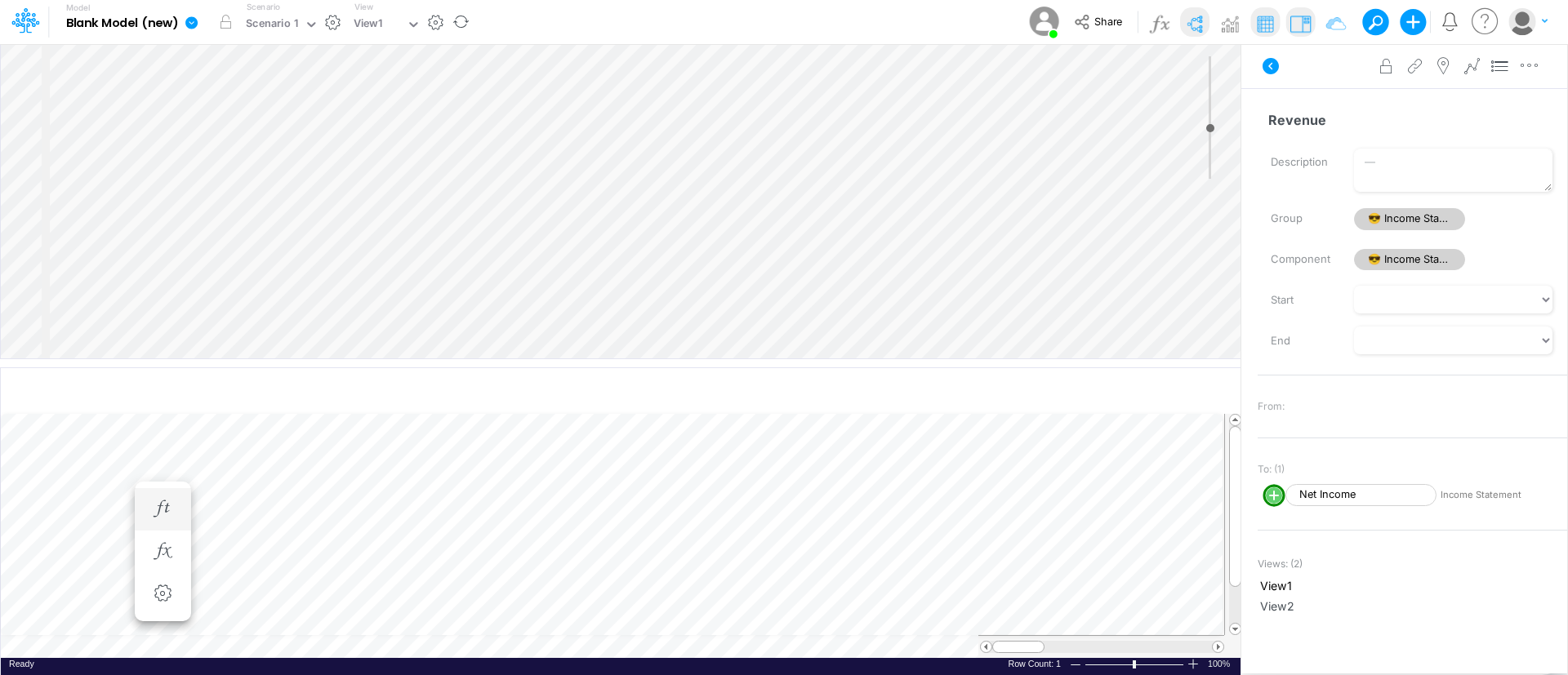
scroll to position [8, 2]
click at [157, 506] on icon "button" at bounding box center [162, 509] width 24 height 17
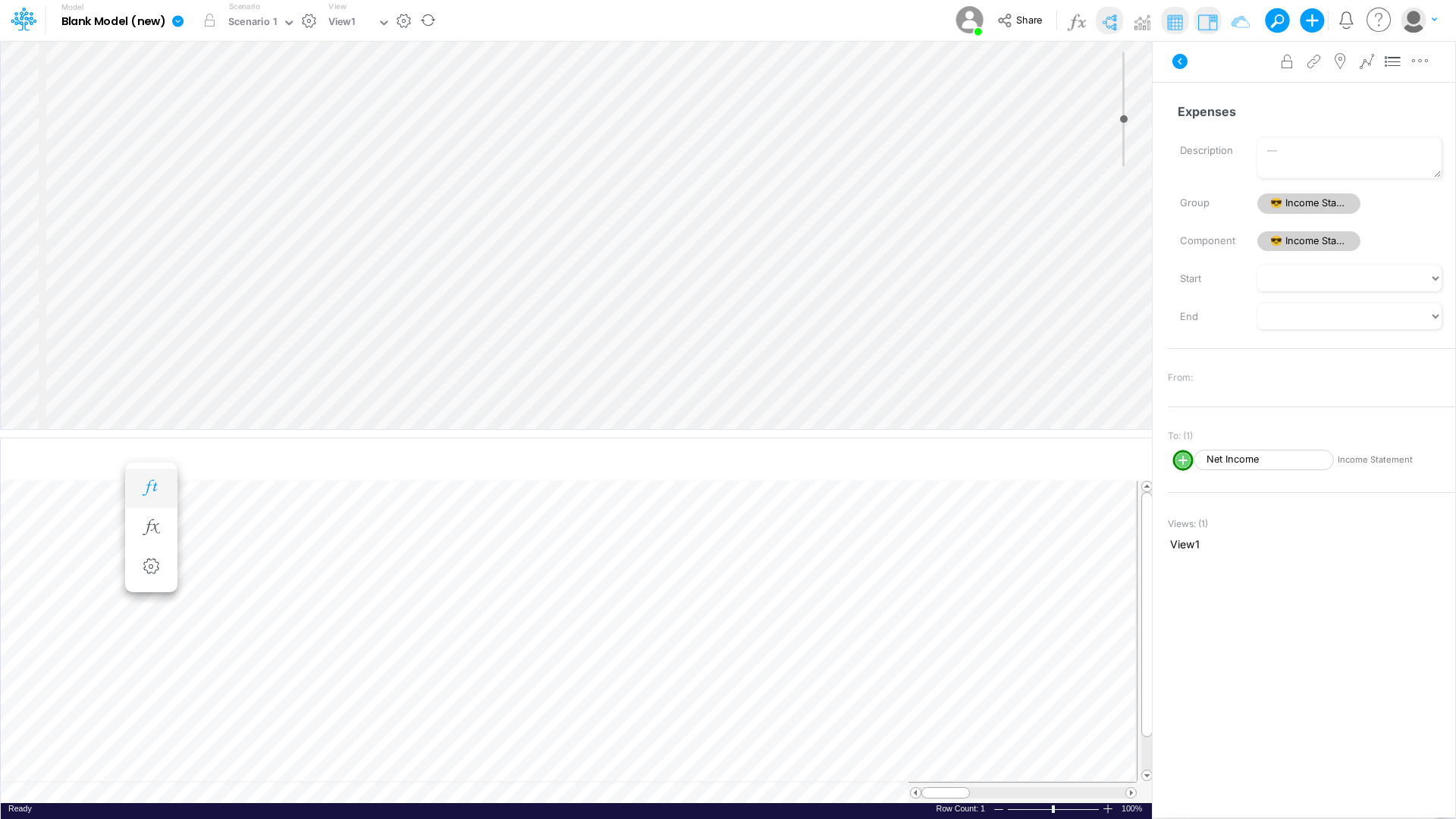
click at [160, 498] on button "button" at bounding box center [151, 488] width 28 height 30
click at [145, 522] on icon "button" at bounding box center [150, 569] width 23 height 16
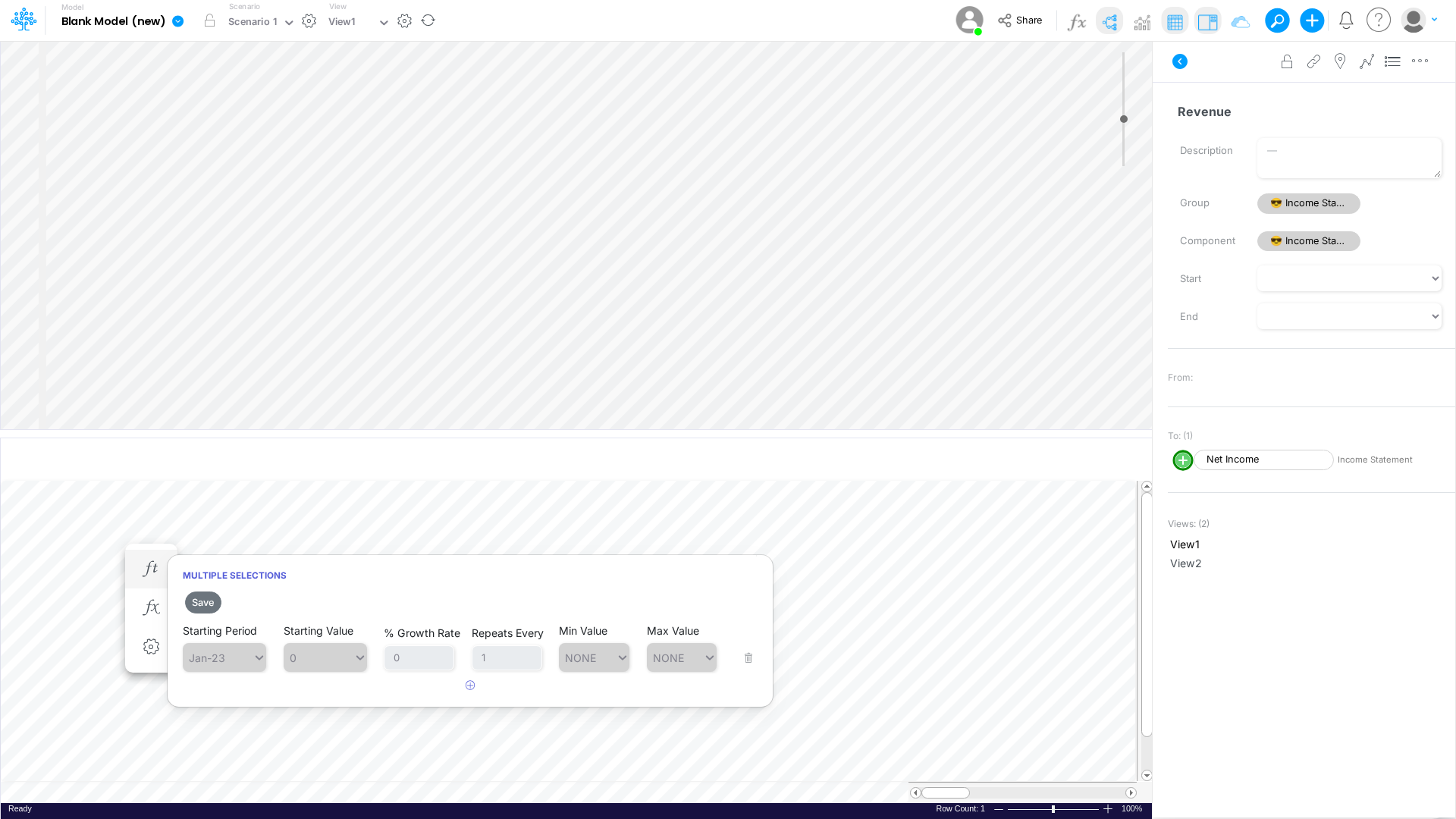
click at [747, 522] on div "Starting Period Jan-23 Starting Value 0 % Growth Rate 0 Repeats Every 1 Min Val…" at bounding box center [470, 648] width 575 height 48
click at [757, 522] on div "Starting Period Jan-23 Starting Value 0 % Growth Rate 0 Repeats Every 1 Min Val…" at bounding box center [470, 648] width 575 height 48
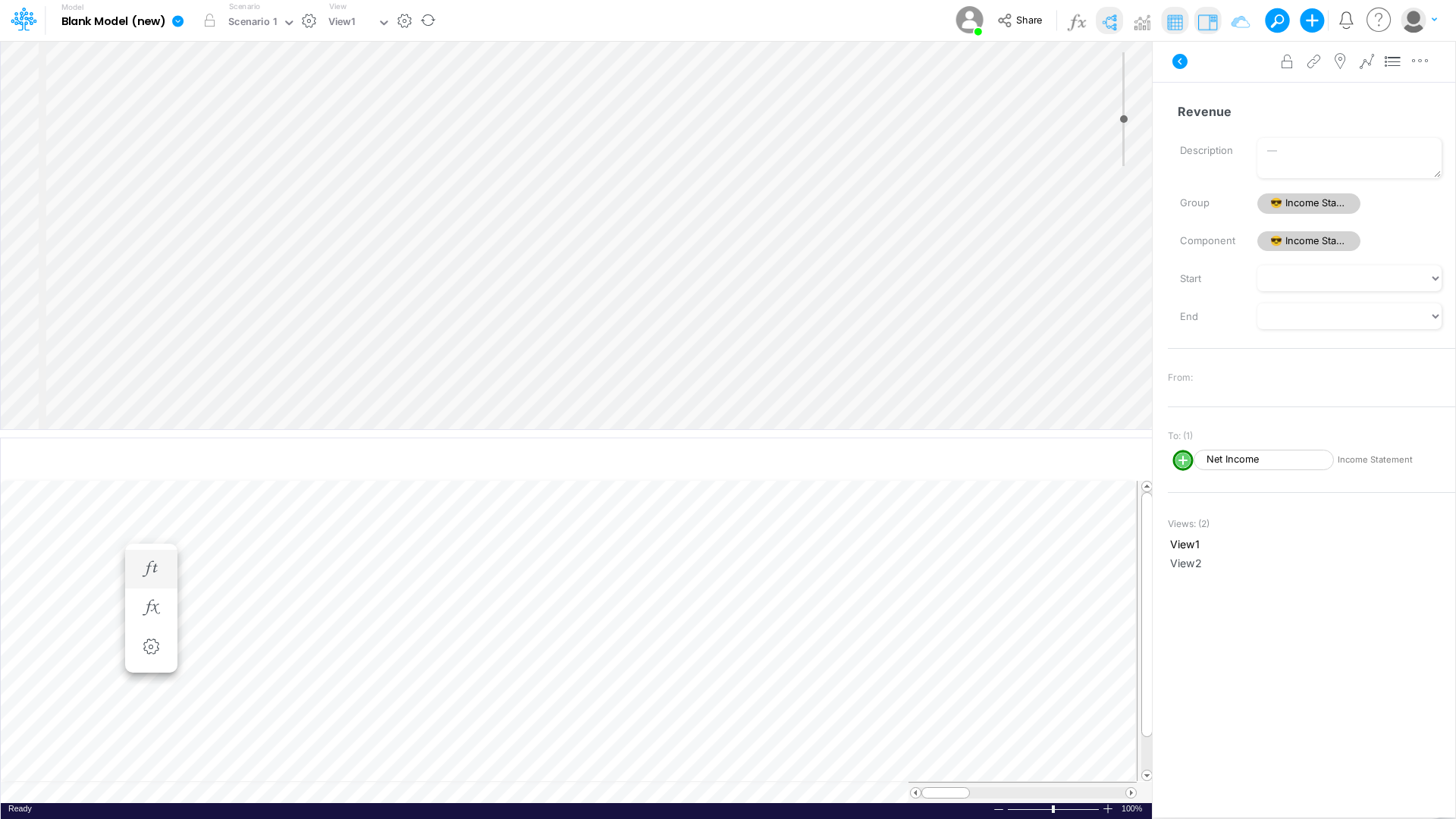
scroll to position [8, 2]
click at [238, 522] on button "button" at bounding box center [242, 569] width 28 height 30
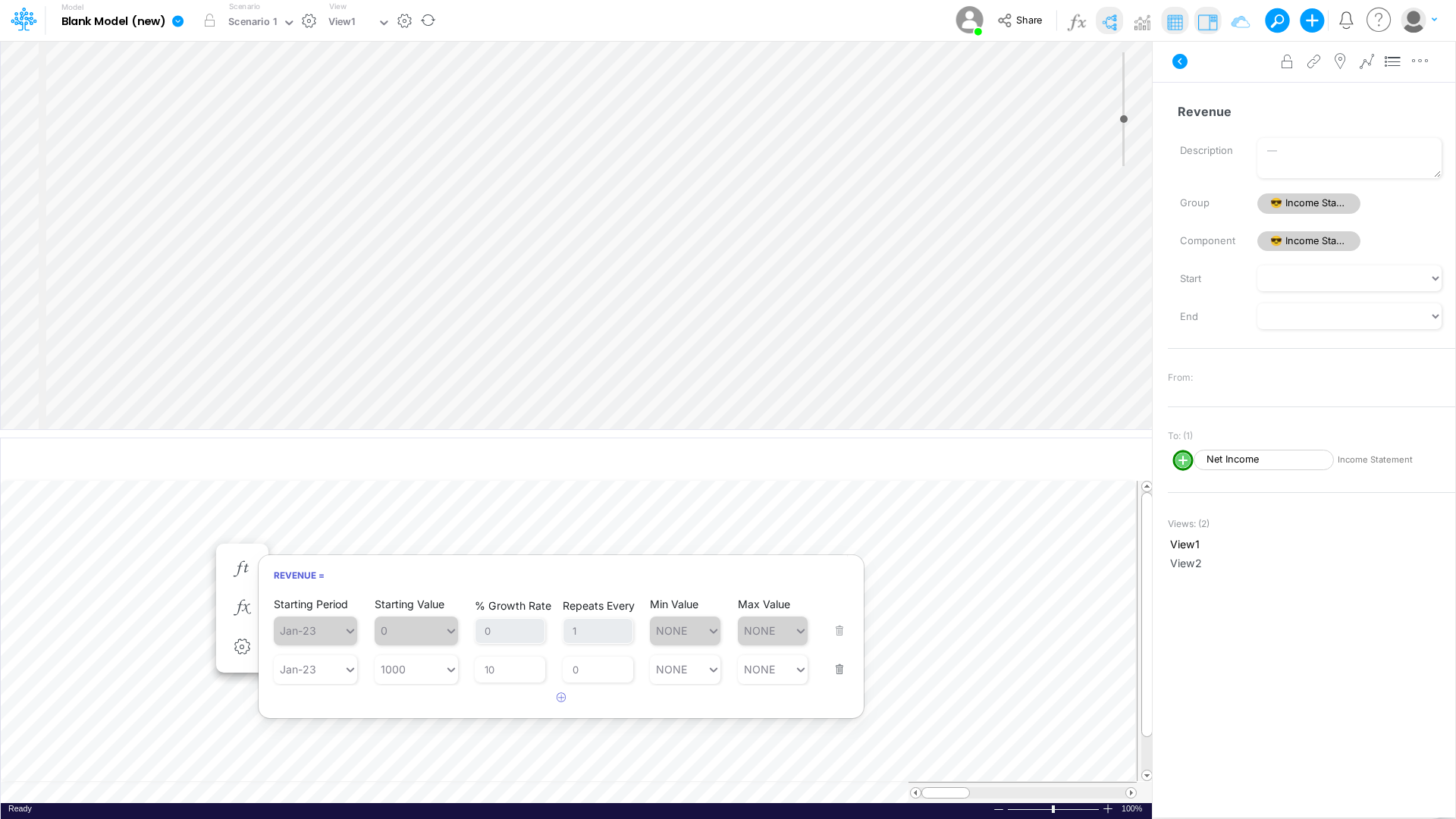
click at [840, 522] on div "Starting Period Jan-23 Starting Value 0 % Growth Rate 0 Repeats Every 1 Min Val…" at bounding box center [561, 621] width 575 height 48
click at [837, 522] on button "button" at bounding box center [835, 660] width 20 height 41
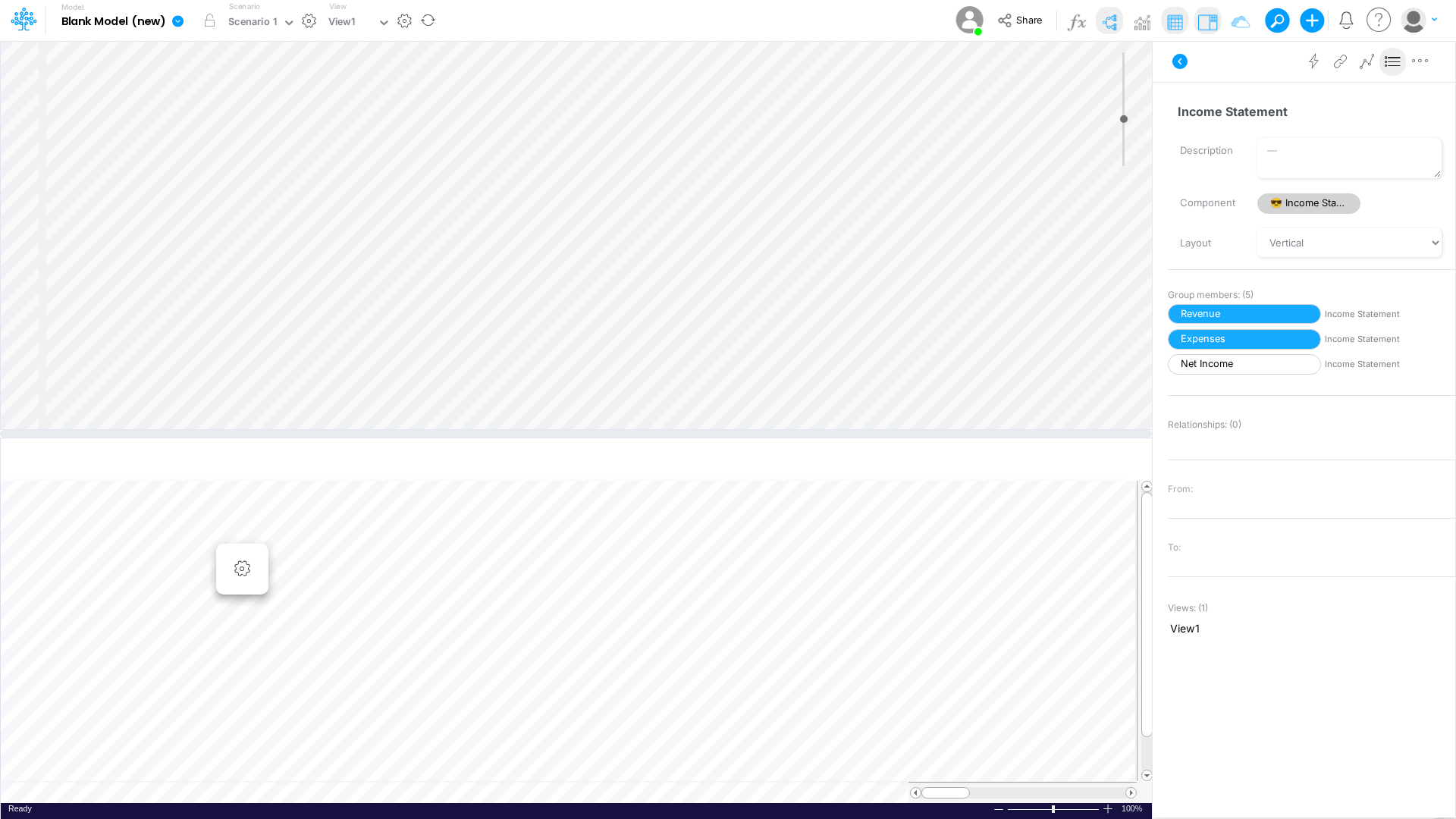
select select "1"
select select "Multiply"
select select "Add"
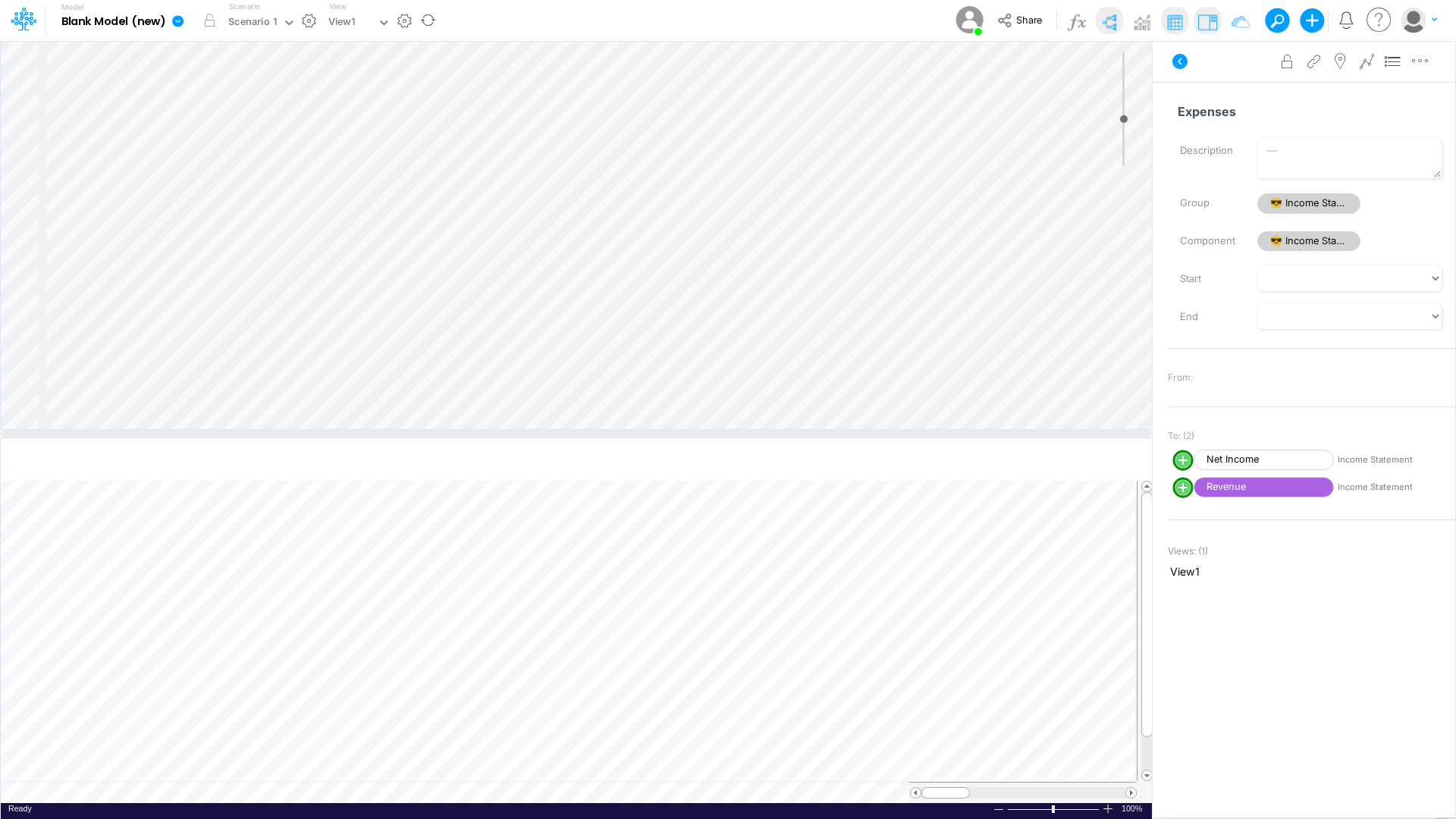
select select "1"
select select "Multiply"
select select "Add"
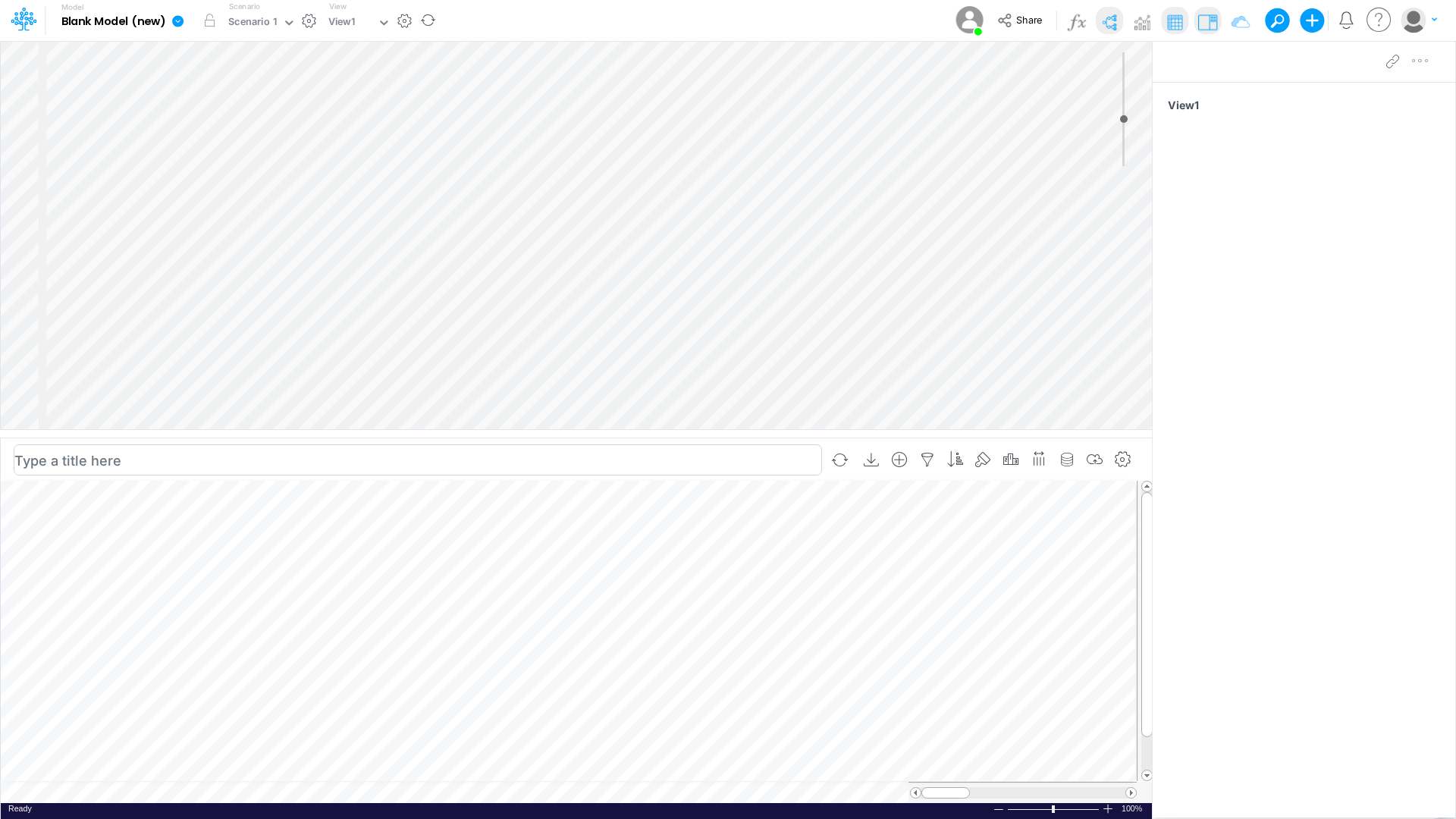
scroll to position [8, 2]
click at [217, 522] on div "Change settings" at bounding box center [259, 559] width 100 height 18
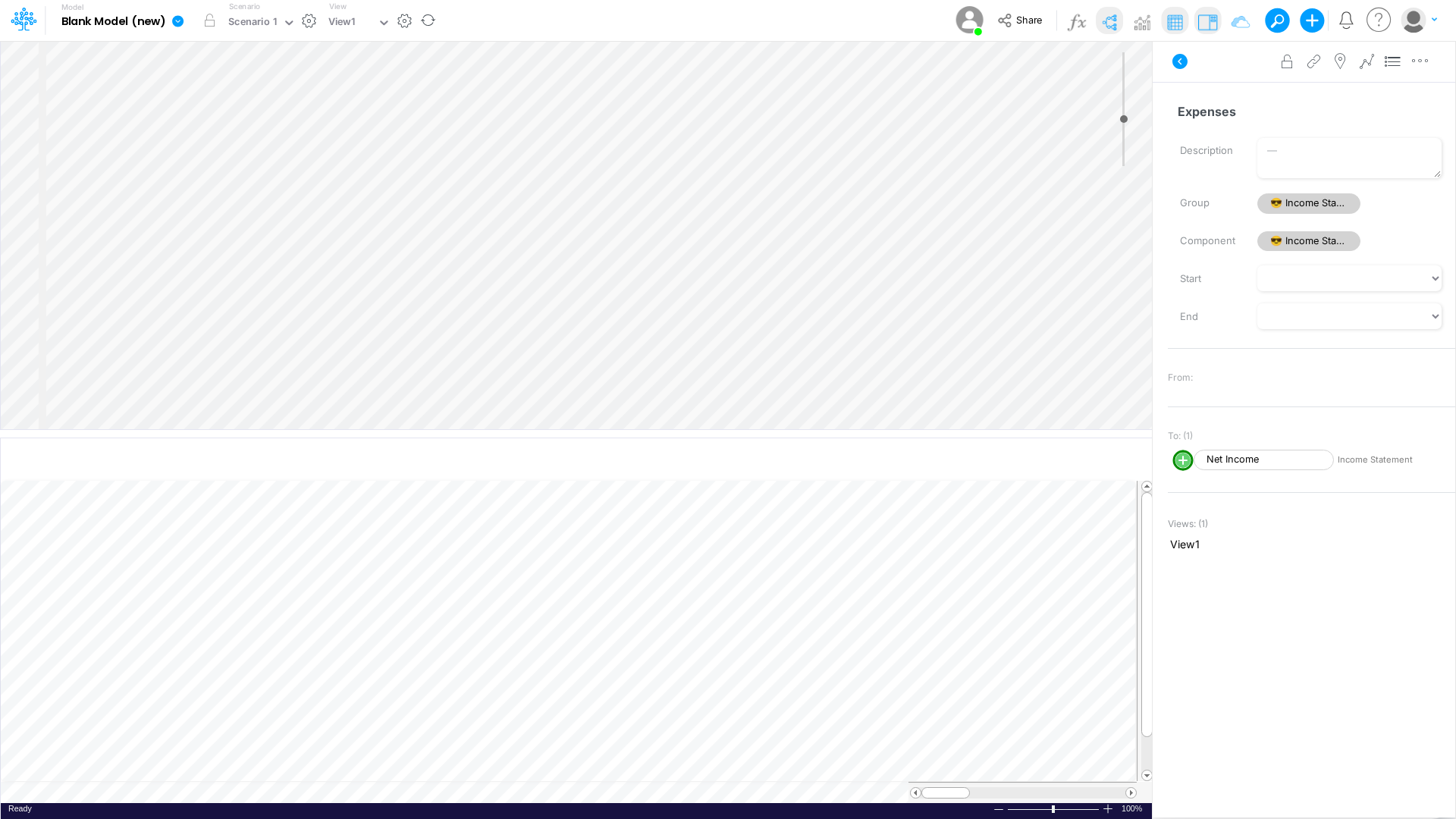
select select "1"
select select "Multiply"
select select "Add"
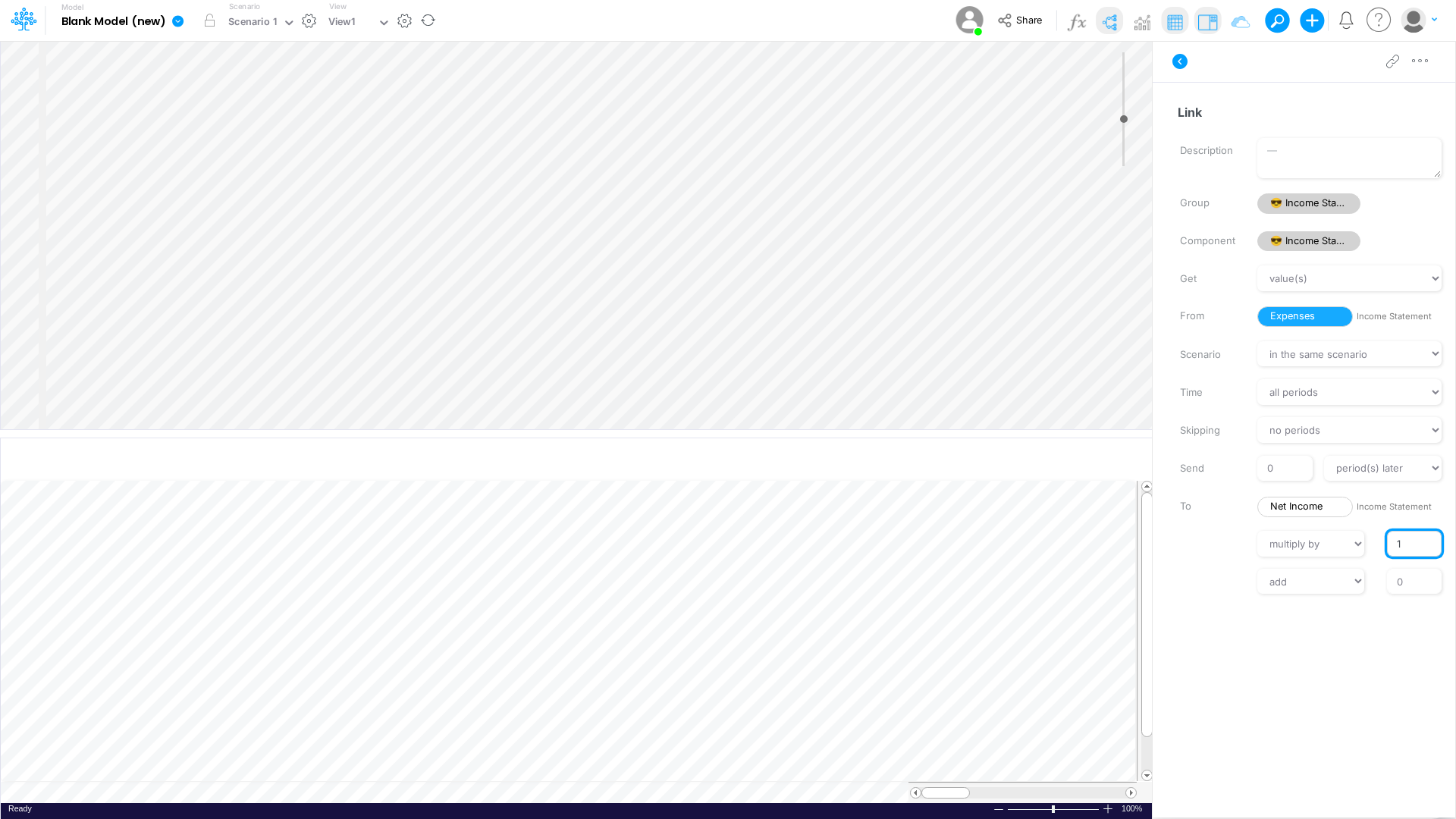
click at [1212, 522] on input "1" at bounding box center [1413, 543] width 54 height 26
type input "-1"
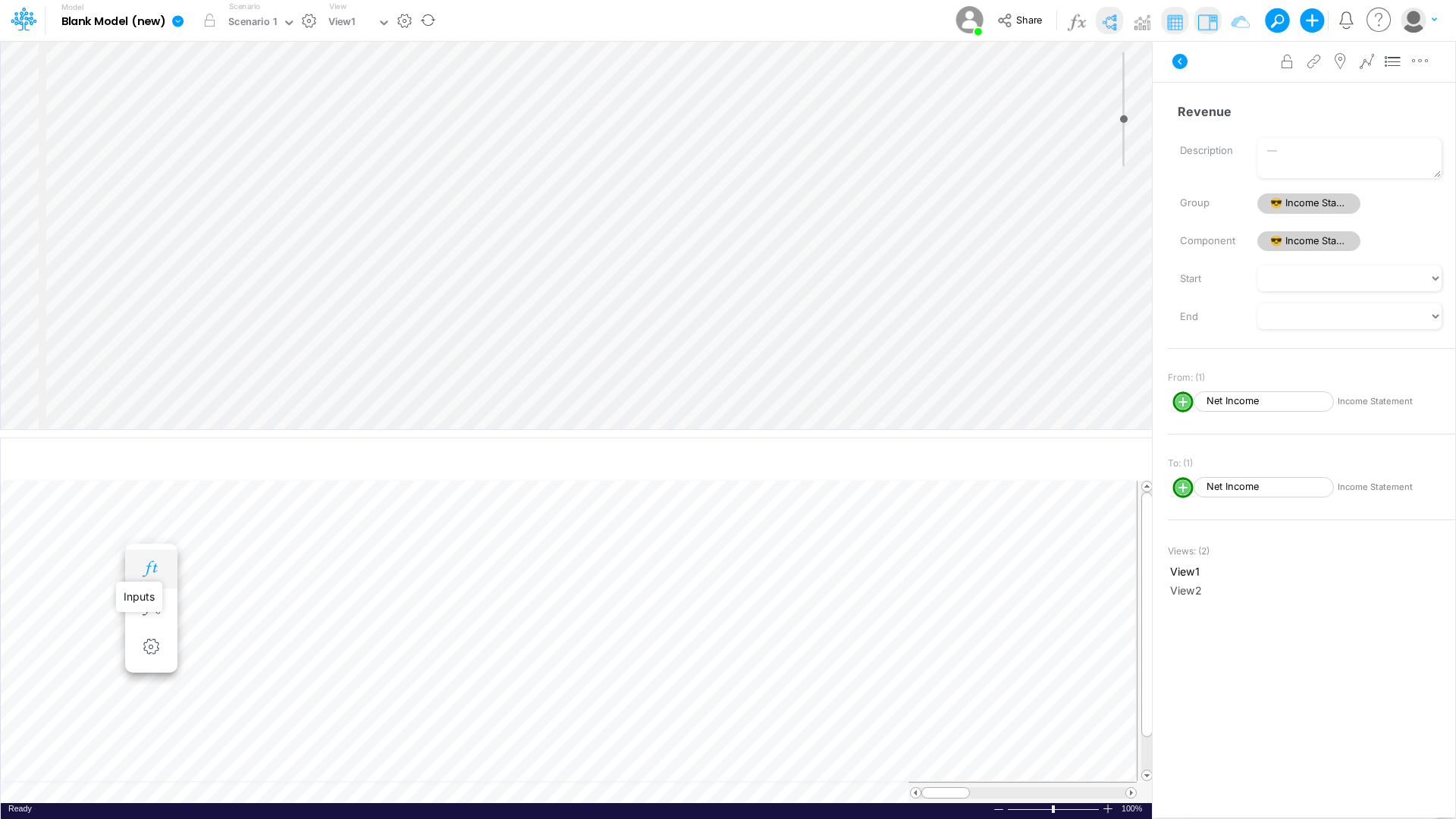
click at [157, 522] on icon "button" at bounding box center [150, 569] width 23 height 16
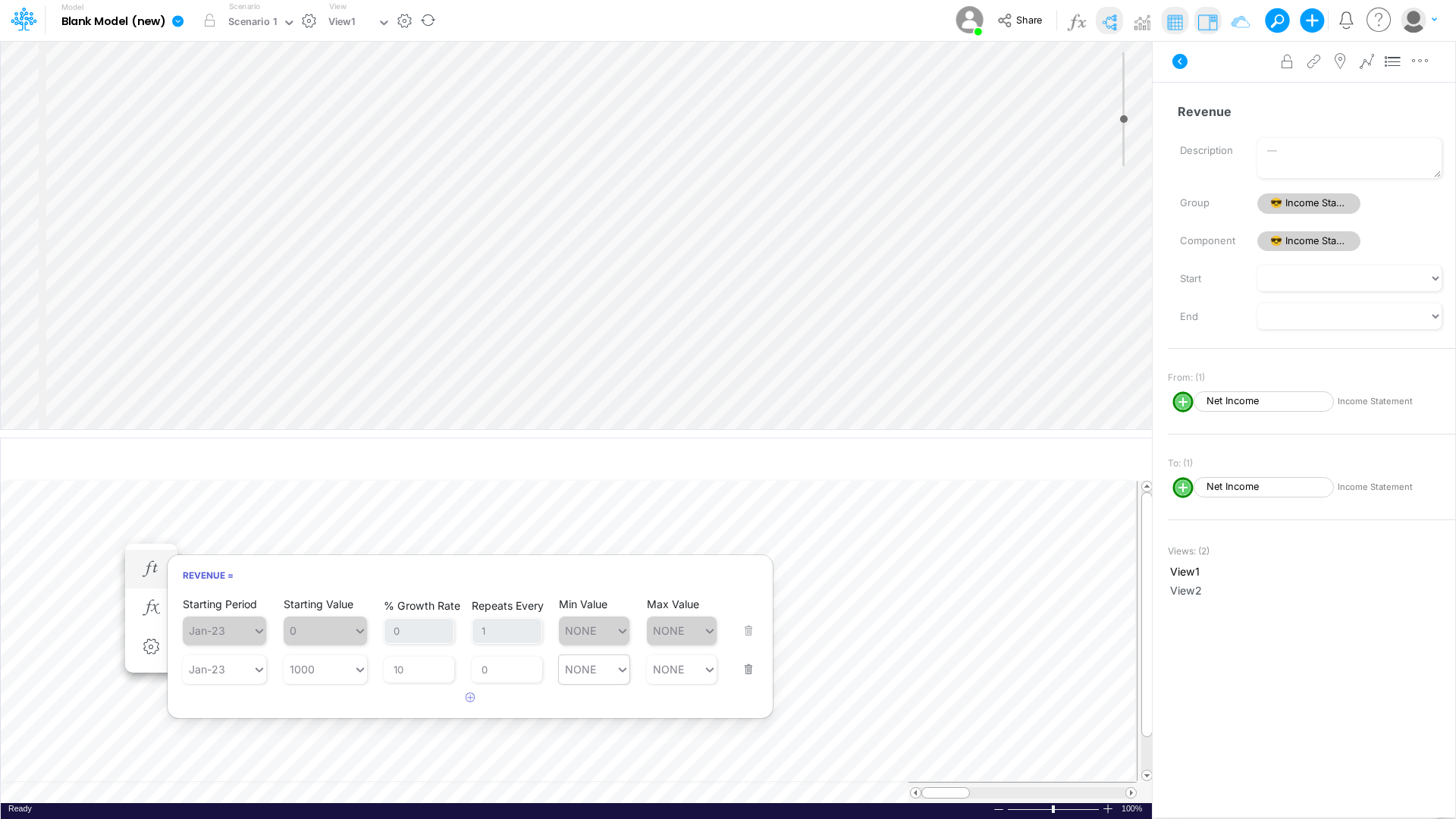
type input "NONE"
click at [587, 522] on input "NONE" at bounding box center [583, 669] width 32 height 13
click at [514, 522] on input "0" at bounding box center [507, 670] width 70 height 26
type input "1"
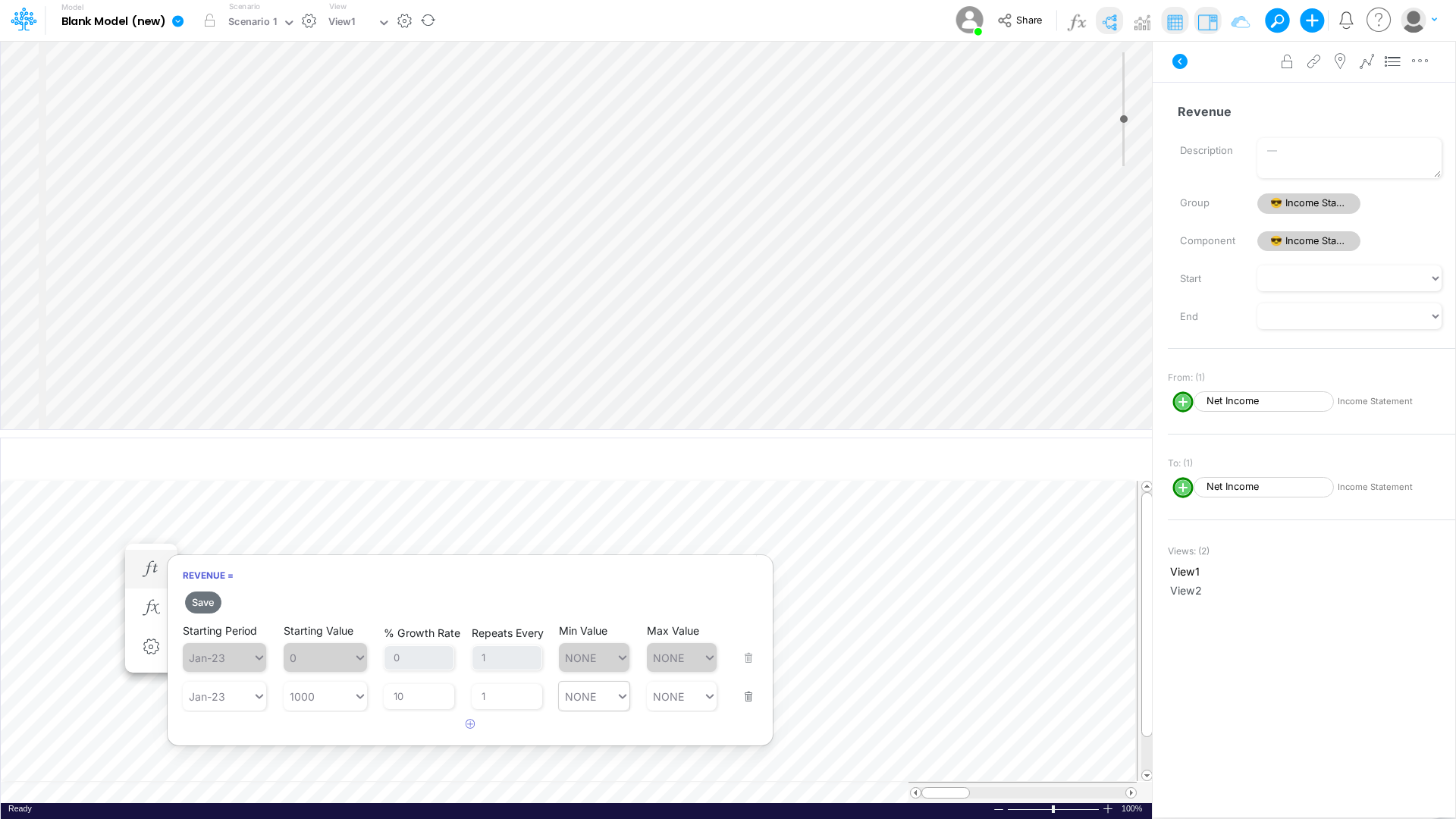
click at [579, 522] on div "Save Starting Period Jan-23 Starting Value 0 % Growth Rate 0 Repeats Every 1 Mi…" at bounding box center [470, 664] width 605 height 149
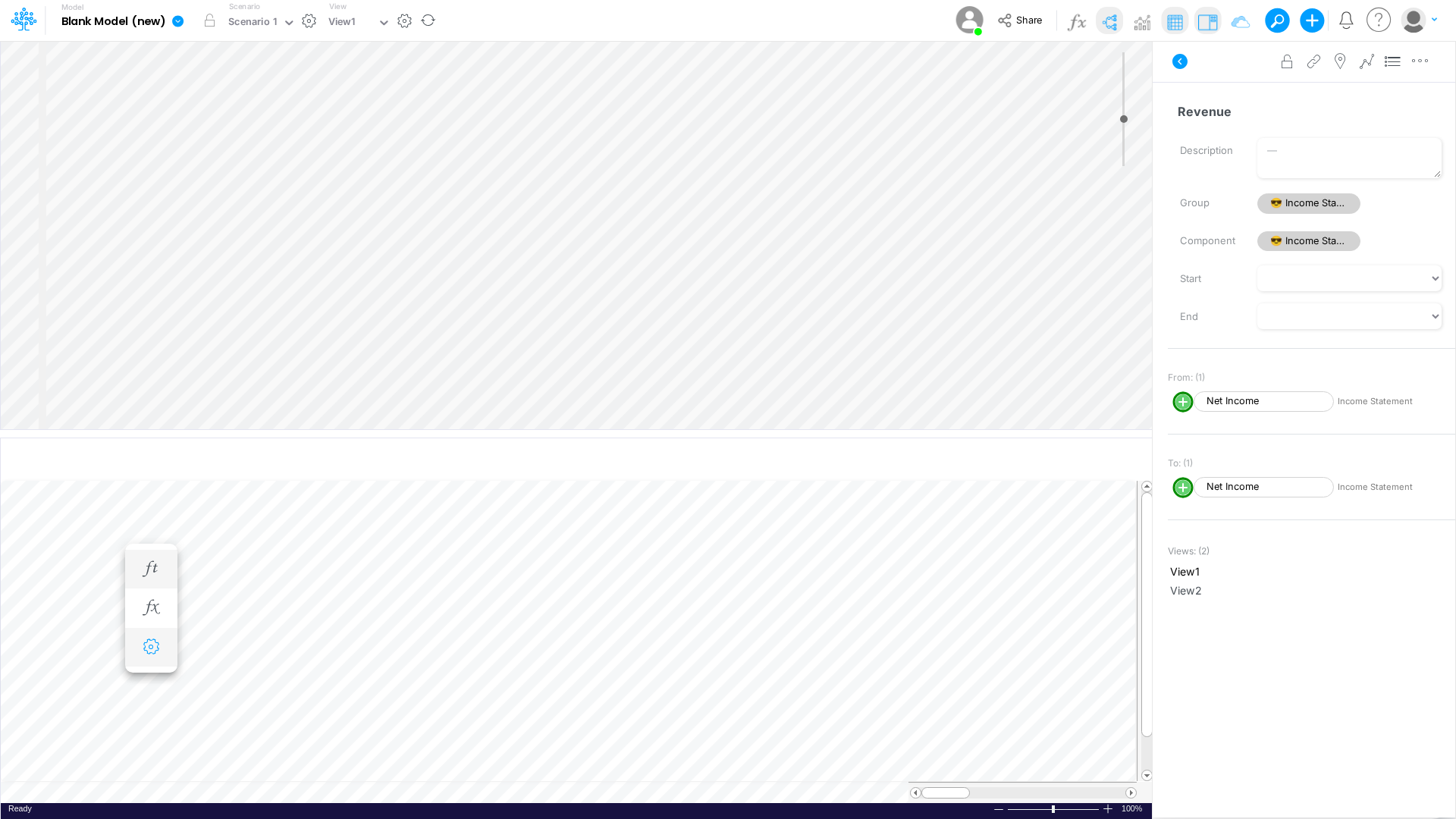
scroll to position [8, 2]
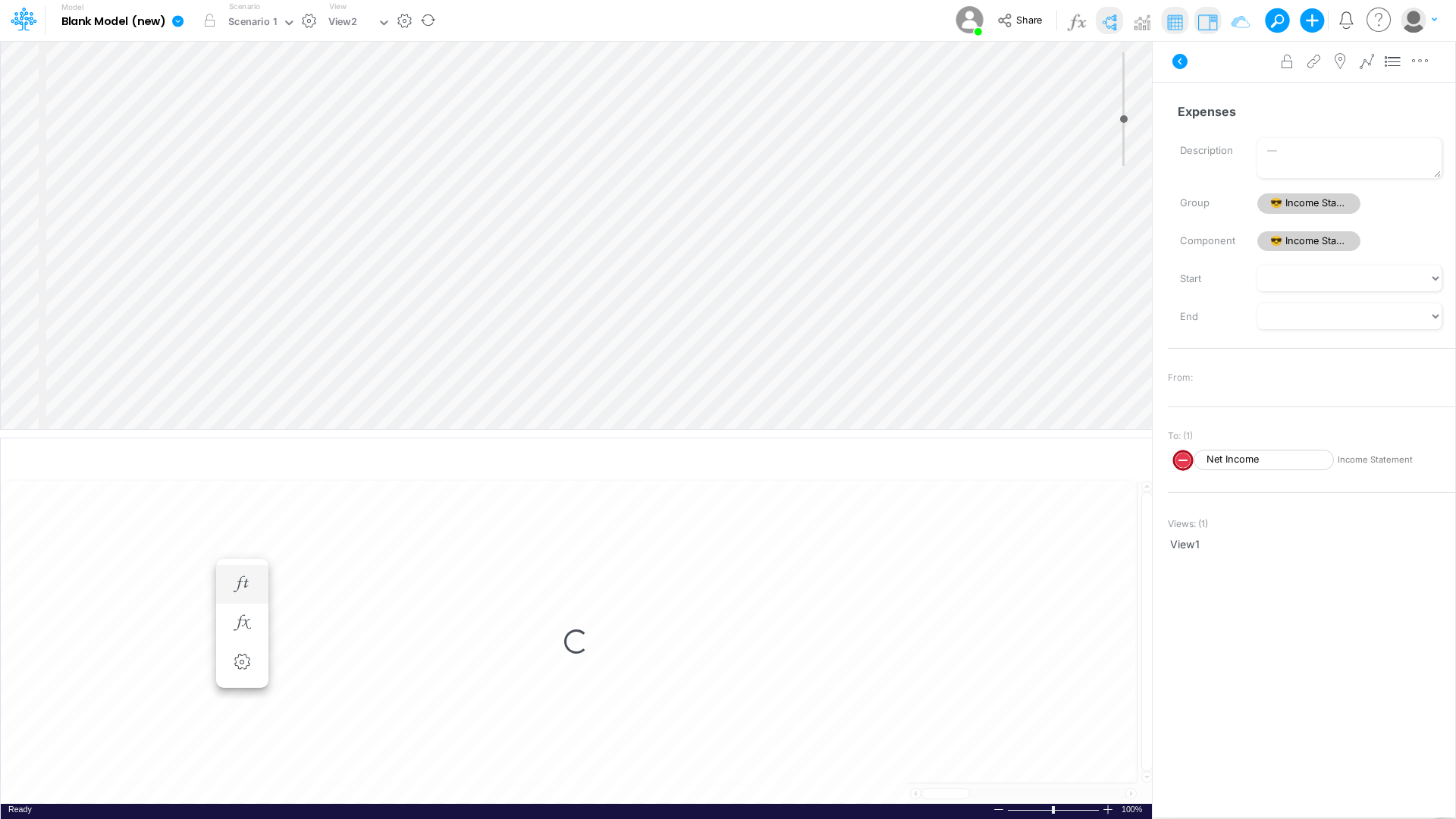
scroll to position [8, 0]
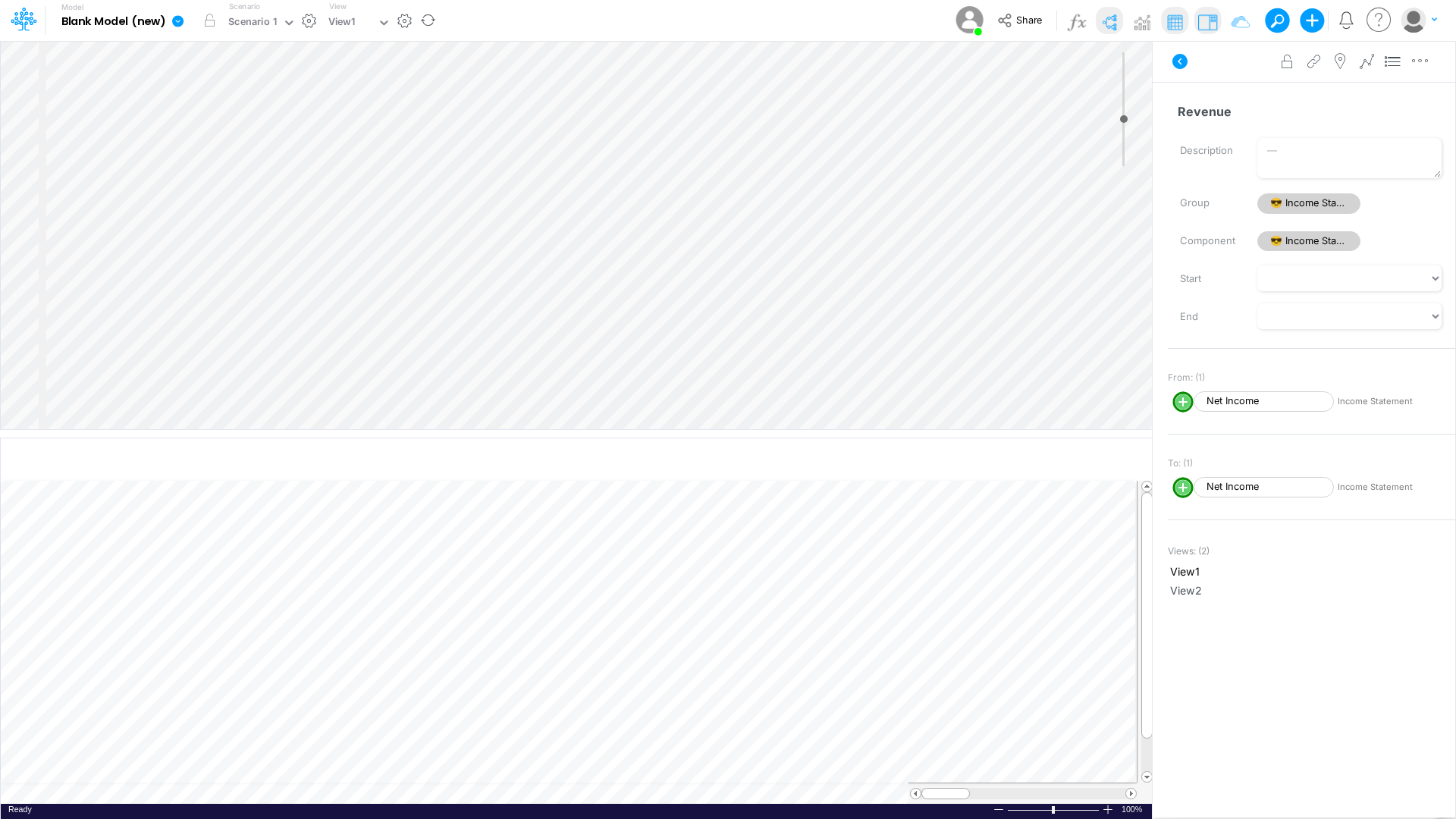
click at [157, 346] on div "Insert child node Variable Constant Group Addition Subtraction Multiplication D…" at bounding box center [576, 235] width 1151 height 388
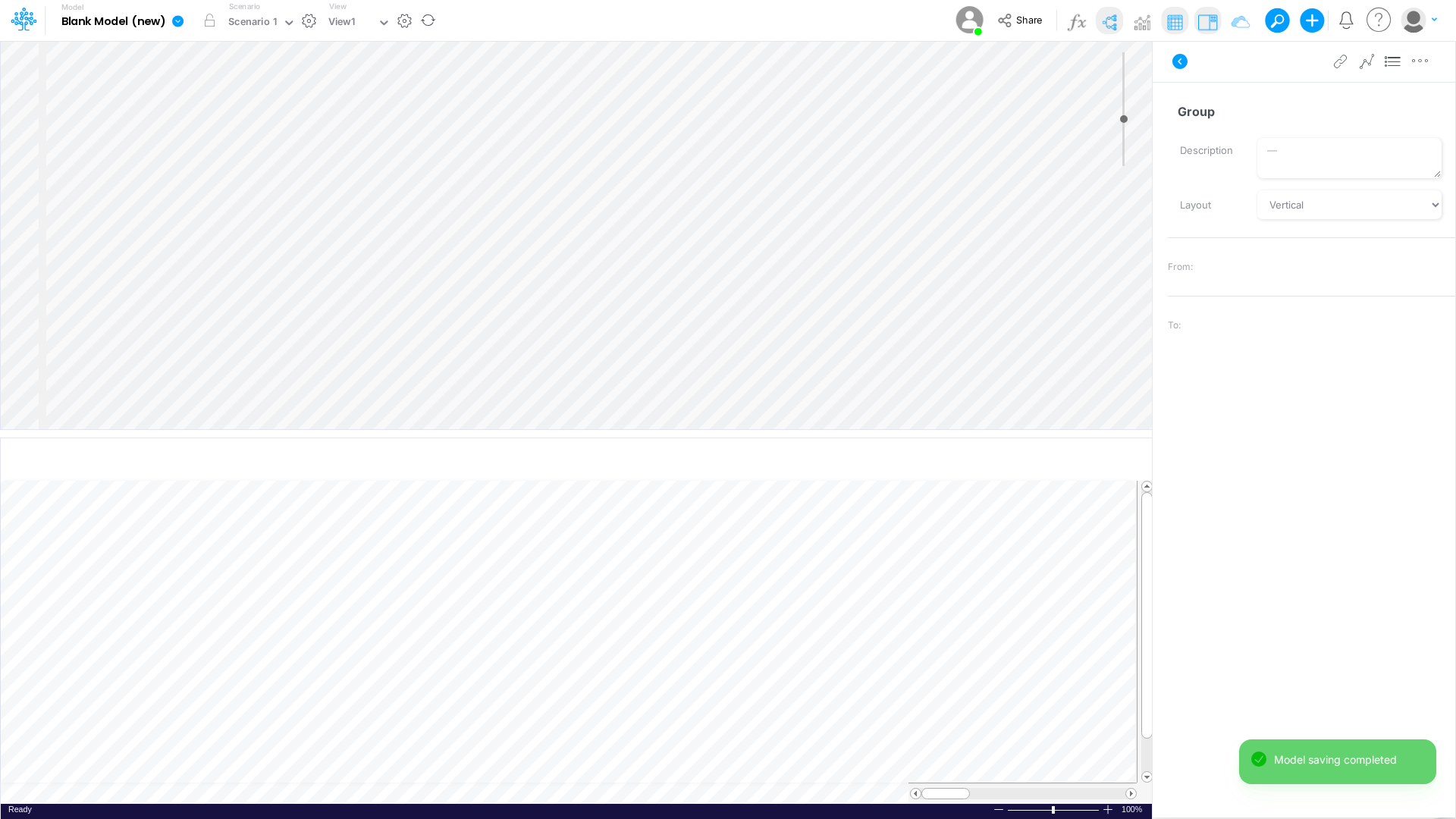
click at [225, 382] on div "Insert node Variable Constant Group Addition Subtraction Multiplication Divisio…" at bounding box center [576, 235] width 1151 height 388
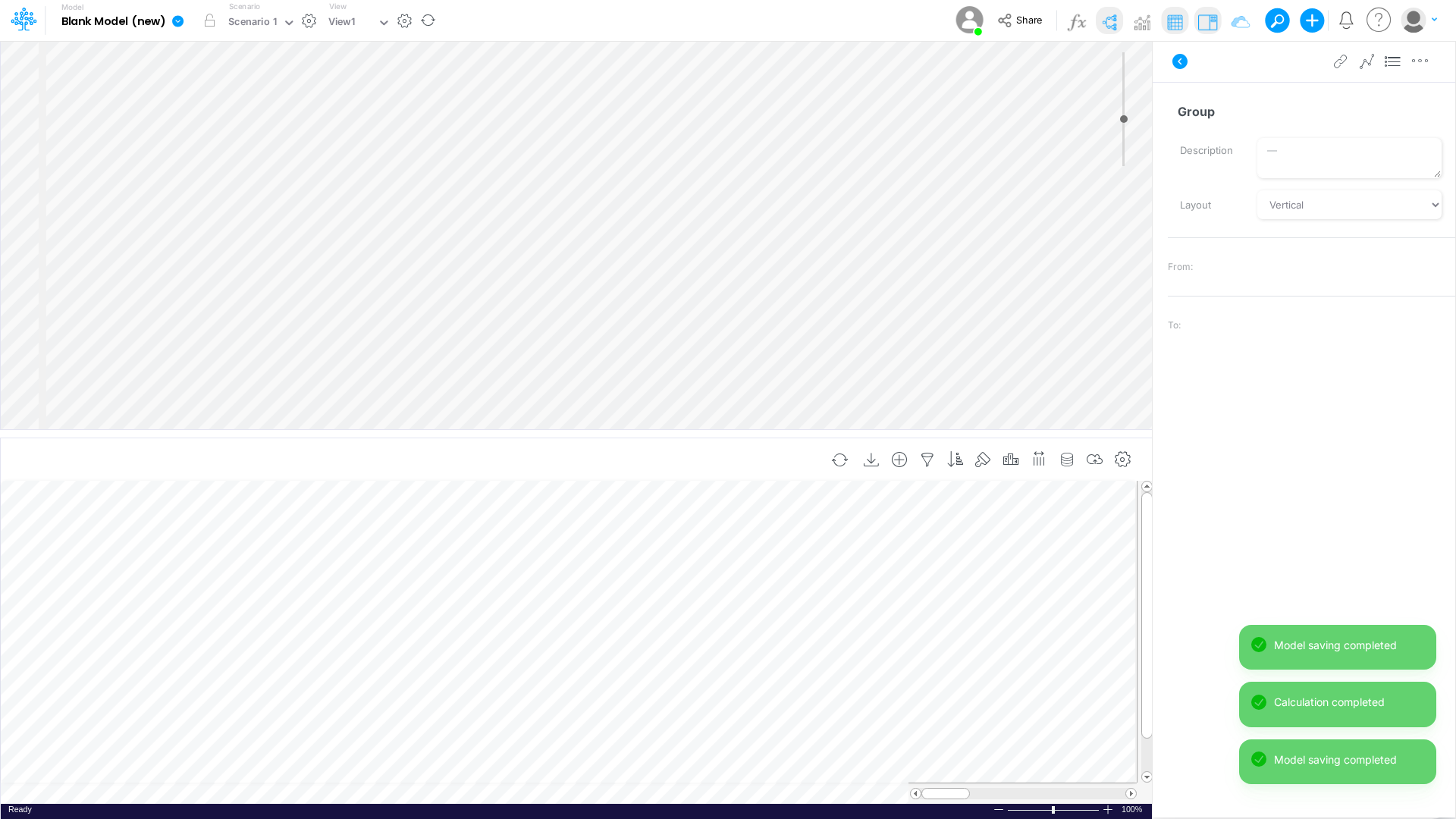
scroll to position [8, 2]
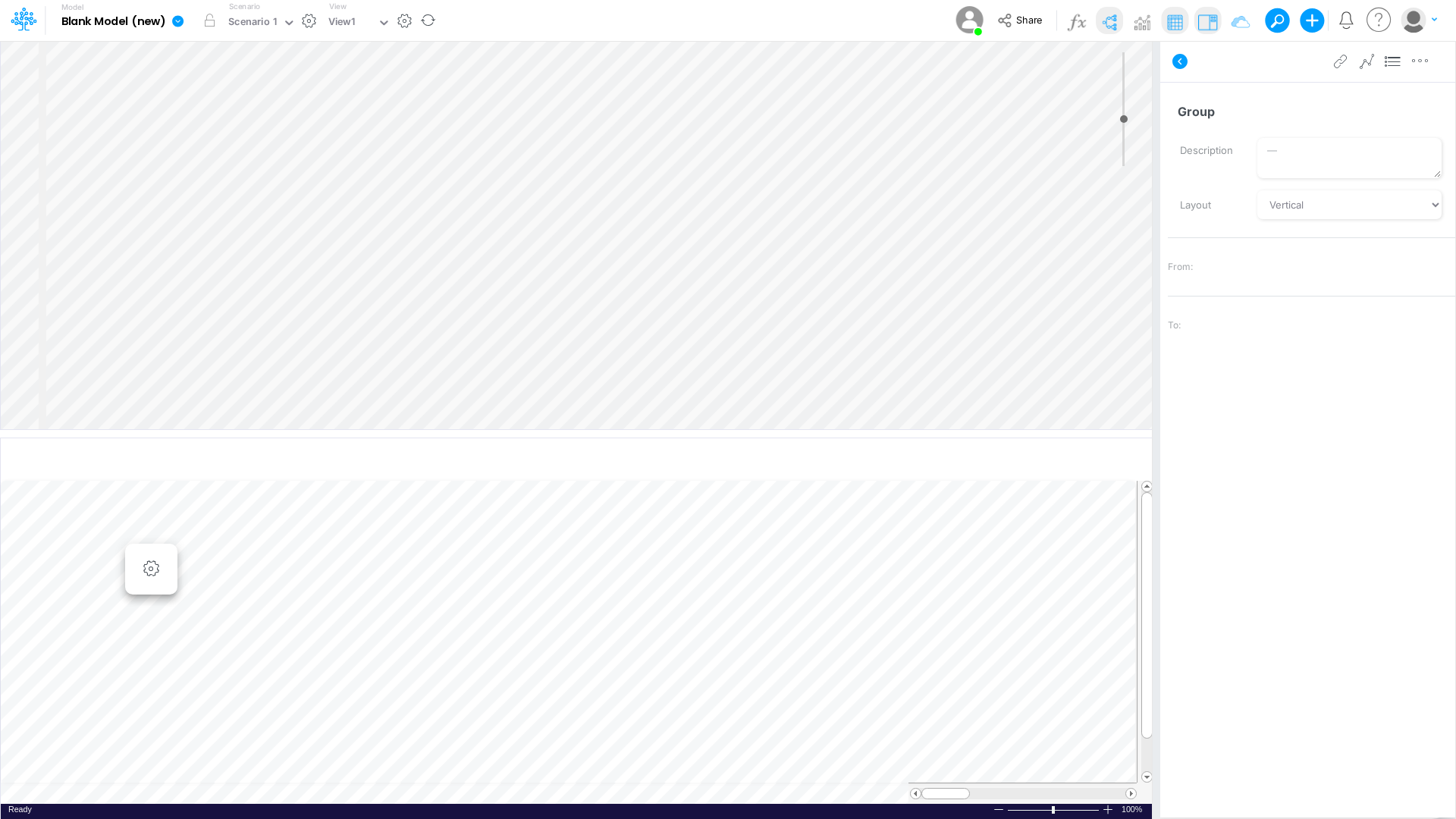
click at [1151, 107] on div "Insert node Component Variable Constant Group Addition Subtraction Multiplicati…" at bounding box center [728, 429] width 1456 height 779
type input "Training Session Model"
click at [1212, 323] on div "To:" at bounding box center [1312, 325] width 287 height 21
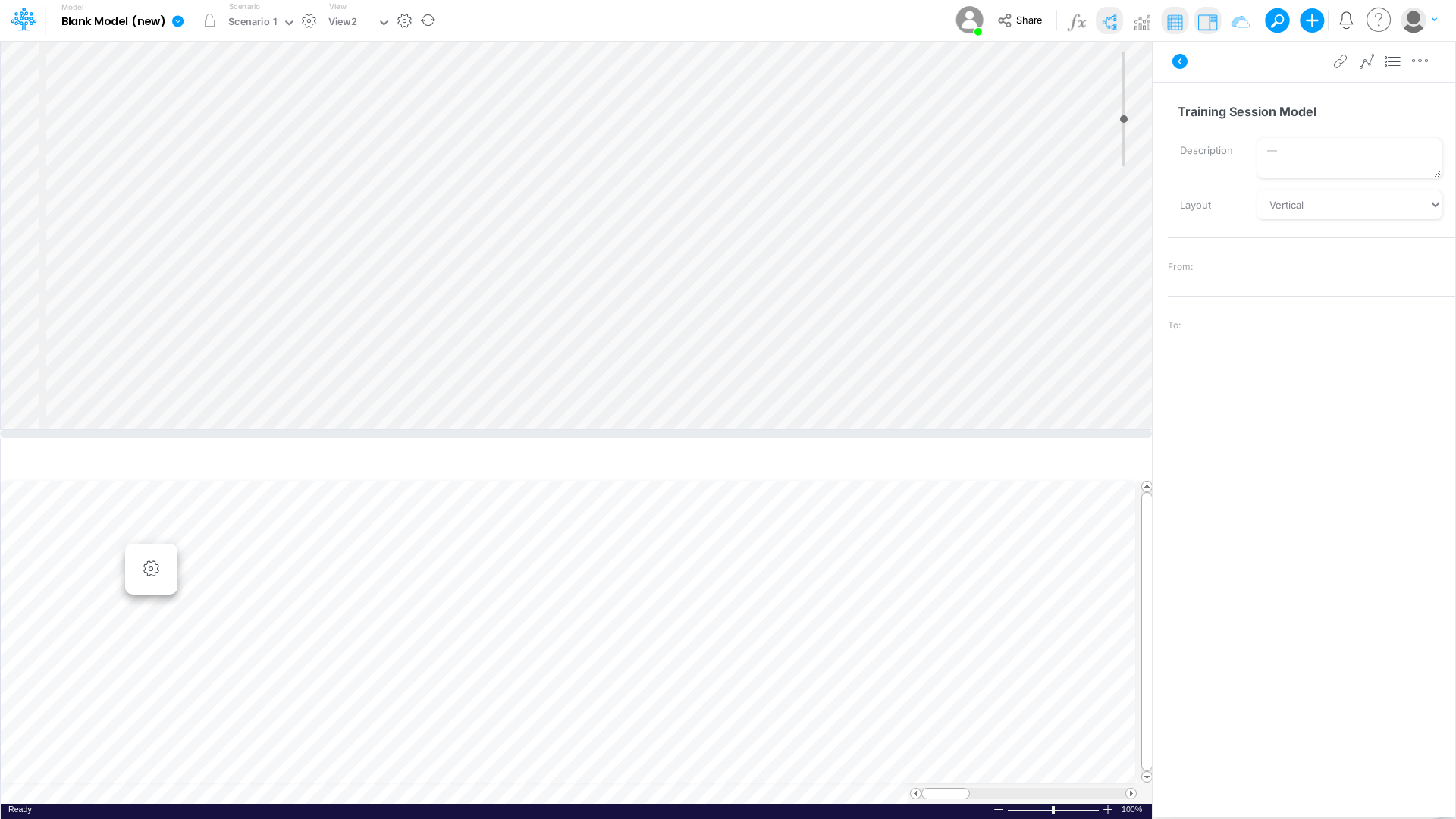
scroll to position [8, 0]
click at [361, 21] on input "text" at bounding box center [361, 23] width 2 height 14
click at [402, 23] on button "button" at bounding box center [404, 20] width 16 height 16
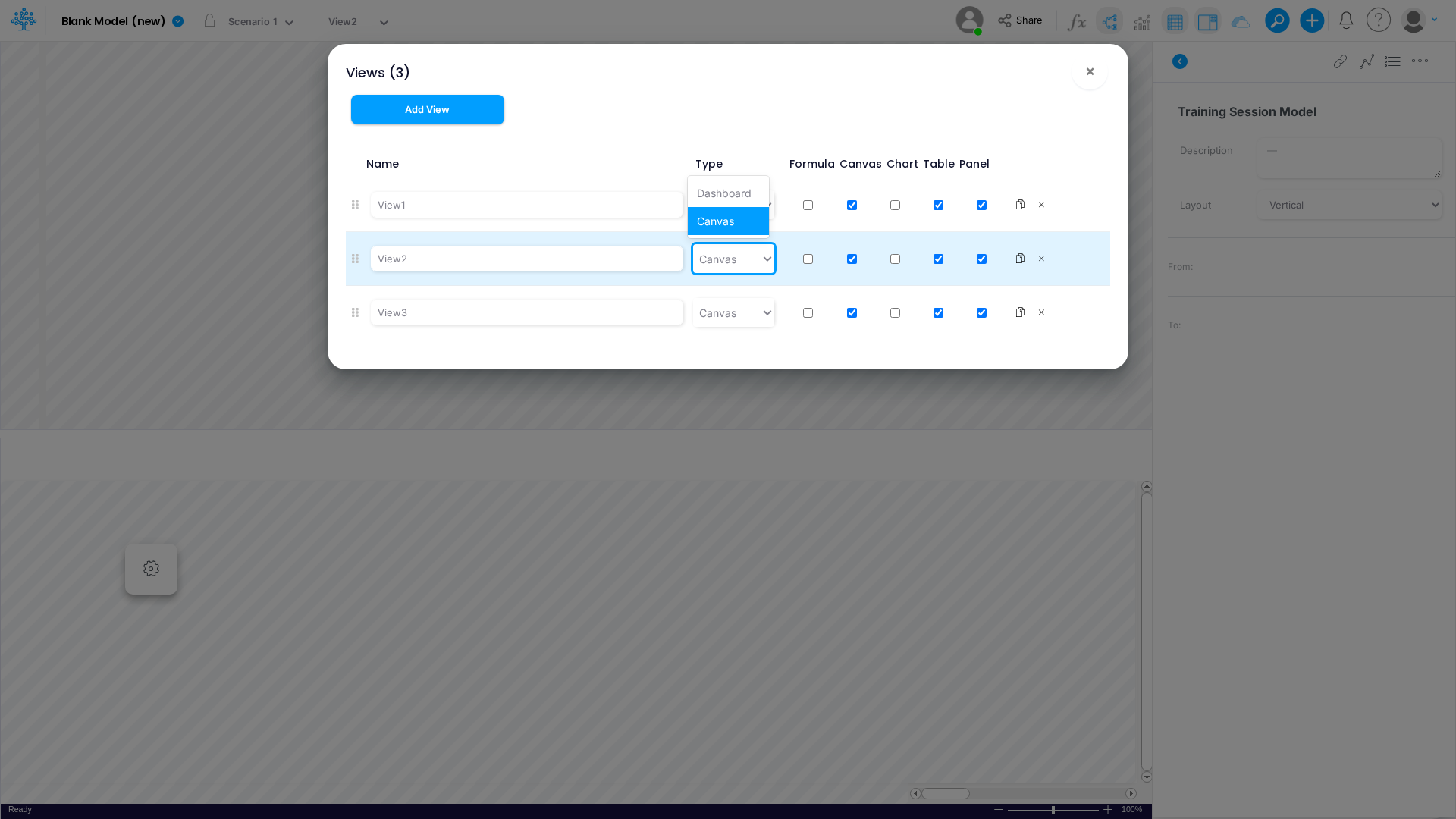
click at [741, 252] on div "Canvas" at bounding box center [726, 259] width 68 height 25
click at [741, 255] on div "Canvas" at bounding box center [726, 259] width 68 height 25
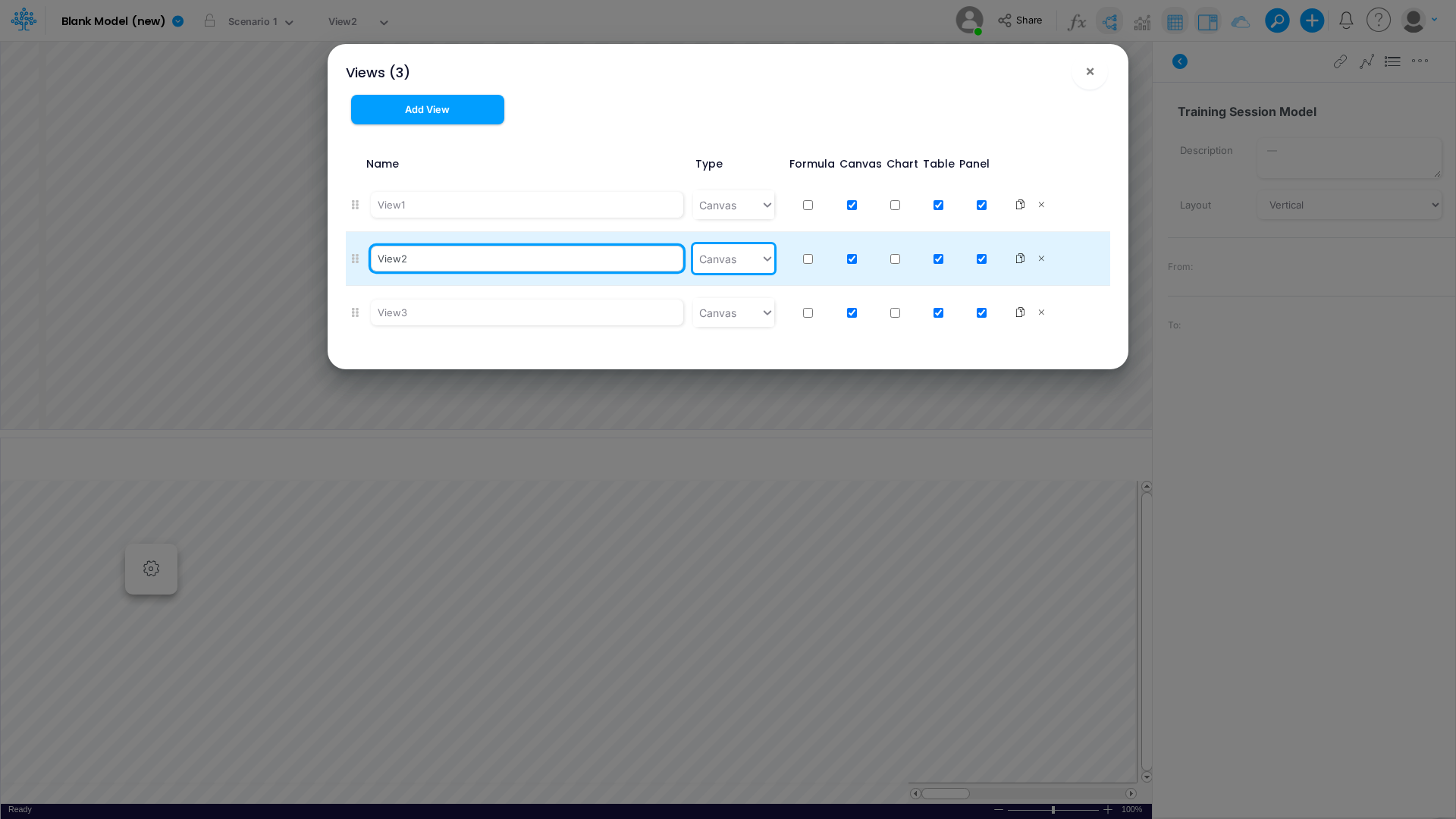
click at [643, 269] on input "View2" at bounding box center [527, 258] width 312 height 26
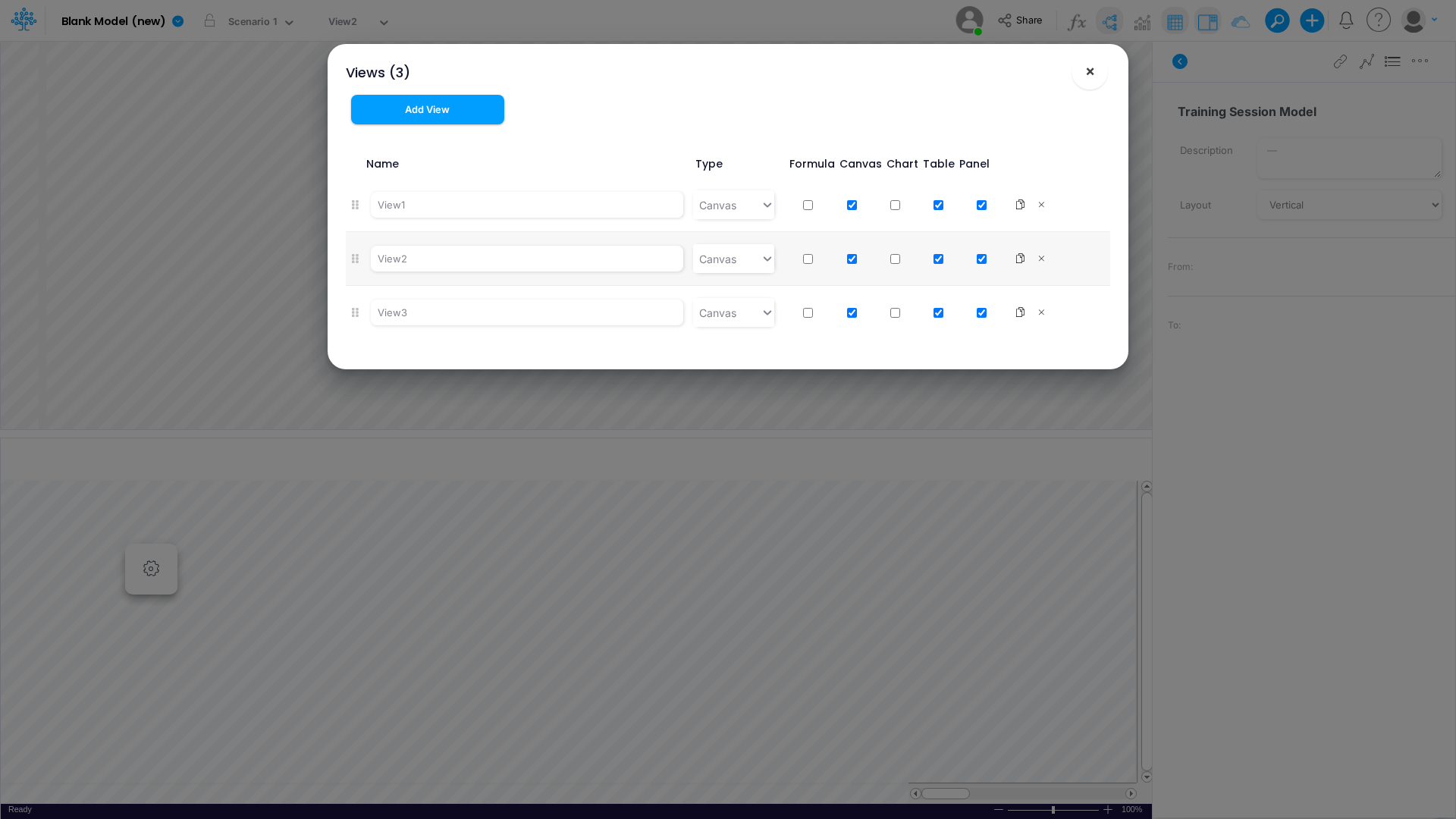
click at [1094, 70] on span "×" at bounding box center [1090, 71] width 10 height 18
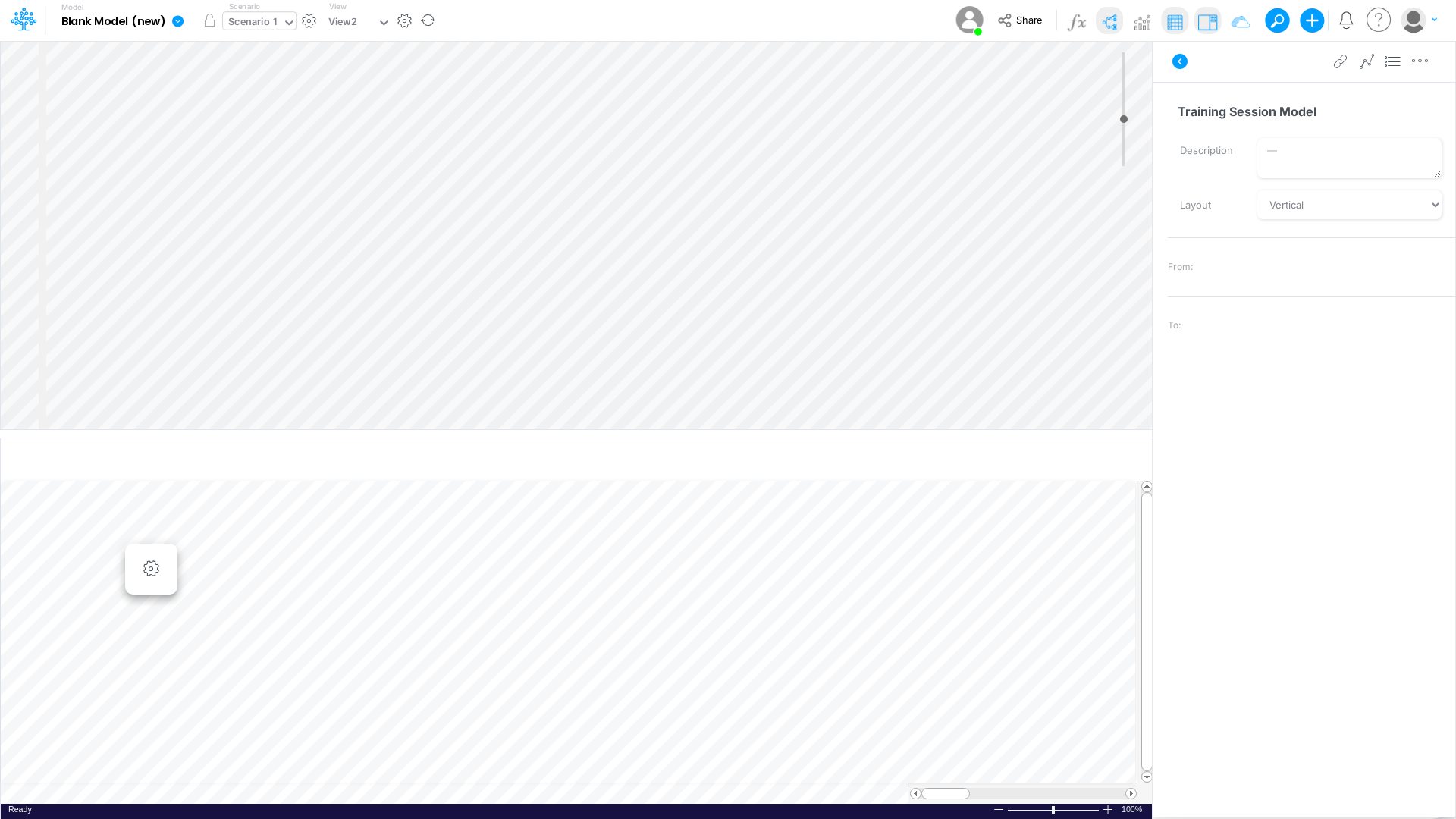
click at [254, 21] on div "Scenario 1" at bounding box center [252, 23] width 48 height 18
click at [327, 24] on div "View2" at bounding box center [349, 23] width 54 height 23
click at [211, 412] on div "Insert node Component Variable Constant Group Addition Subtraction Multiplicati…" at bounding box center [576, 235] width 1151 height 388
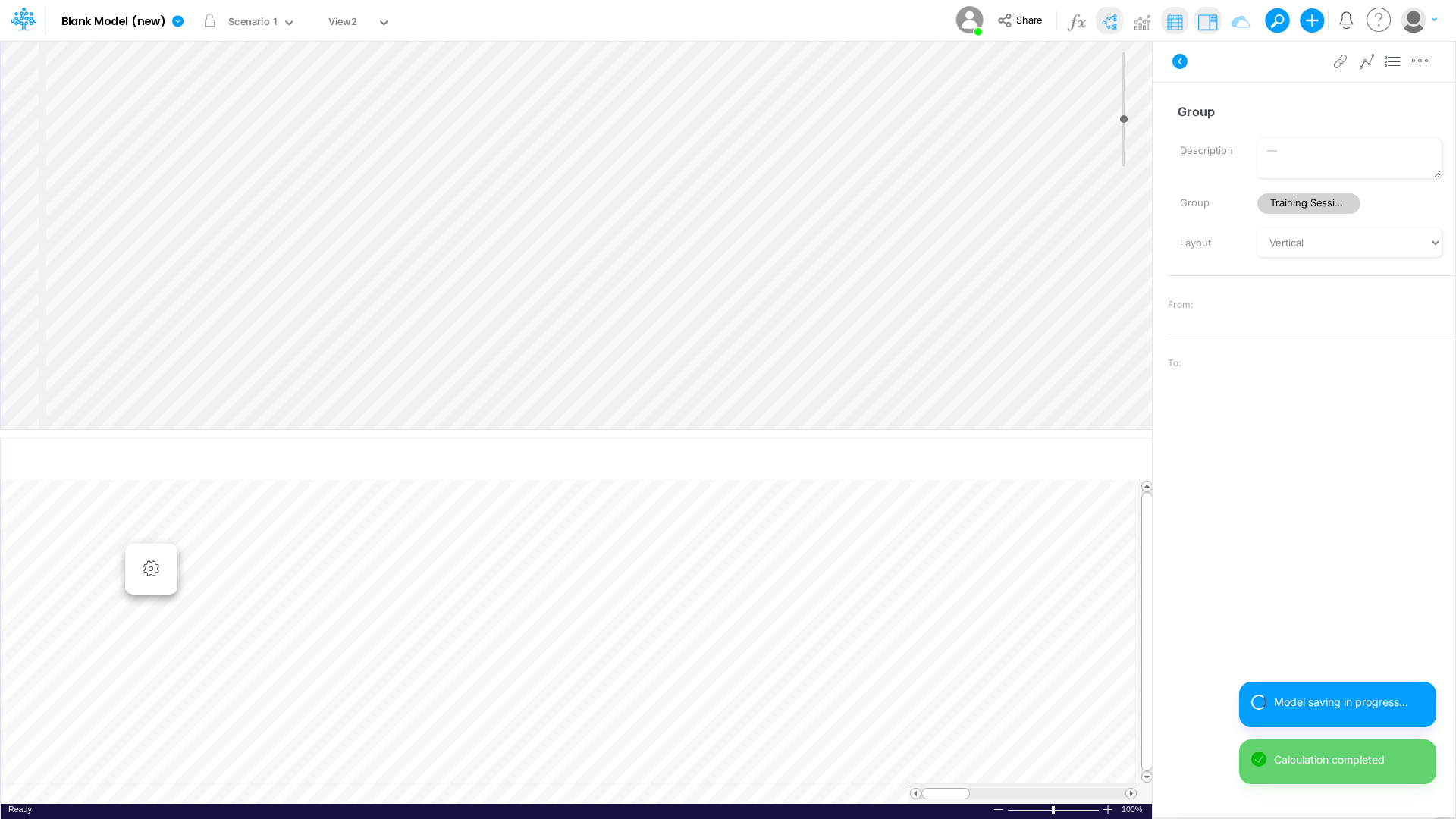
click at [245, 402] on div "Insert node Component Variable Constant Group Addition Subtraction Multiplicati…" at bounding box center [576, 235] width 1151 height 388
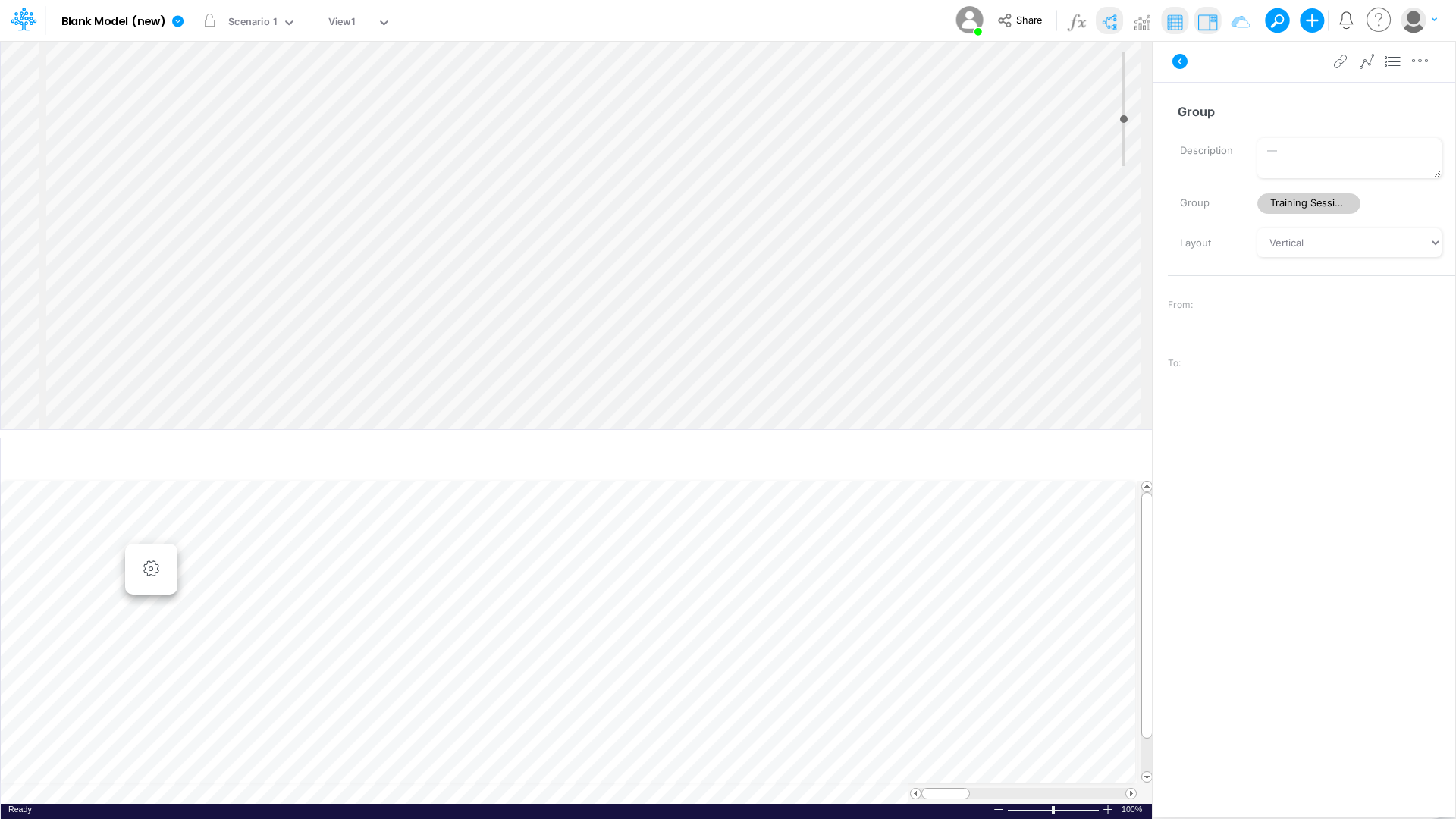
scroll to position [8, 2]
type input "6"
click at [1123, 123] on input "range" at bounding box center [1123, 109] width 19 height 114
drag, startPoint x: 1219, startPoint y: 111, endPoint x: 1174, endPoint y: 113, distance: 45.0
click at [1174, 113] on input "Group" at bounding box center [1305, 111] width 275 height 29
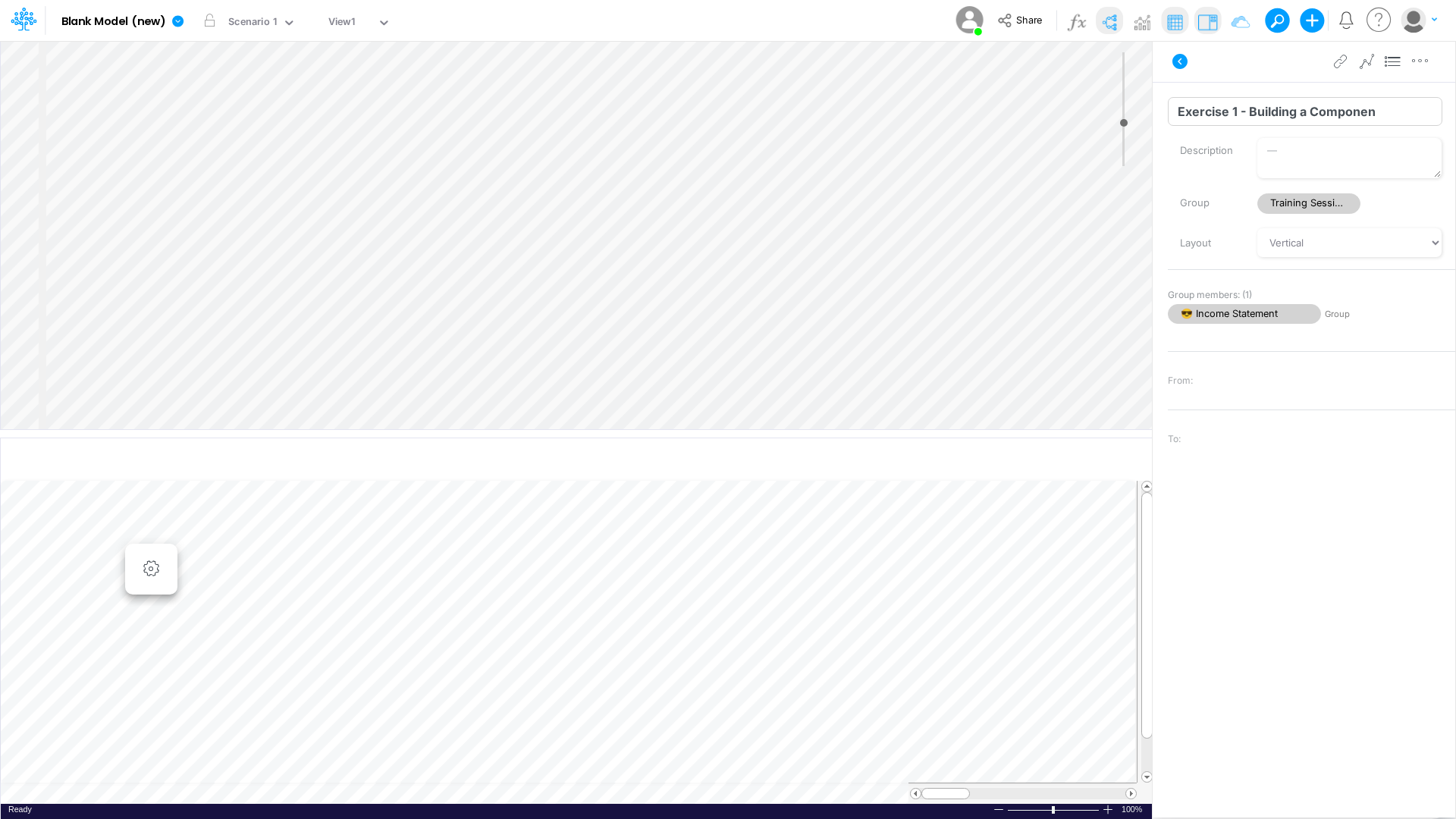
type input "Exercise 1 - Building a Component"
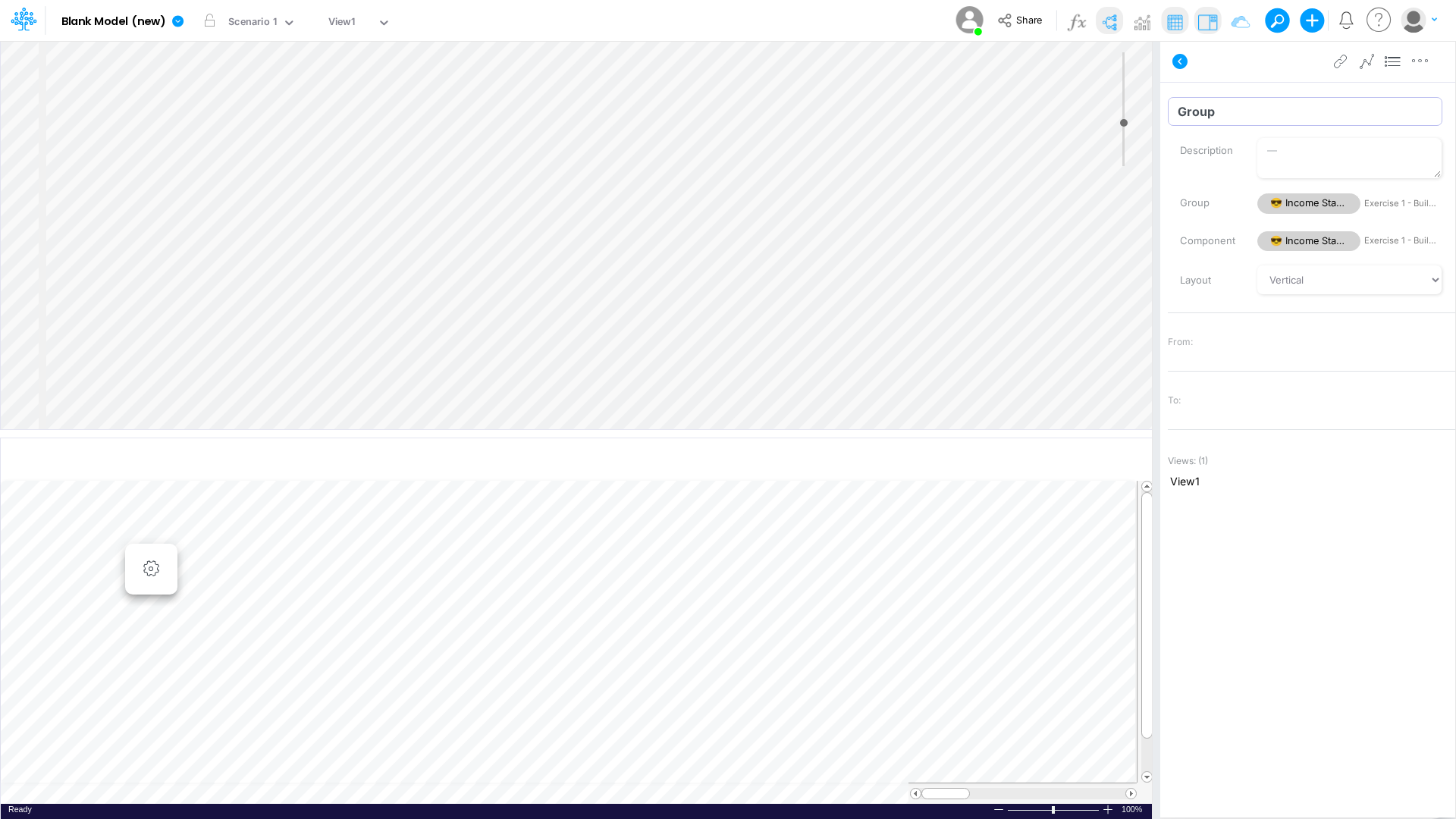
drag, startPoint x: 1246, startPoint y: 112, endPoint x: 1153, endPoint y: 112, distance: 93.0
click at [1153, 112] on div "Insert node Variable Constant Group Addition Subtraction Multiplication Divisio…" at bounding box center [728, 429] width 1456 height 779
type input "IS"
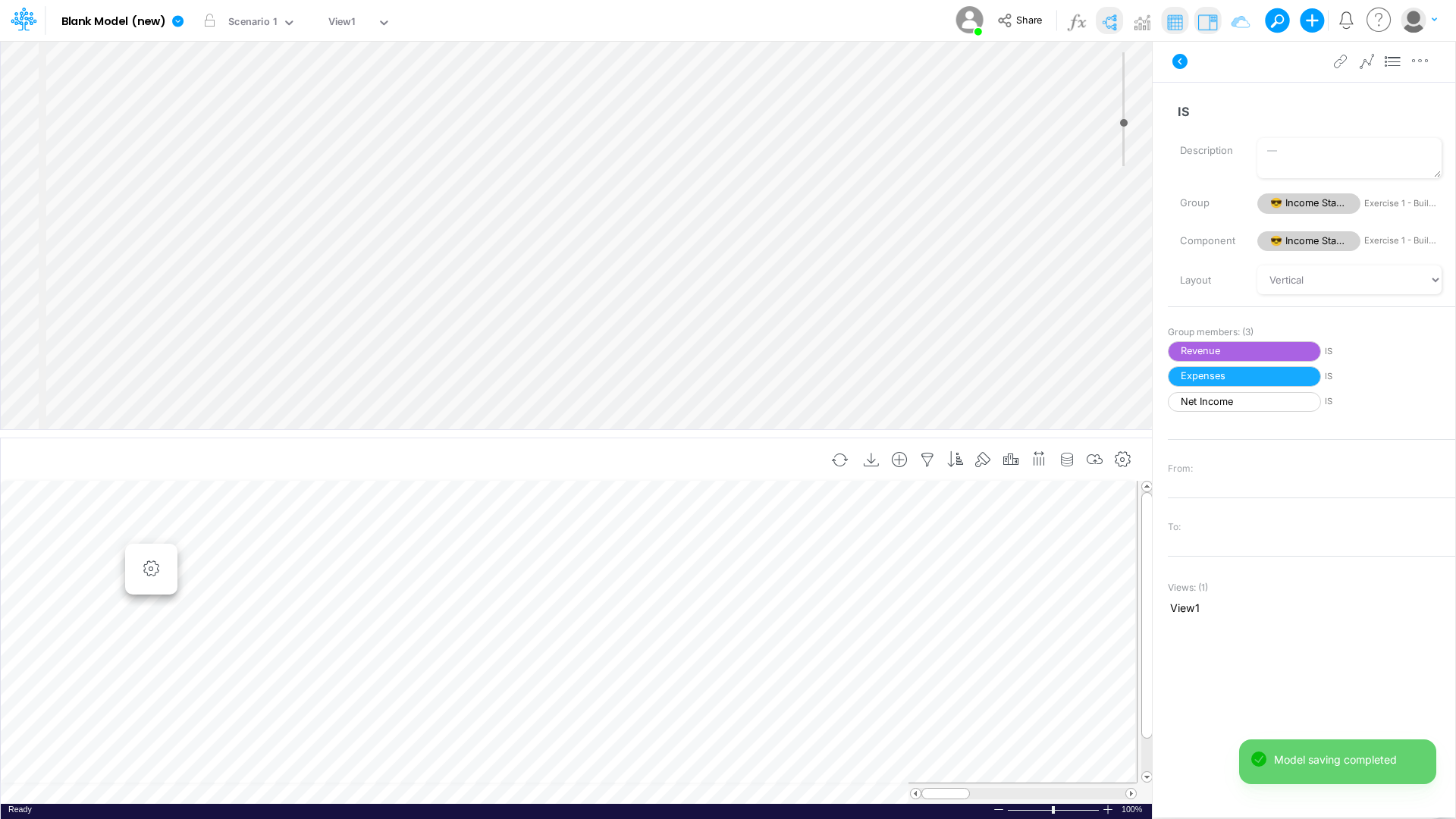
scroll to position [8, 2]
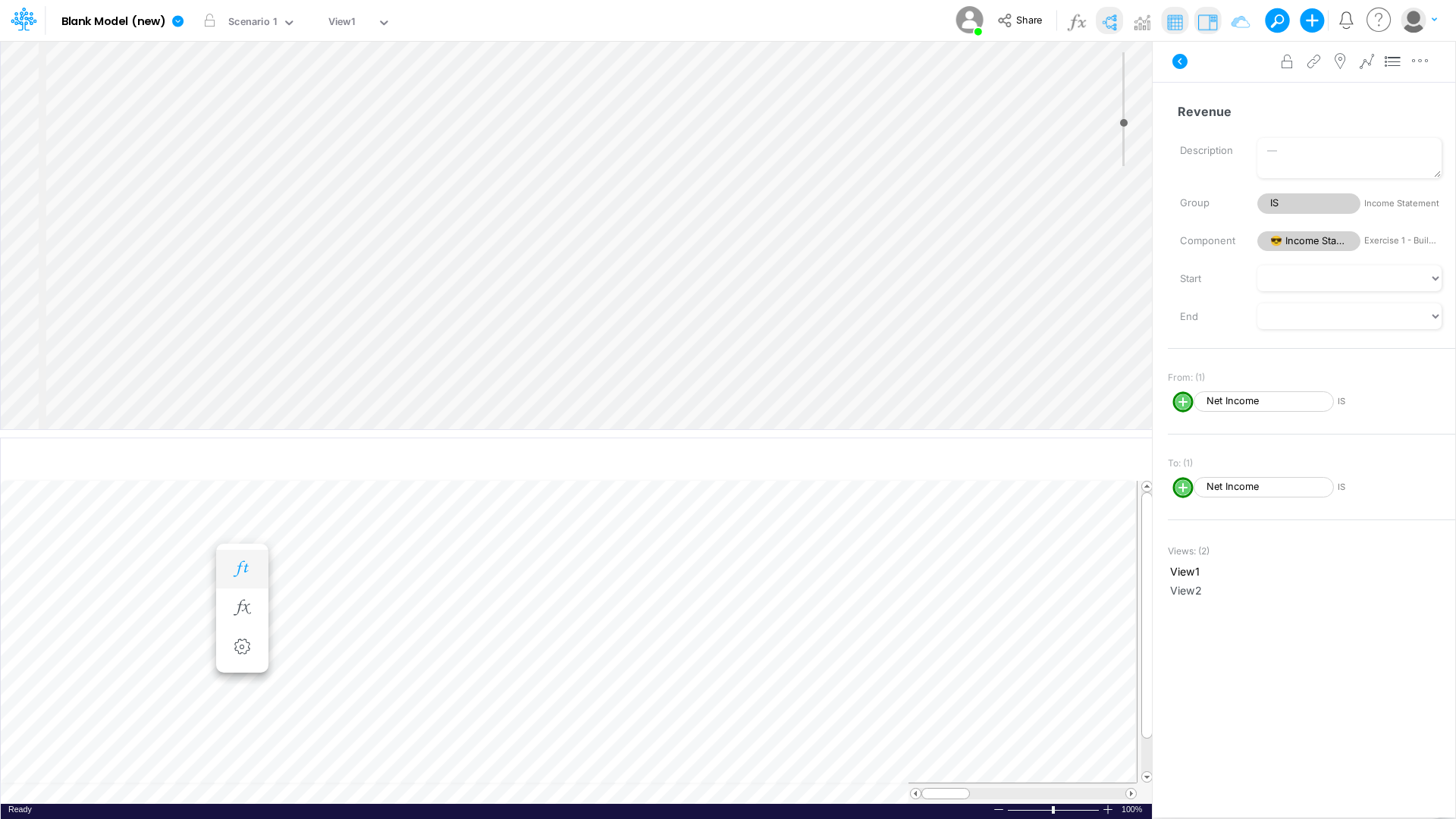
click at [244, 522] on icon "button" at bounding box center [241, 569] width 23 height 16
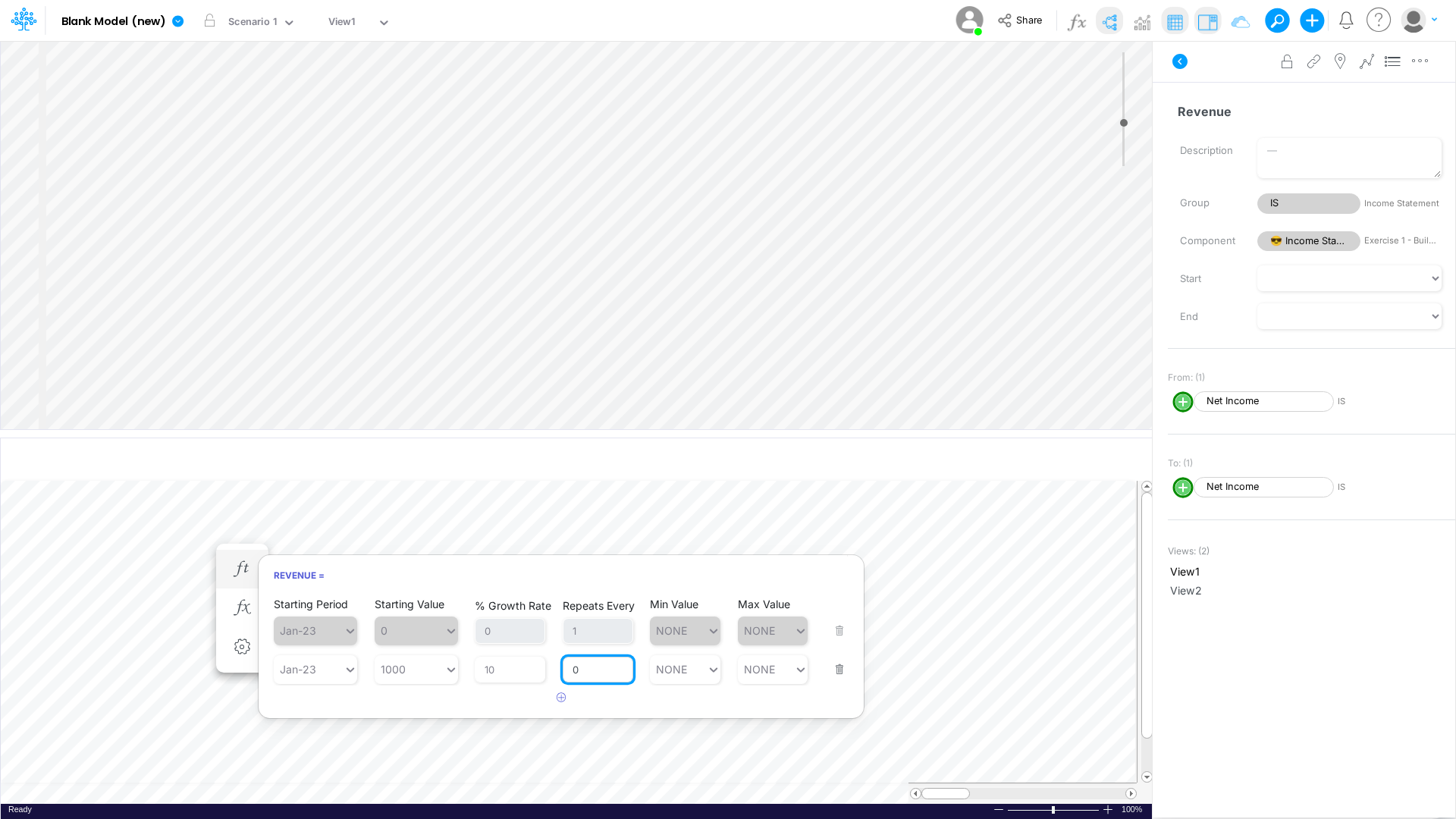
click at [609, 522] on input "0" at bounding box center [598, 670] width 70 height 26
drag, startPoint x: 609, startPoint y: 665, endPoint x: 538, endPoint y: 669, distance: 71.1
click at [538, 522] on div "Starting Period Jan-23 Starting Value 1000 % Growth Rate 10 Repeats Every 01 Mi…" at bounding box center [561, 660] width 575 height 48
type input "1"
click at [799, 522] on div "Starting Period Jan-23 Starting Value 0 % Growth Rate 0 Repeats Every 1 Min Val…" at bounding box center [561, 653] width 605 height 115
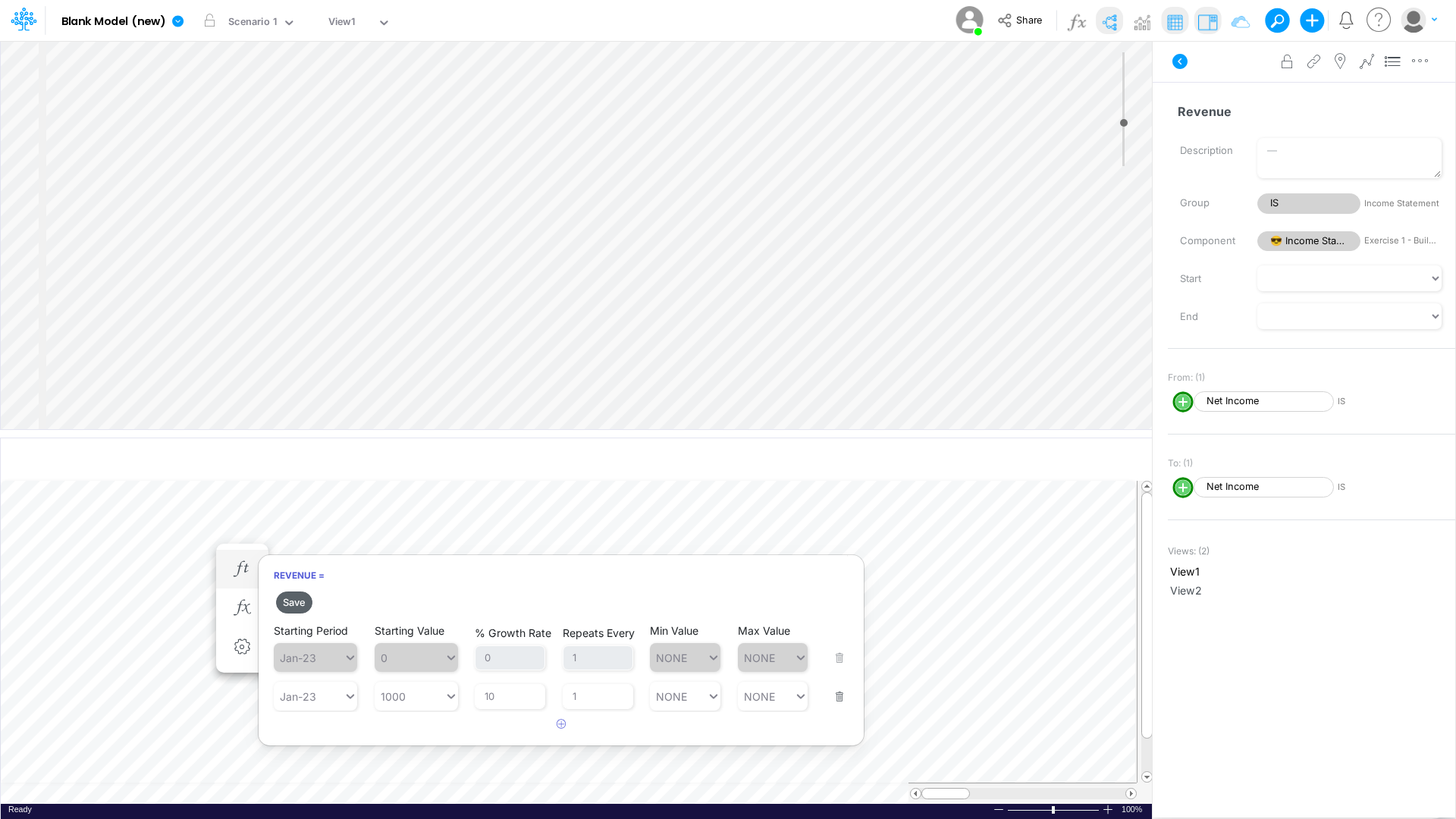
click at [298, 522] on button "Save" at bounding box center [295, 603] width 37 height 22
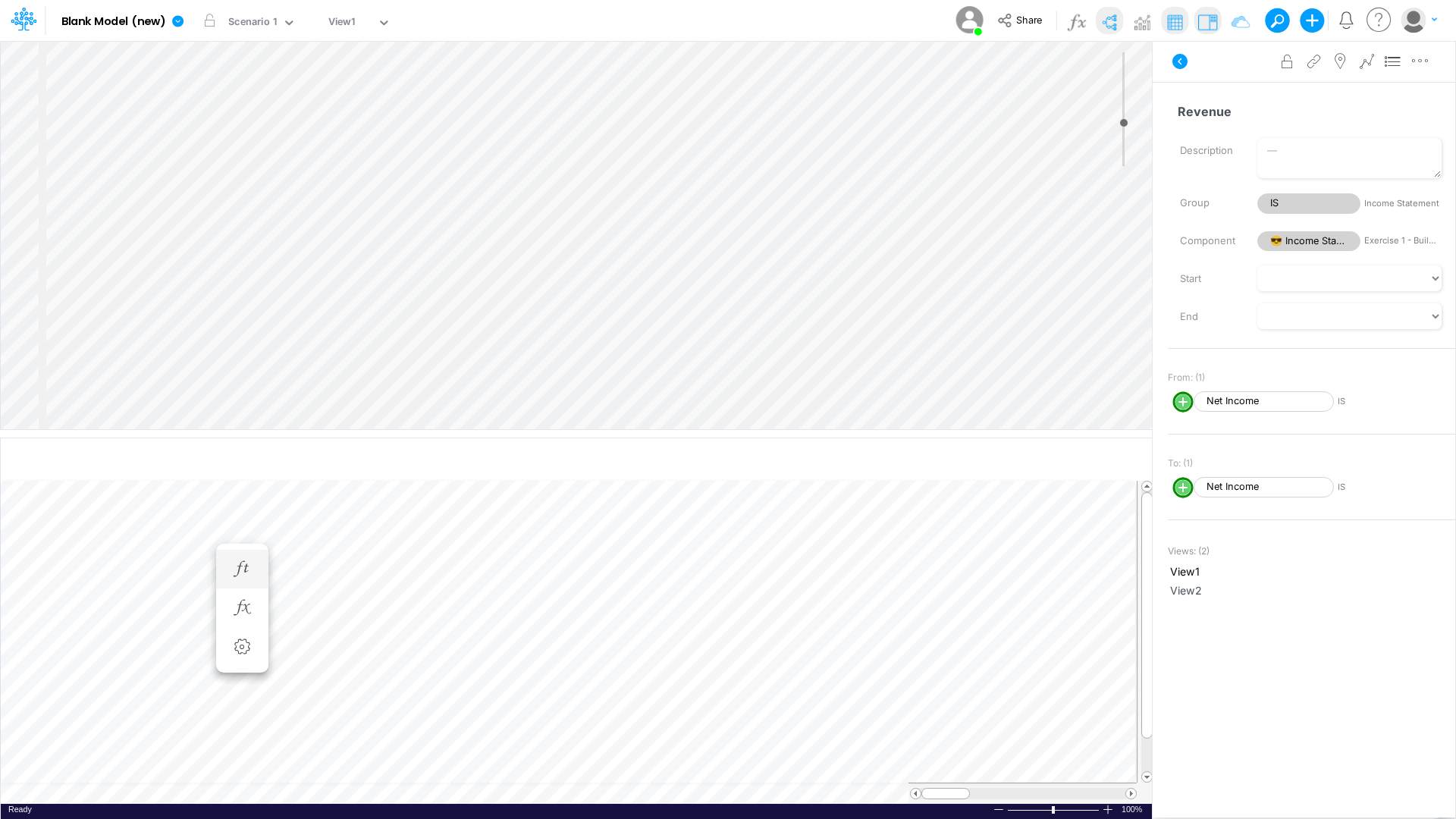
scroll to position [8, 2]
drag, startPoint x: 1225, startPoint y: 486, endPoint x: 1321, endPoint y: 505, distance: 97.9
click at [1212, 505] on div "To: (1) Positive. Active in all periods. Net Income IS" at bounding box center [1312, 483] width 287 height 61
click at [1212, 492] on span "Net Income" at bounding box center [1264, 487] width 140 height 21
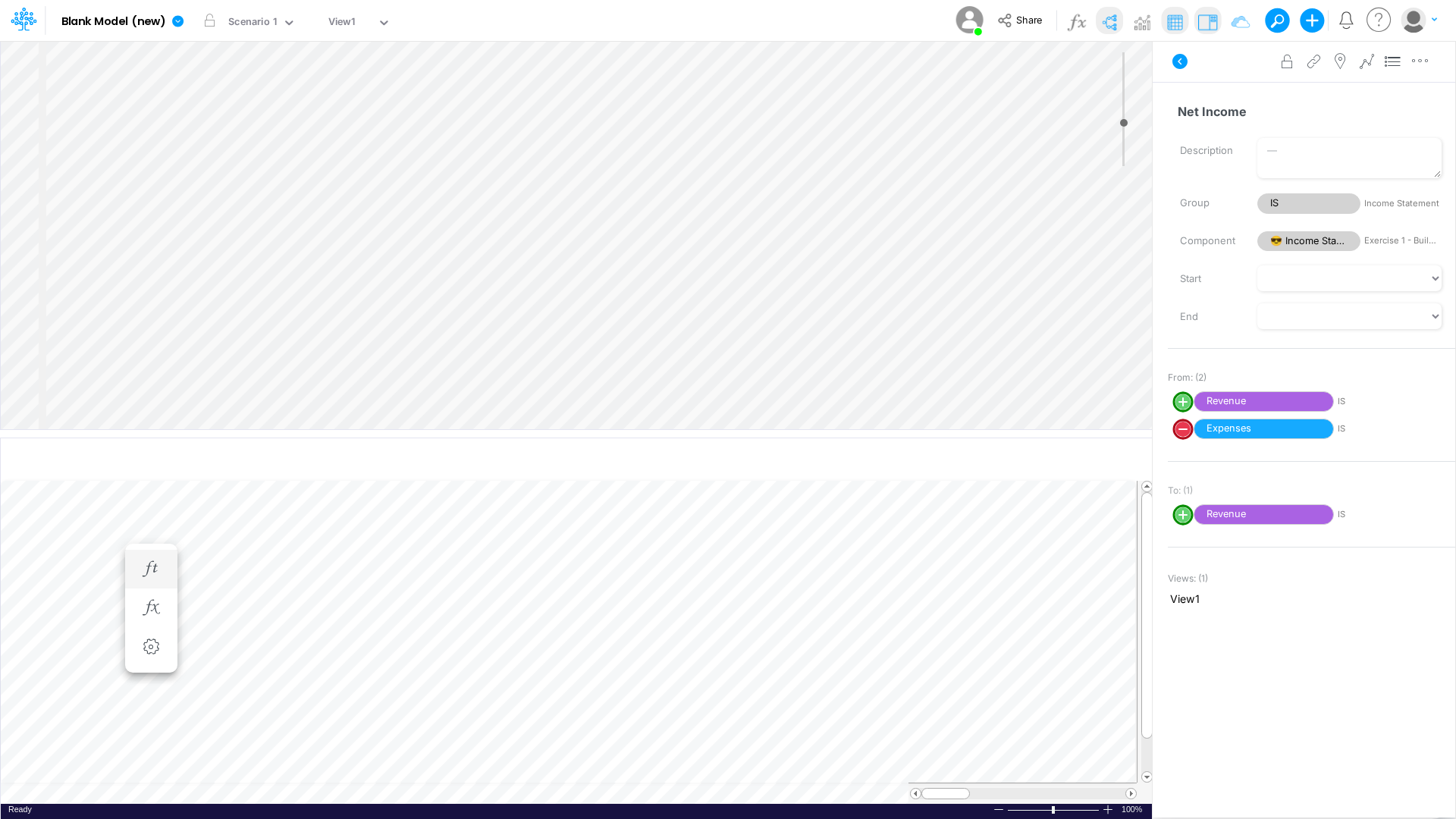
click at [1186, 433] on icon "circle with outer border" at bounding box center [1187, 429] width 9 height 18
select select "Multiply"
select select "Add"
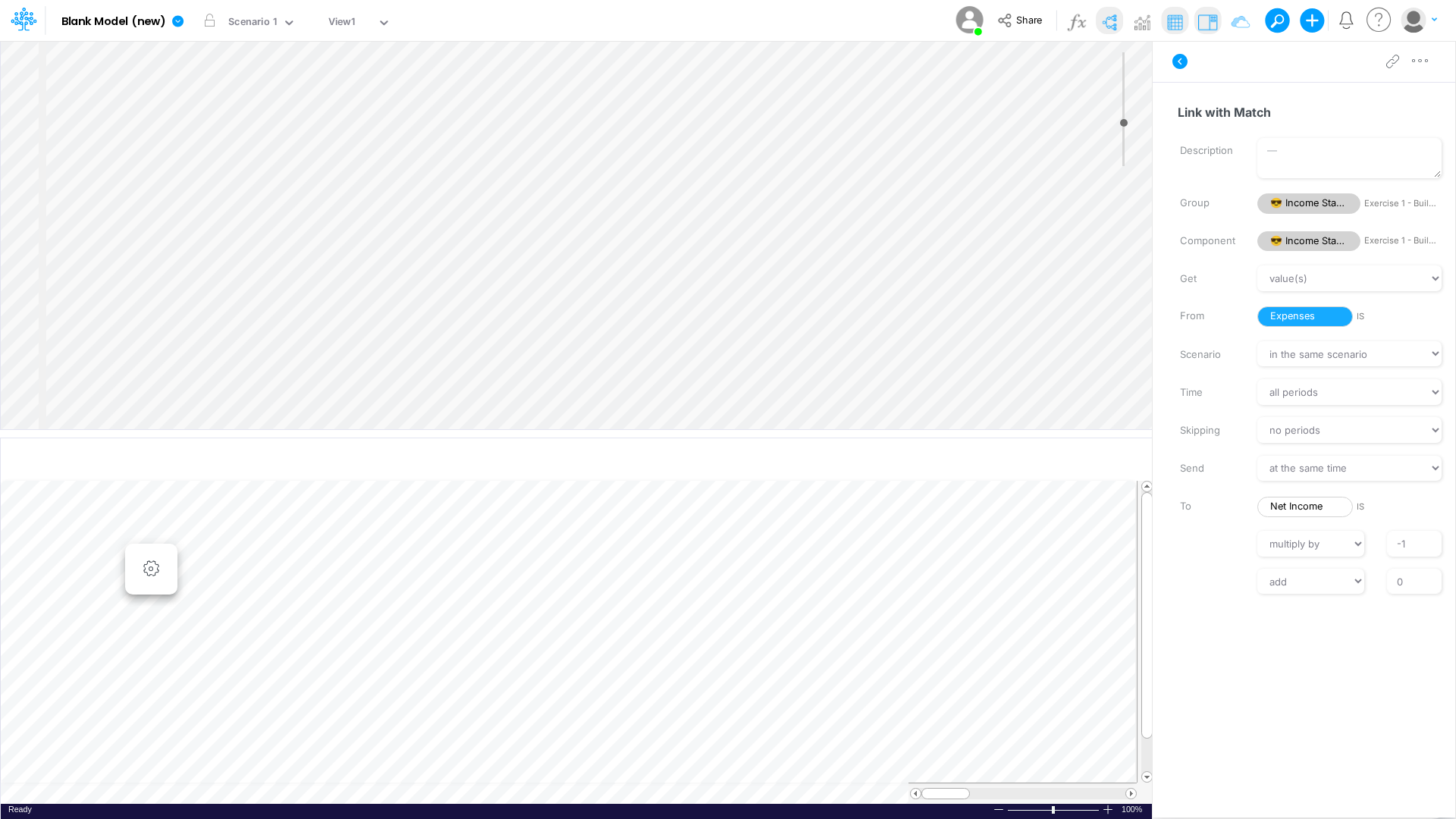
scroll to position [8, 2]
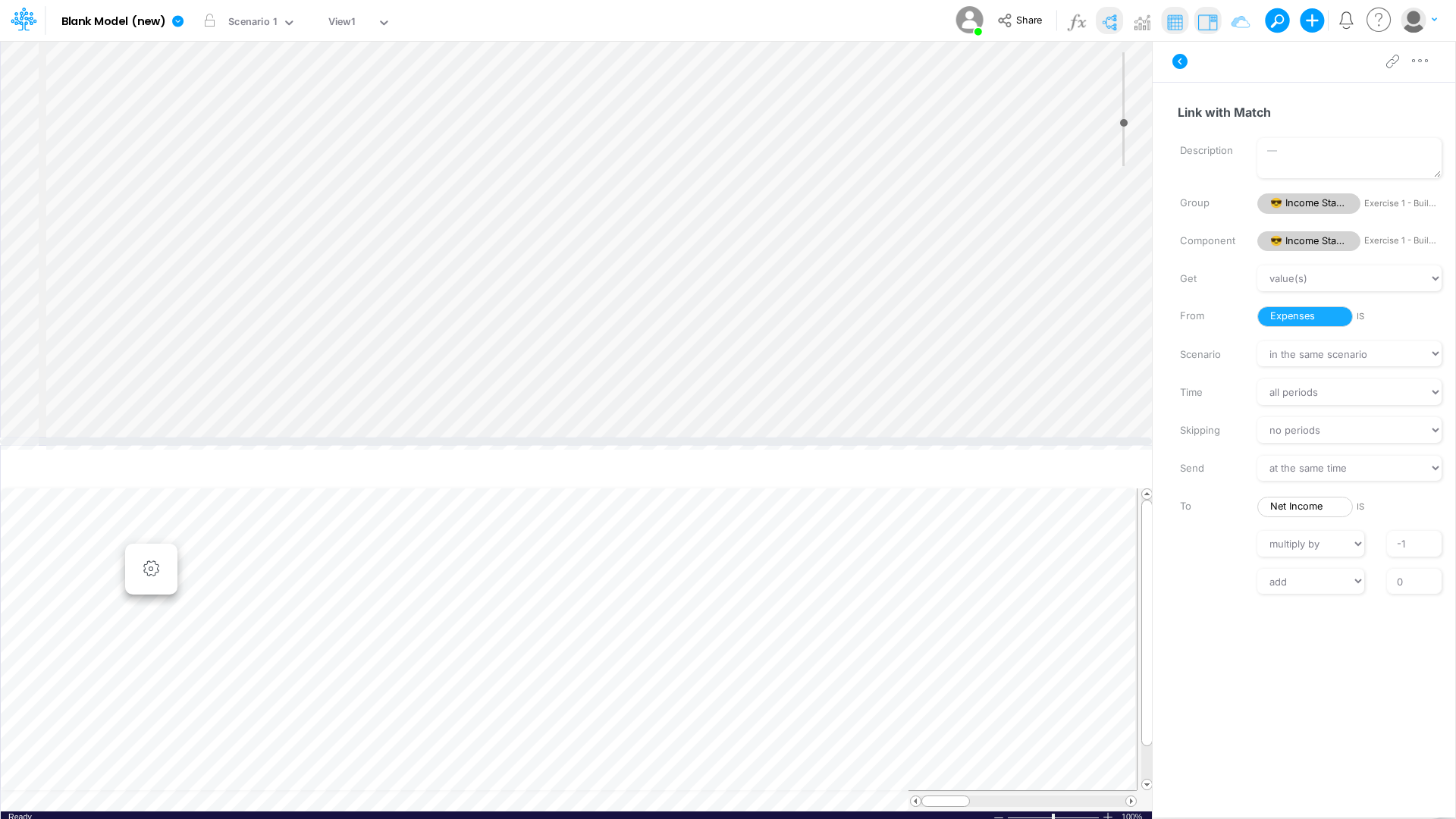
drag, startPoint x: 770, startPoint y: 432, endPoint x: 768, endPoint y: 440, distance: 8.2
click at [768, 440] on div at bounding box center [576, 441] width 1152 height 8
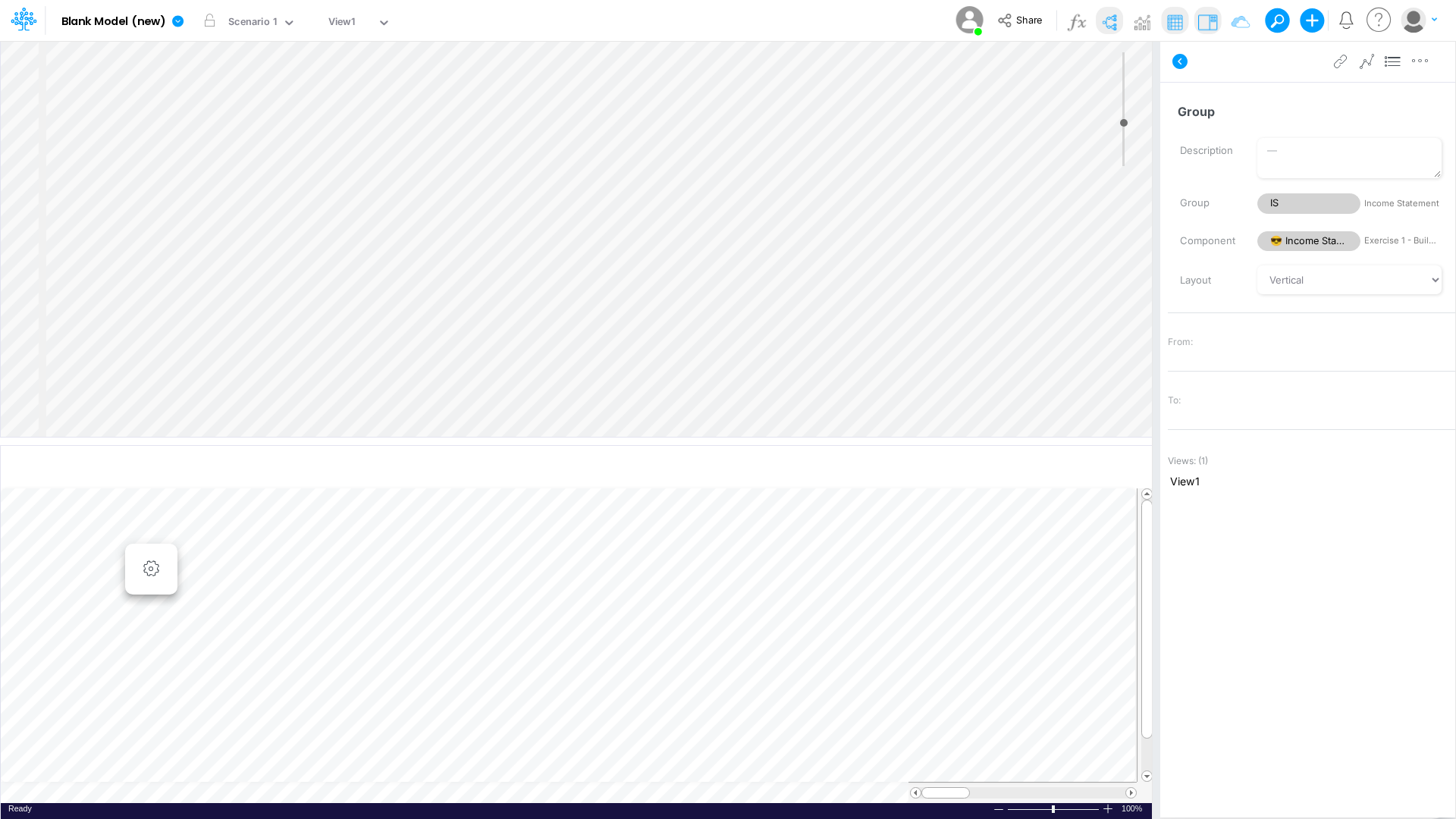
click at [1140, 112] on div "Insert node Variable Constant Group Addition Subtraction Multiplication Divisio…" at bounding box center [728, 429] width 1456 height 779
click at [1212, 113] on input "Group" at bounding box center [1305, 111] width 275 height 29
type input "b"
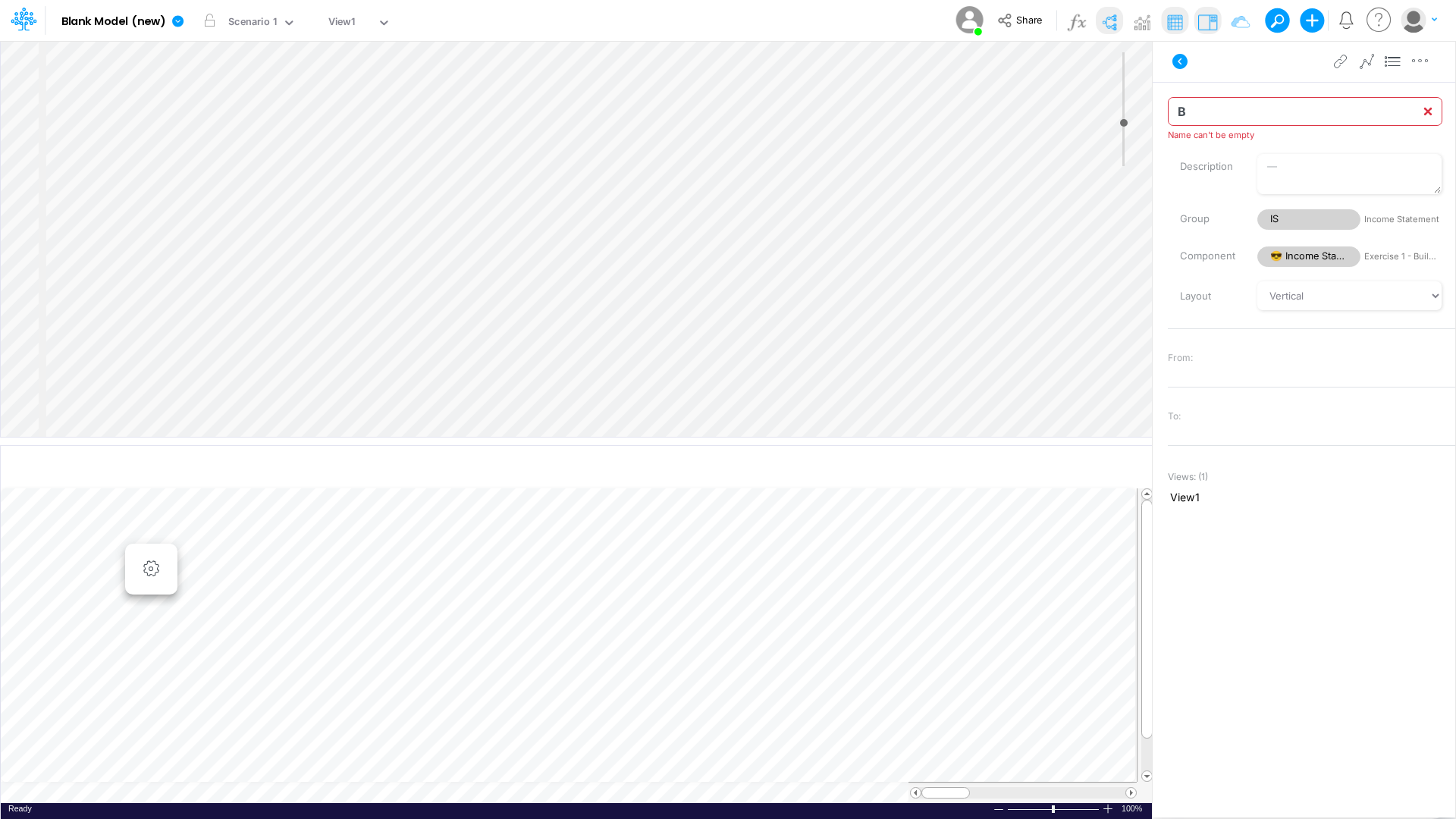
type input "BS"
click at [396, 317] on div "Insert node Component Variable Constant Group Addition Subtraction Multiplicati…" at bounding box center [576, 239] width 1151 height 396
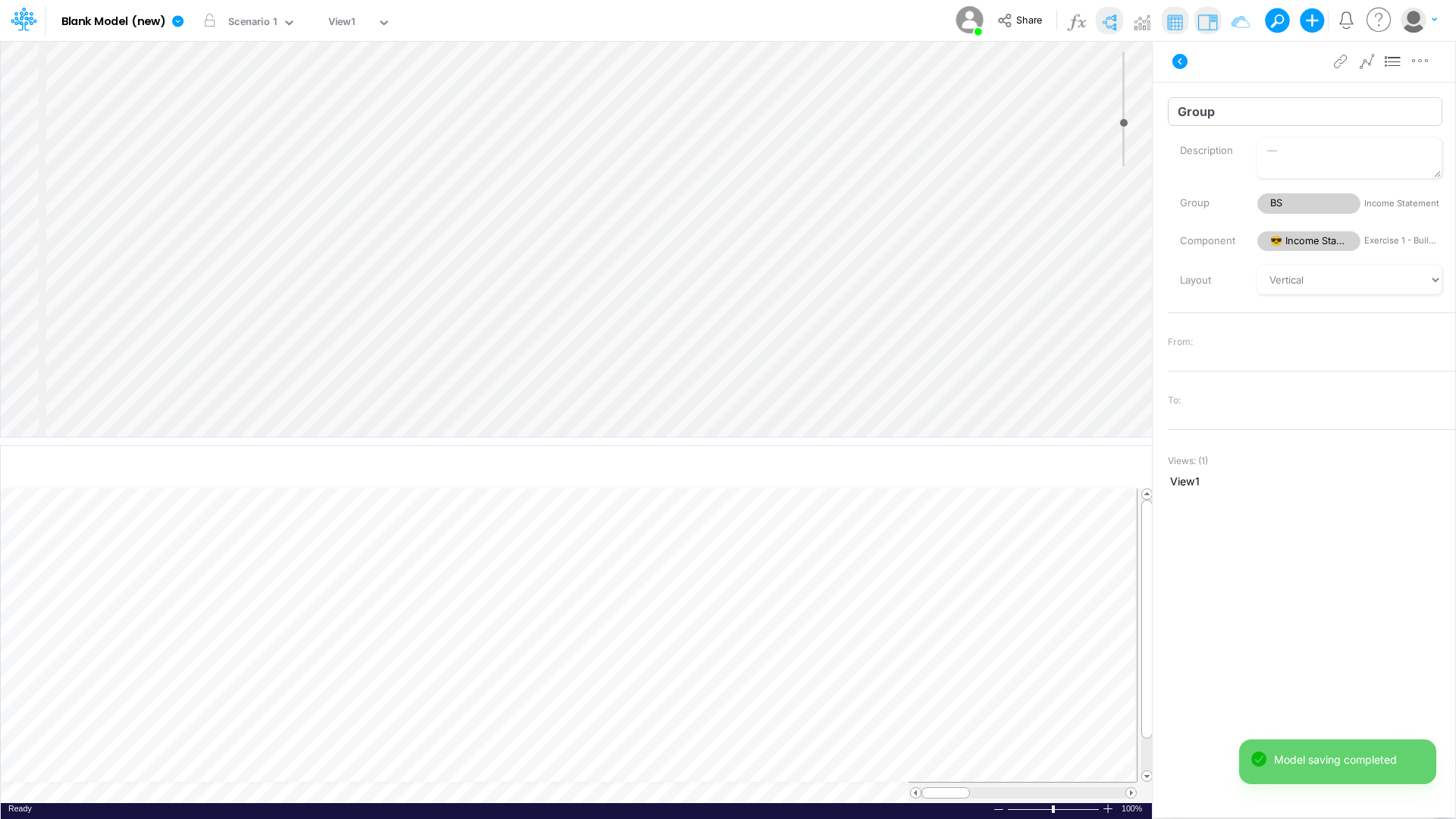
drag, startPoint x: 1241, startPoint y: 112, endPoint x: 1178, endPoint y: 113, distance: 63.0
click at [1178, 113] on input "Group" at bounding box center [1305, 111] width 275 height 29
drag, startPoint x: 1242, startPoint y: 112, endPoint x: 1167, endPoint y: 113, distance: 75.0
click at [1167, 113] on div "aSSETS Name already in use" at bounding box center [1312, 111] width 311 height 29
type input "Assets"
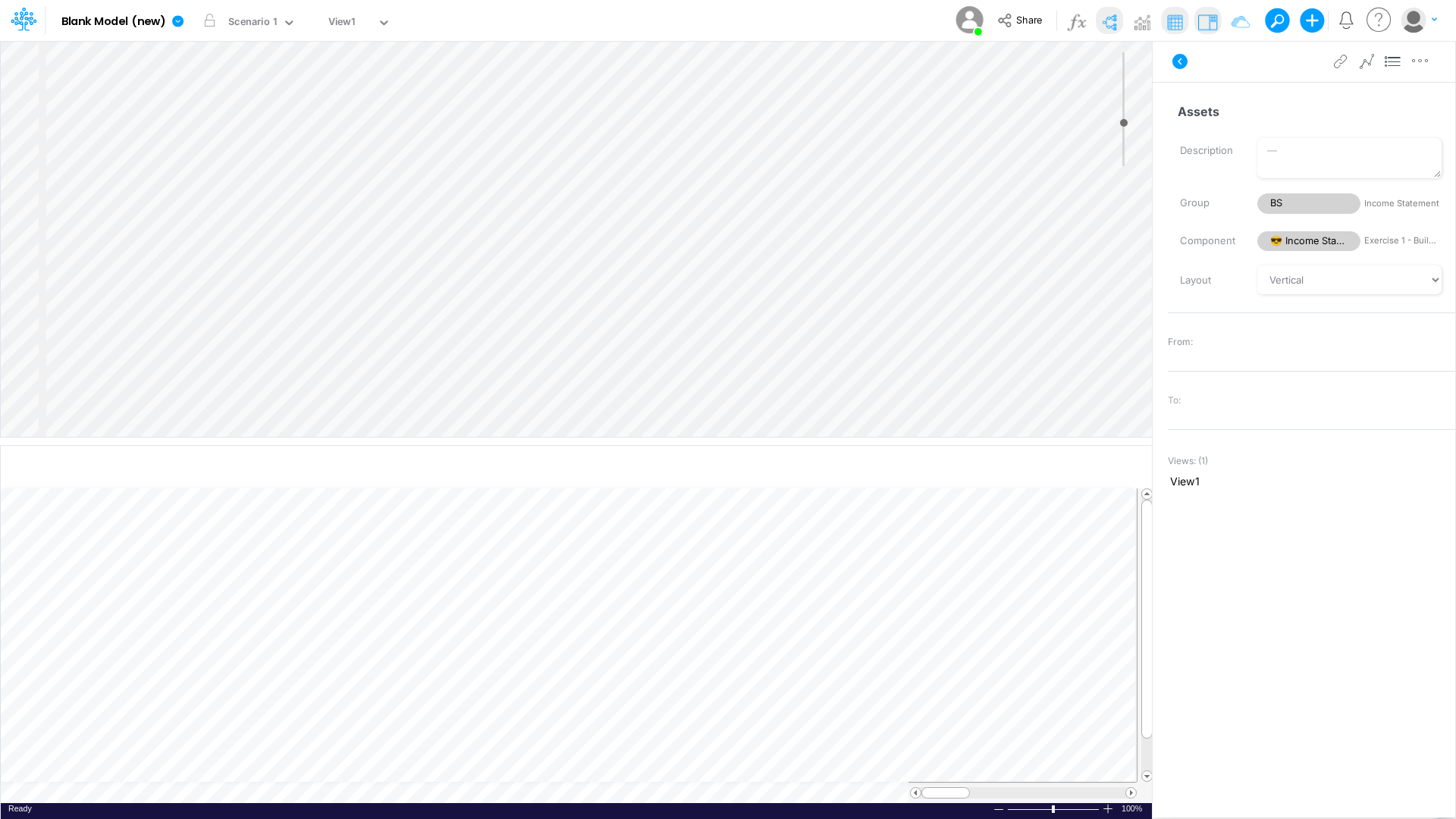
click at [1212, 349] on div "From:" at bounding box center [1312, 341] width 287 height 21
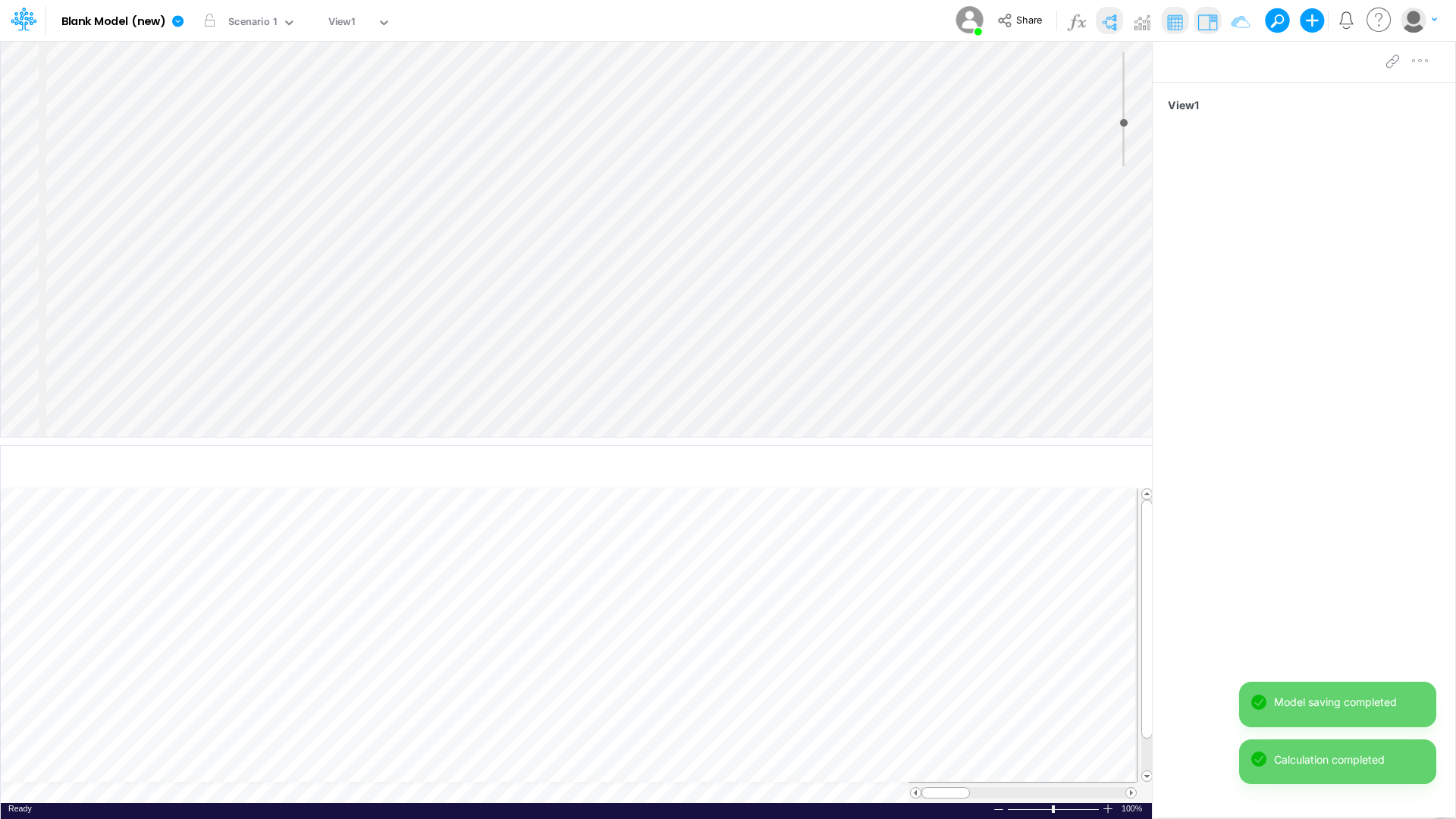
click at [476, 276] on div "Insert node Component Variable Constant Group Addition Subtraction Multiplicati…" at bounding box center [576, 239] width 1151 height 396
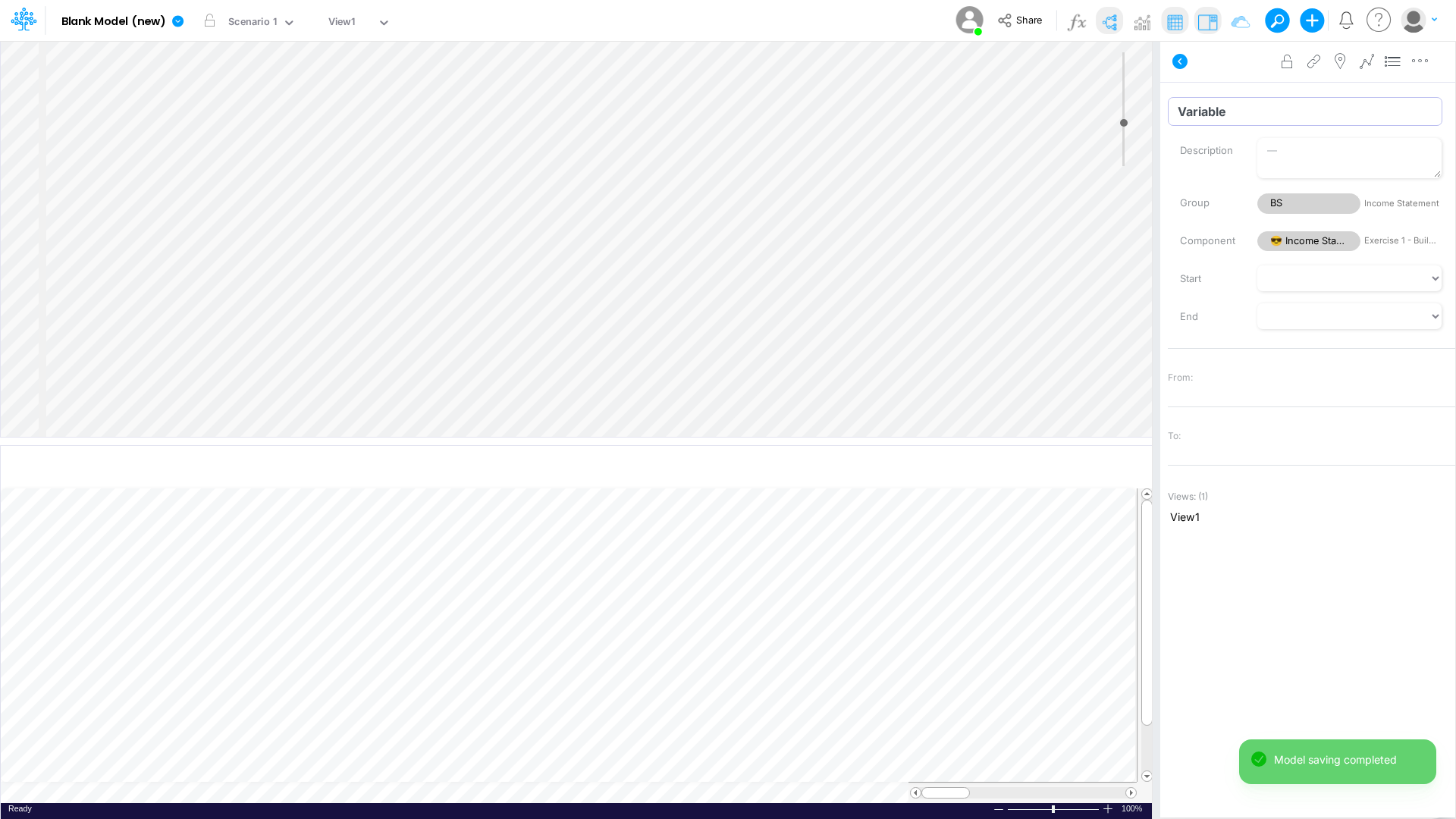
drag, startPoint x: 1240, startPoint y: 104, endPoint x: 1160, endPoint y: 105, distance: 80.0
click at [1160, 105] on div "Insert child node Variable Constant Group Addition Subtraction Multiplication D…" at bounding box center [728, 429] width 1456 height 779
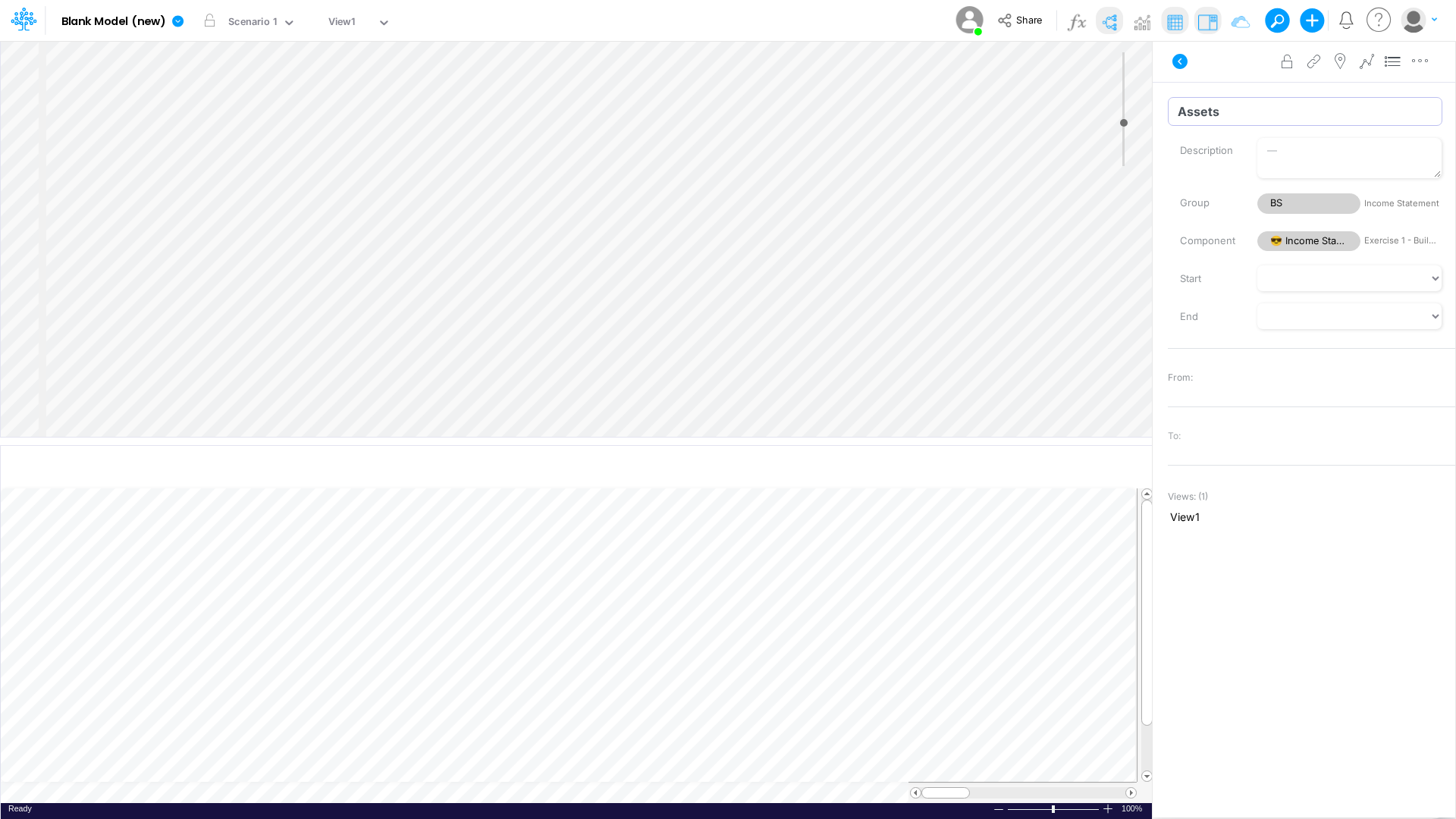
type input "Assets"
click at [1212, 367] on div "From:" at bounding box center [1312, 377] width 287 height 21
click at [172, 522] on div "Change settings Remove clone Bold Italic Regular None None Thin Thick Double No…" at bounding box center [228, 607] width 112 height 94
click at [1181, 461] on circle "circle with outer border" at bounding box center [1183, 460] width 15 height 15
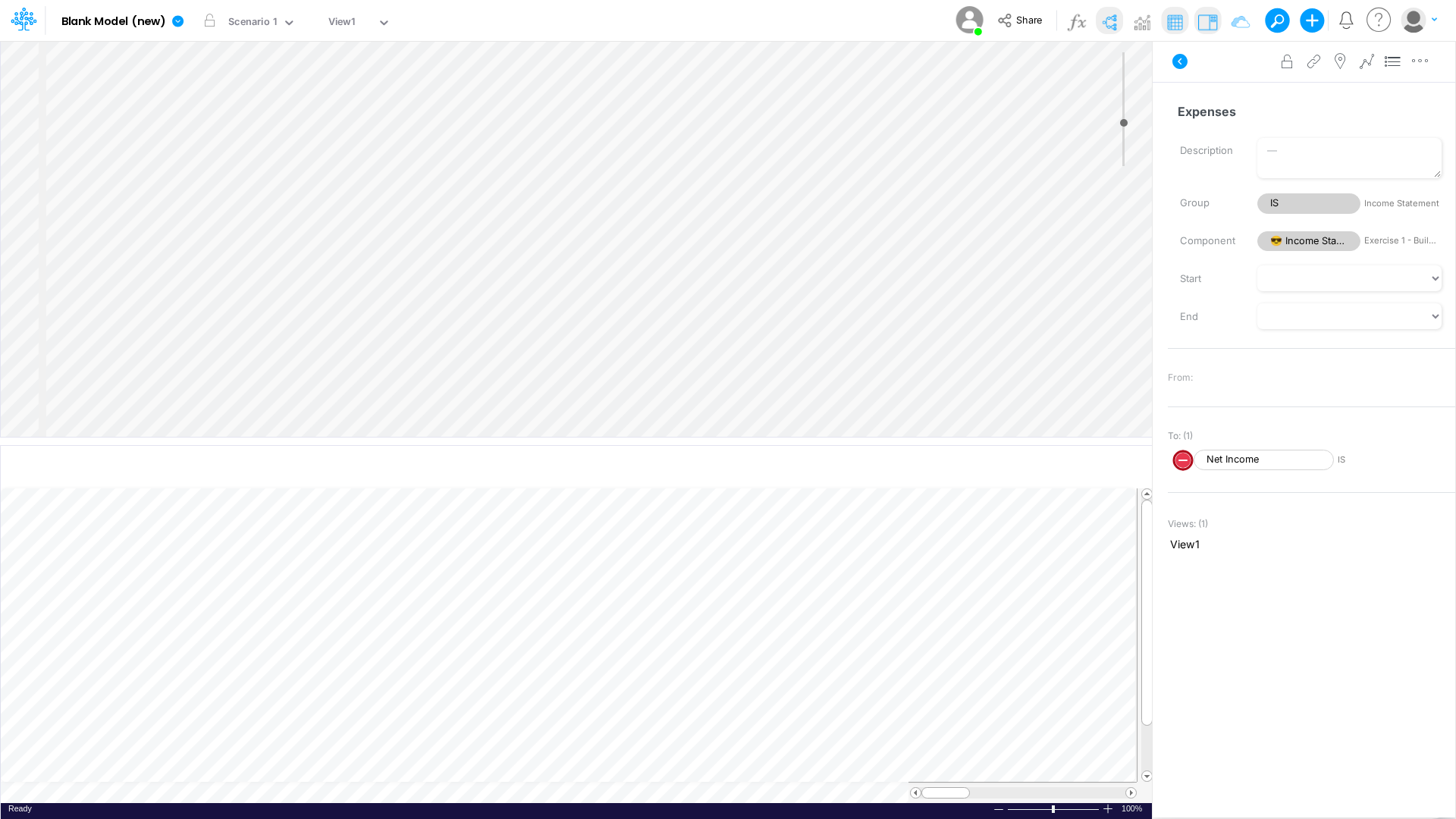
select select "Multiply"
select select "Add"
drag, startPoint x: 1124, startPoint y: 120, endPoint x: 1123, endPoint y: 129, distance: 9.1
type input "-3"
click at [1123, 129] on input "range" at bounding box center [1123, 109] width 19 height 114
